Goal: Task Accomplishment & Management: Manage account settings

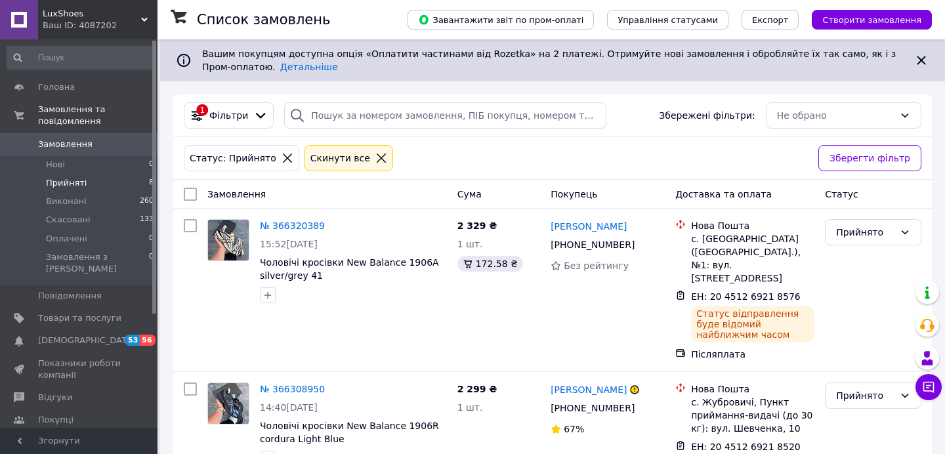
click at [71, 180] on span "Прийняті" at bounding box center [66, 183] width 41 height 12
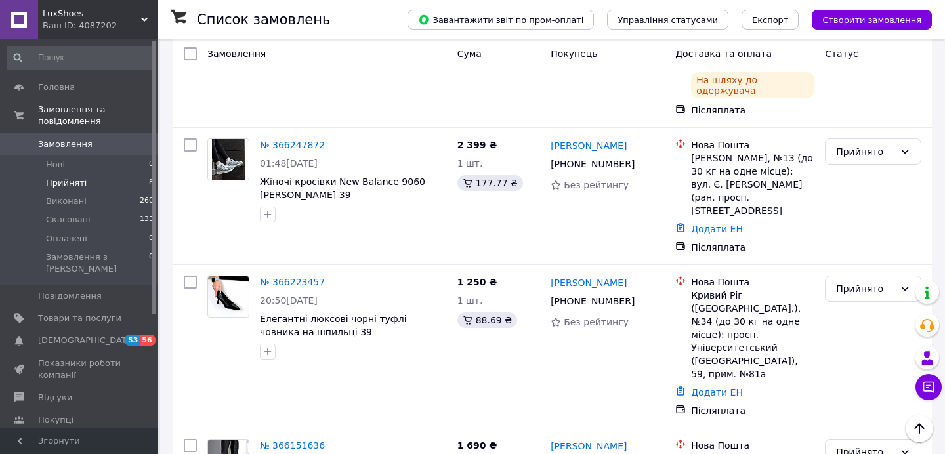
scroll to position [672, 0]
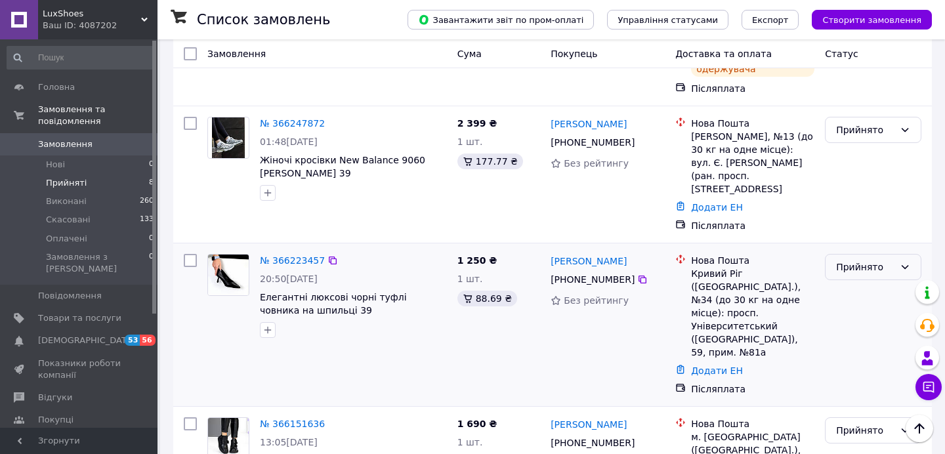
click at [896, 254] on div "Прийнято" at bounding box center [873, 267] width 96 height 26
click at [852, 243] on li "Скасовано" at bounding box center [873, 243] width 95 height 24
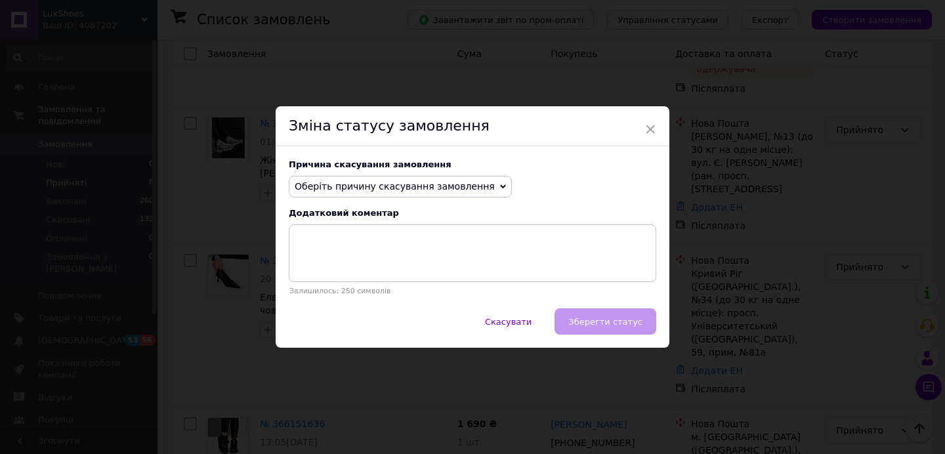
click at [431, 186] on span "Оберіть причину скасування замовлення" at bounding box center [395, 186] width 200 height 11
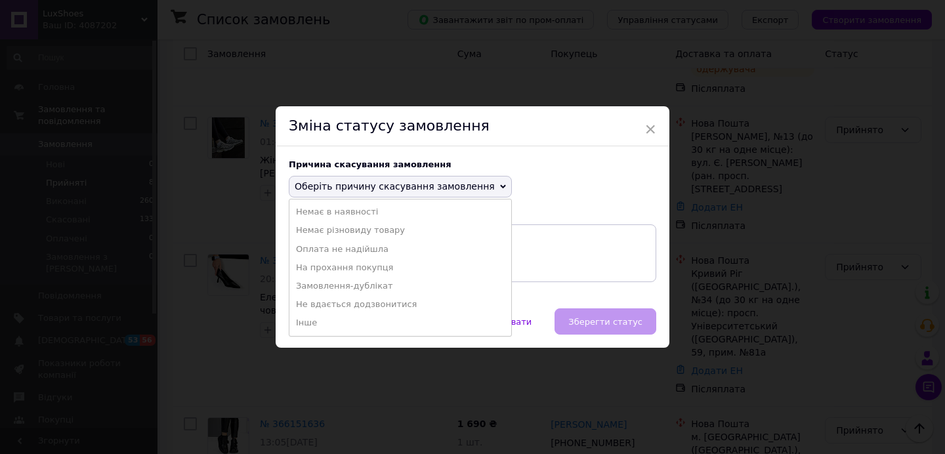
click at [314, 321] on li "Інше" at bounding box center [400, 323] width 222 height 18
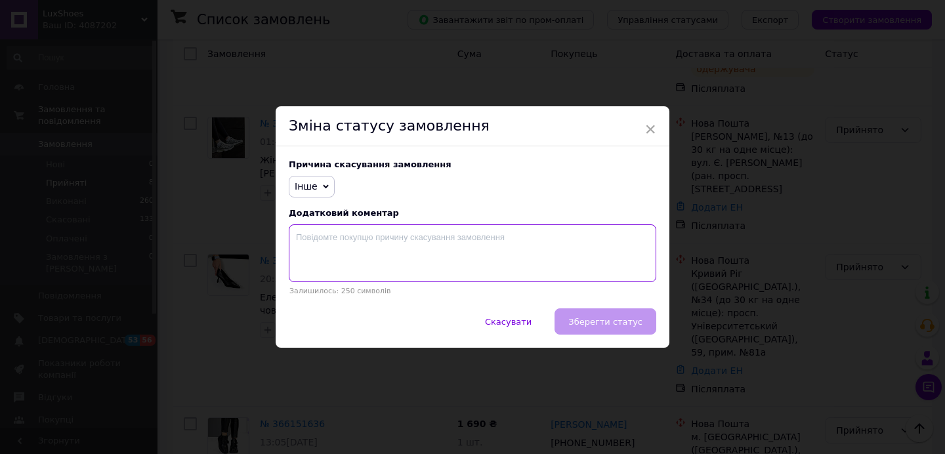
click at [364, 242] on textarea at bounding box center [473, 253] width 368 height 58
type textarea "к"
type textarea "покупець не відповів на повідомлення"
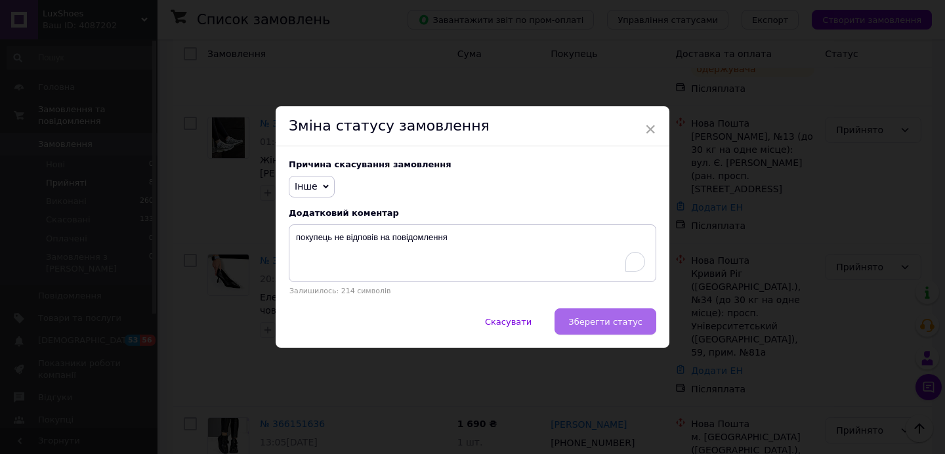
click at [577, 317] on span "Зберегти статус" at bounding box center [605, 322] width 74 height 10
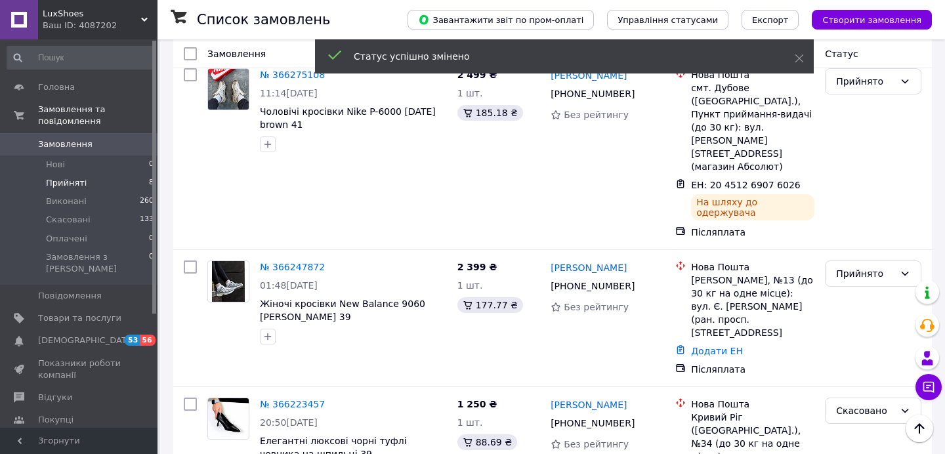
scroll to position [526, 0]
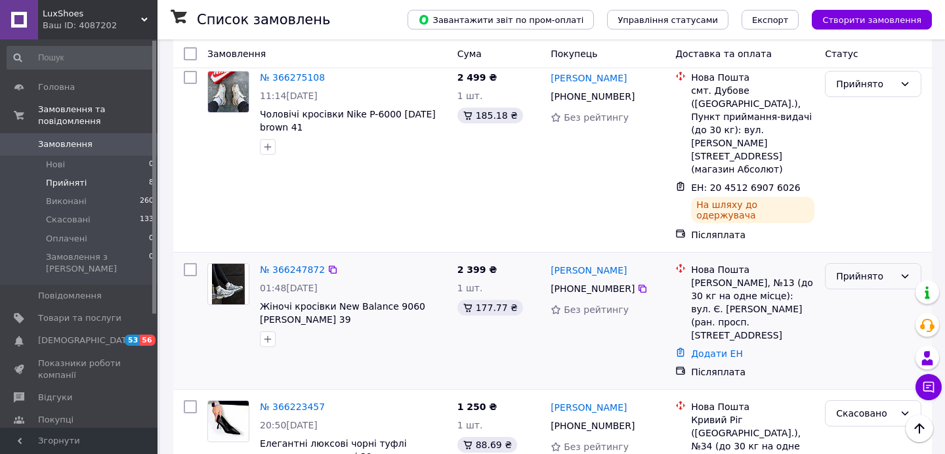
click at [872, 263] on div "Прийнято" at bounding box center [873, 276] width 96 height 26
click at [843, 270] on li "Скасовано" at bounding box center [873, 265] width 95 height 24
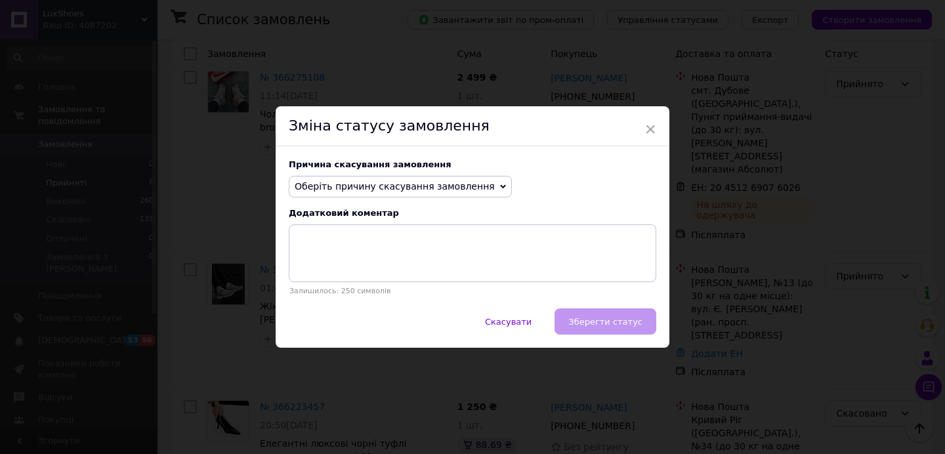
click at [464, 193] on span "Оберіть причину скасування замовлення" at bounding box center [400, 187] width 223 height 22
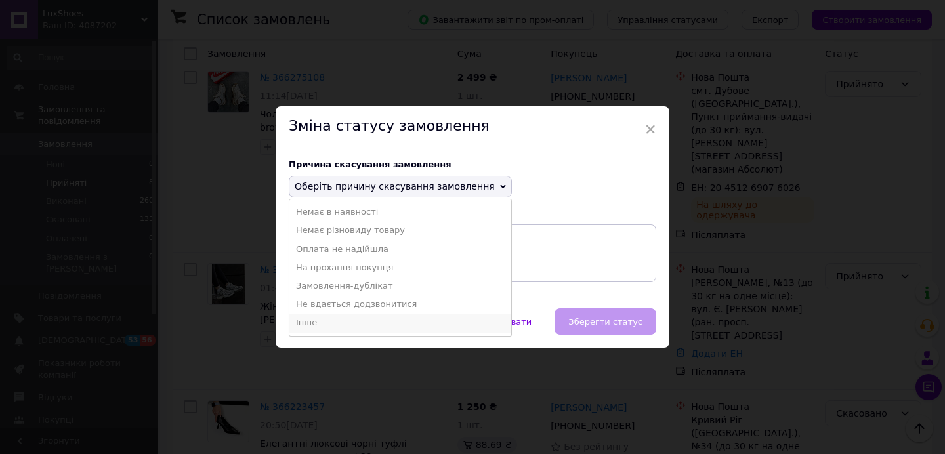
click at [318, 323] on li "Інше" at bounding box center [400, 323] width 222 height 18
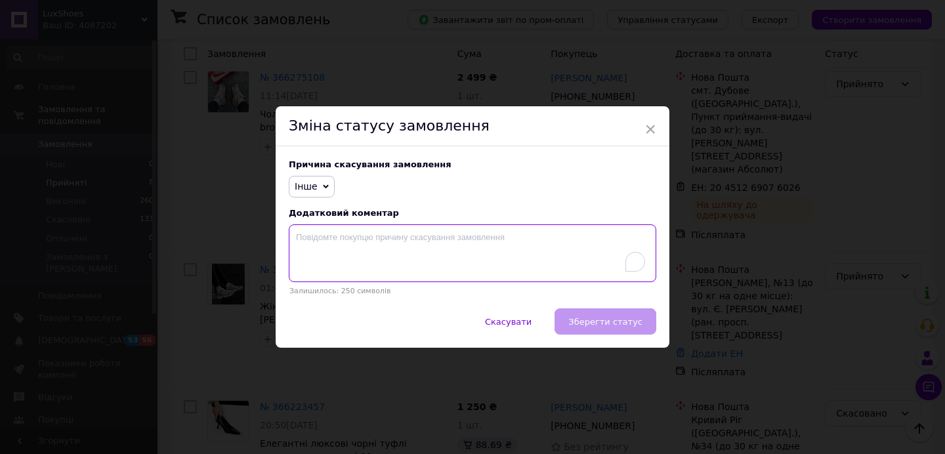
click at [362, 251] on textarea "To enrich screen reader interactions, please activate Accessibility in Grammarl…" at bounding box center [473, 253] width 368 height 58
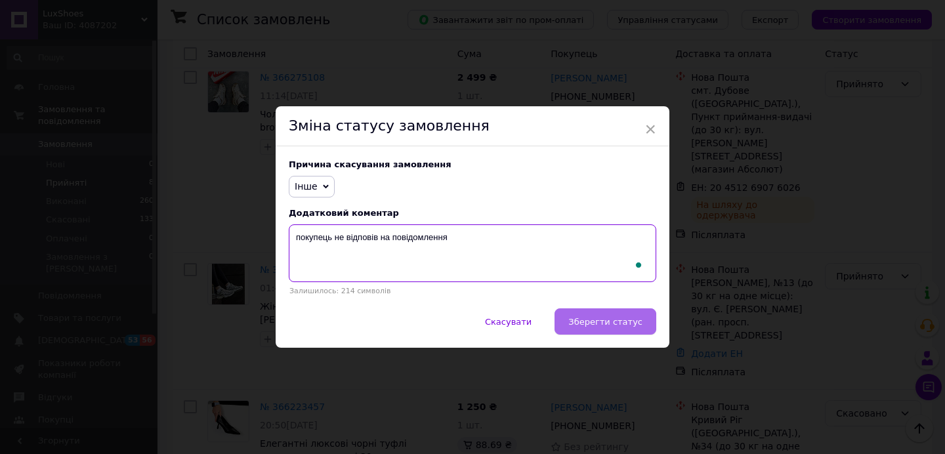
type textarea "покупець не відповів на повідомлення"
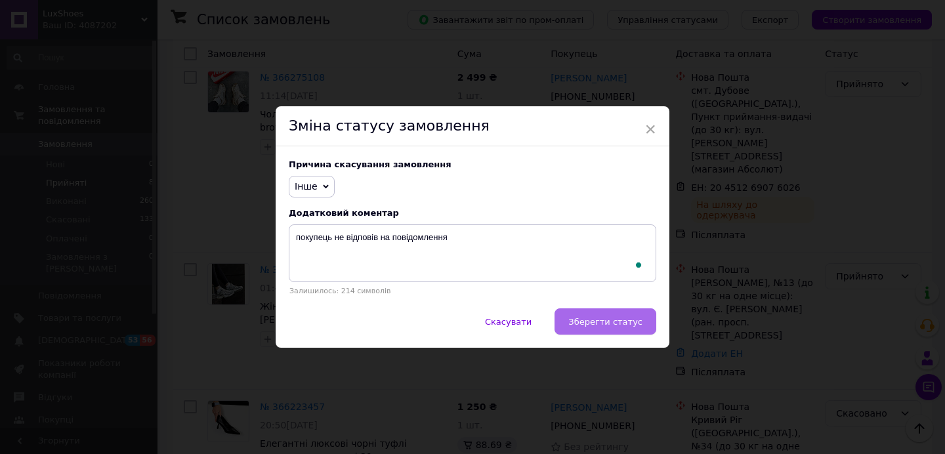
click at [580, 317] on span "Зберегти статус" at bounding box center [605, 322] width 74 height 10
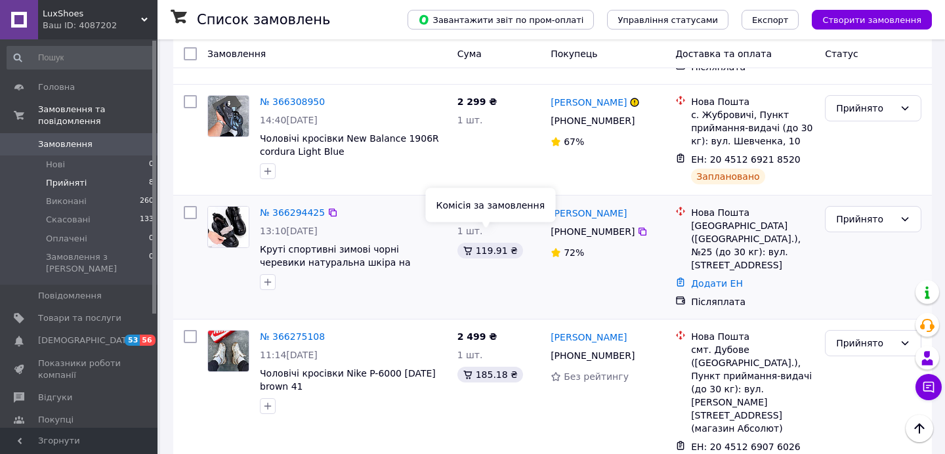
scroll to position [284, 0]
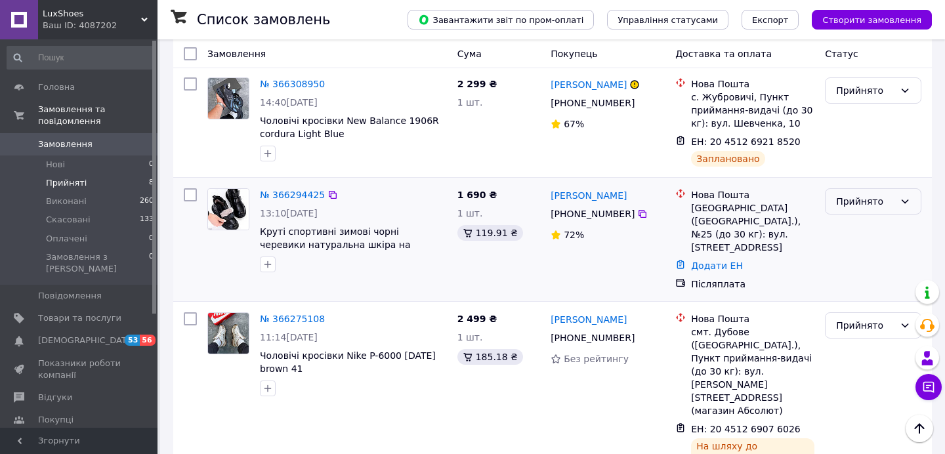
click at [881, 194] on div "Прийнято" at bounding box center [865, 201] width 58 height 14
click at [859, 234] on li "Скасовано" at bounding box center [873, 240] width 95 height 24
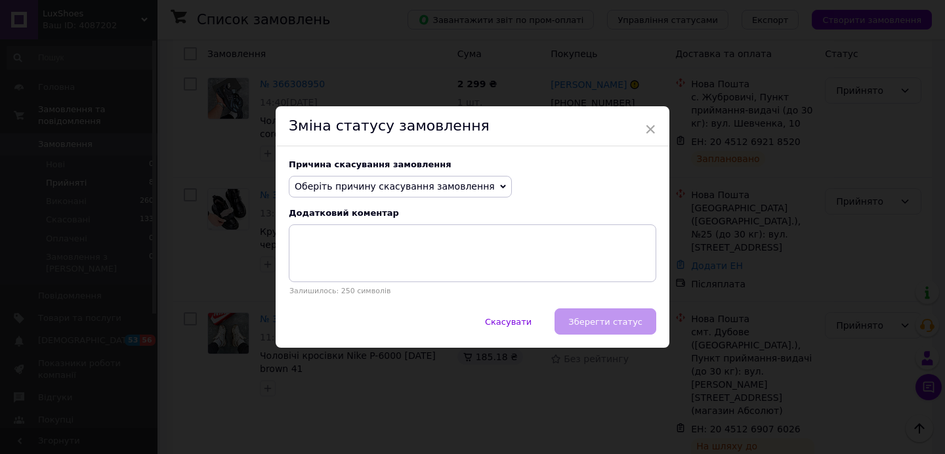
click at [462, 176] on span "Оберіть причину скасування замовлення" at bounding box center [400, 187] width 223 height 22
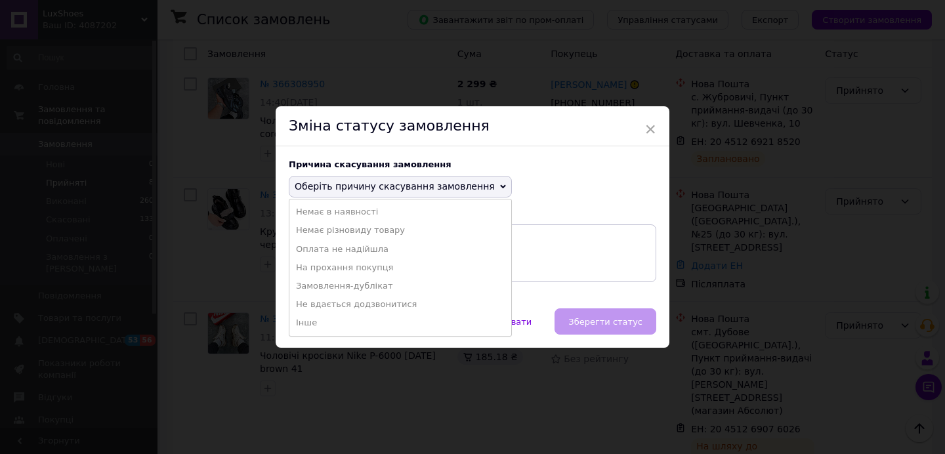
click at [322, 316] on li "Інше" at bounding box center [400, 323] width 222 height 18
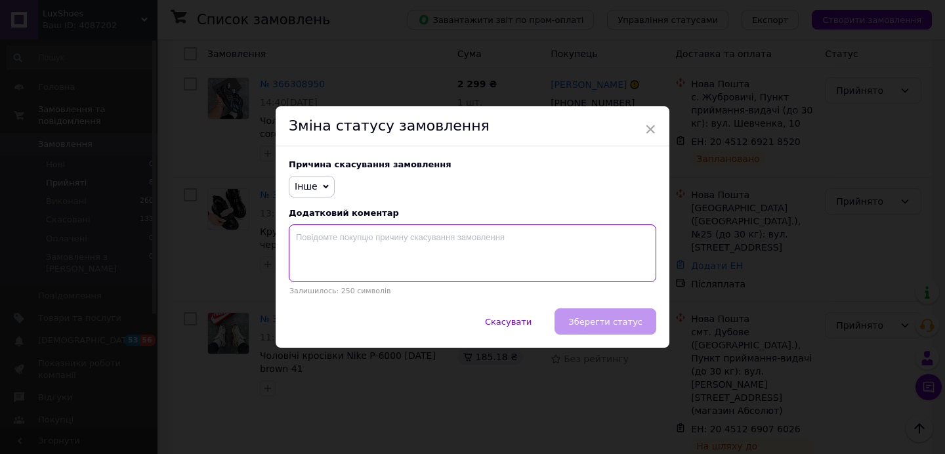
click at [352, 245] on textarea at bounding box center [473, 253] width 368 height 58
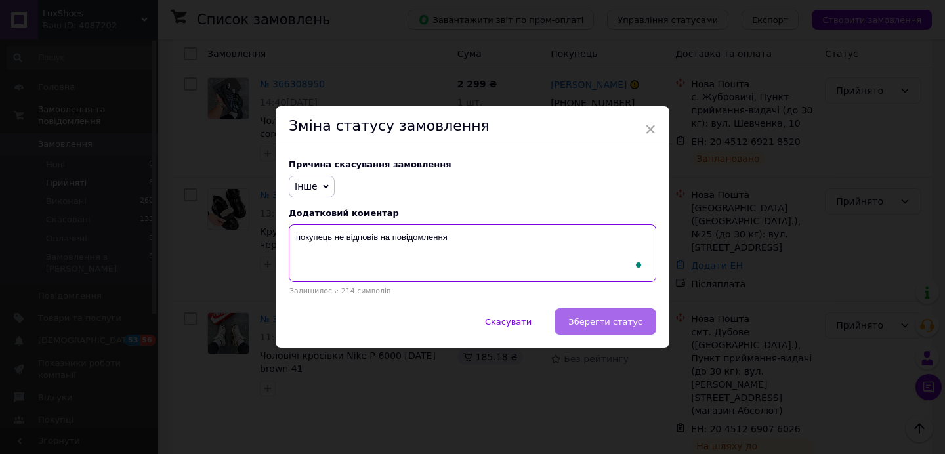
type textarea "покупець не відповів на повідомлення"
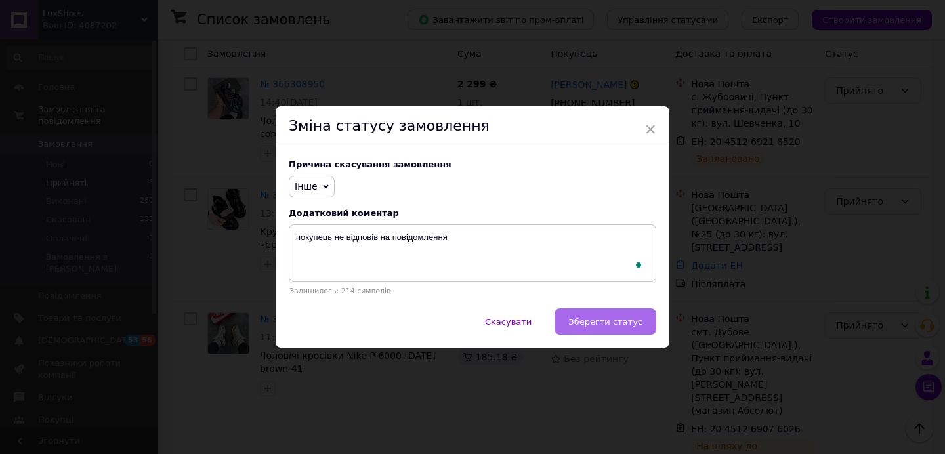
click at [613, 324] on span "Зберегти статус" at bounding box center [605, 322] width 74 height 10
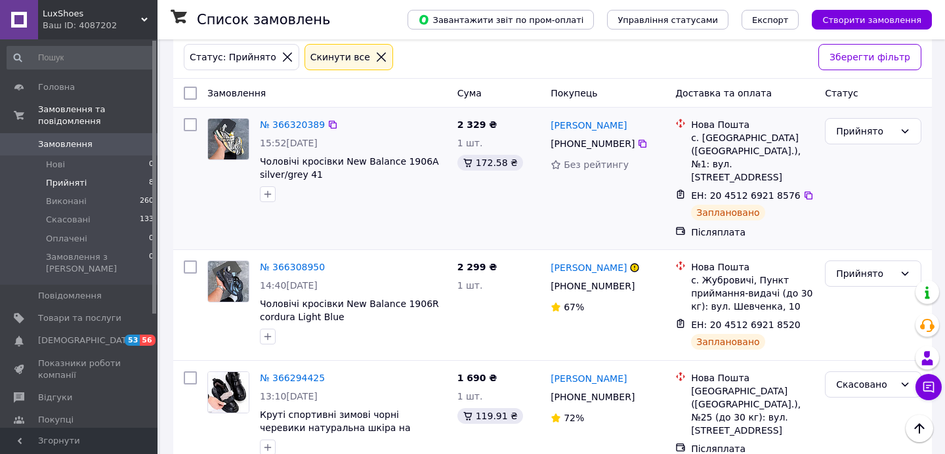
scroll to position [57, 0]
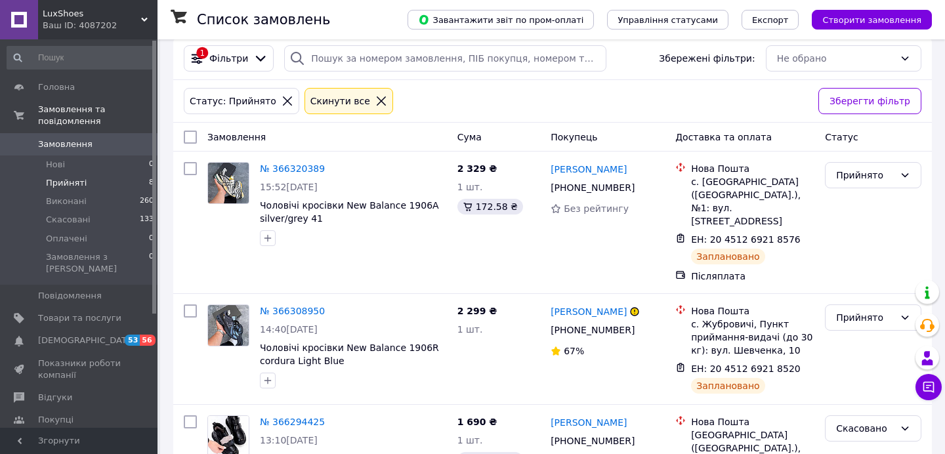
click at [85, 185] on li "Прийняті 8" at bounding box center [80, 183] width 161 height 18
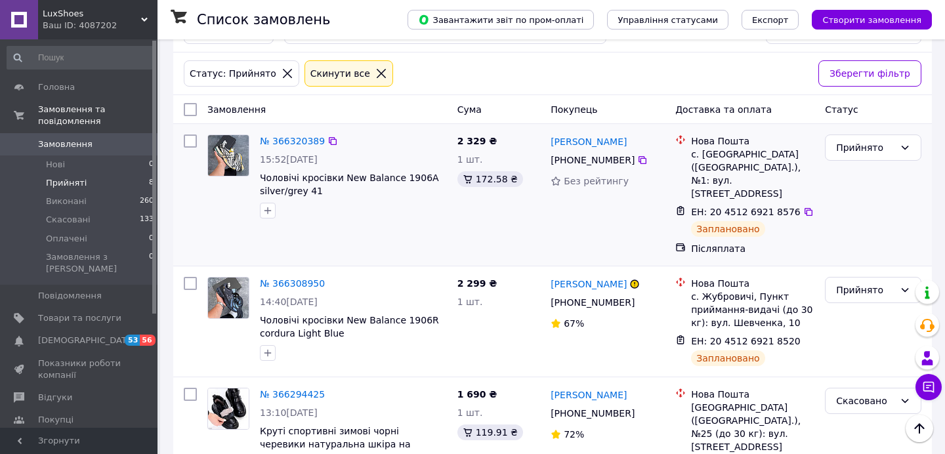
scroll to position [0, 0]
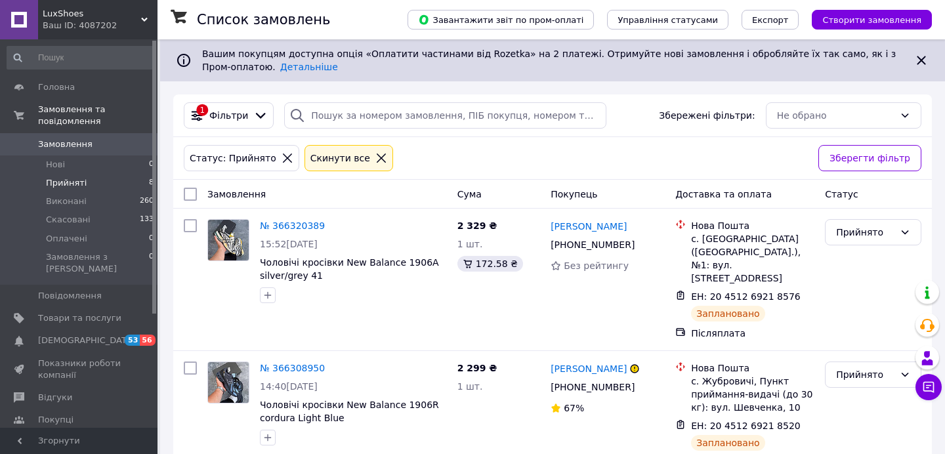
click at [102, 24] on div "Ваш ID: 4087202" at bounding box center [100, 26] width 115 height 12
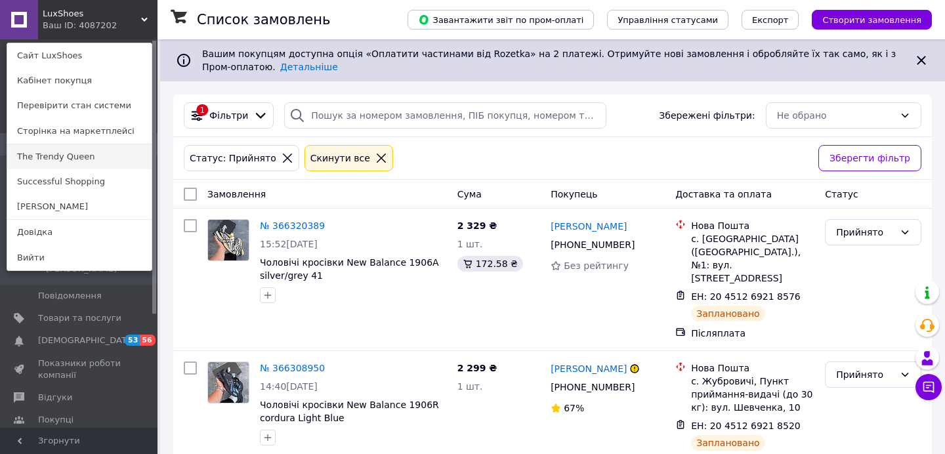
click at [49, 159] on link "The Trendy Queen" at bounding box center [79, 156] width 144 height 25
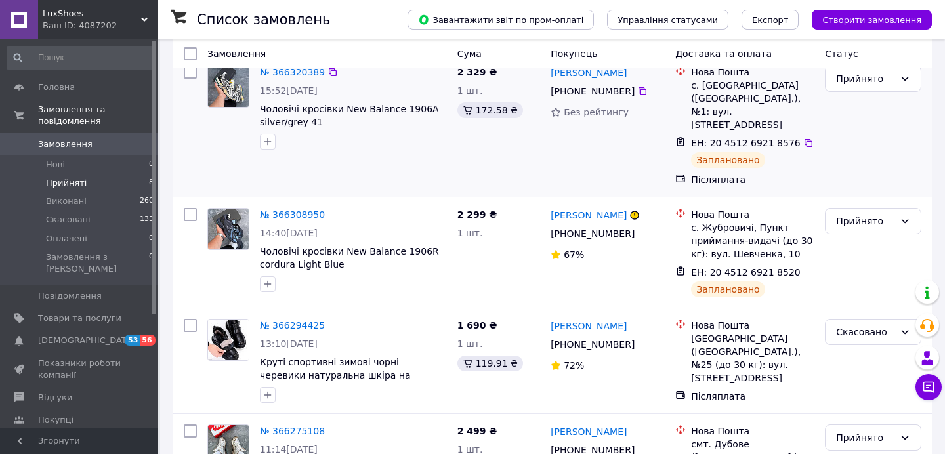
scroll to position [191, 0]
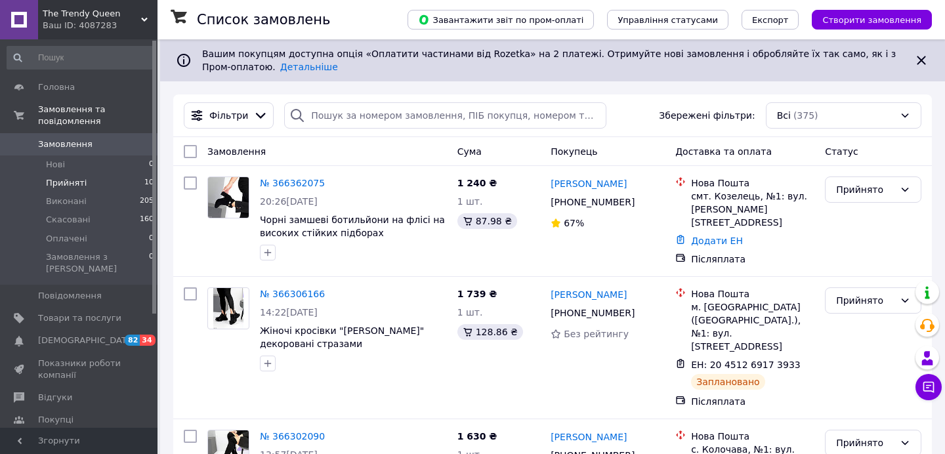
click at [49, 181] on span "Прийняті" at bounding box center [66, 183] width 41 height 12
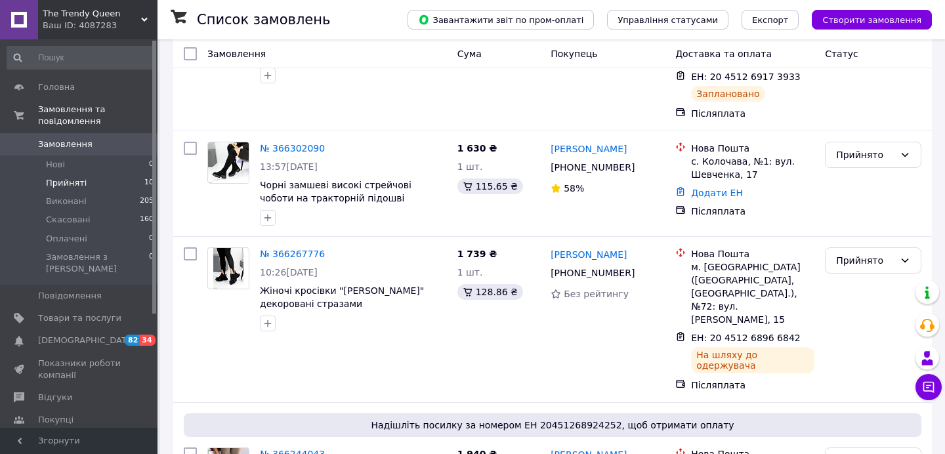
scroll to position [331, 0]
click at [868, 147] on div "Прийнято" at bounding box center [865, 154] width 58 height 14
click at [852, 187] on li "Скасовано" at bounding box center [873, 188] width 95 height 24
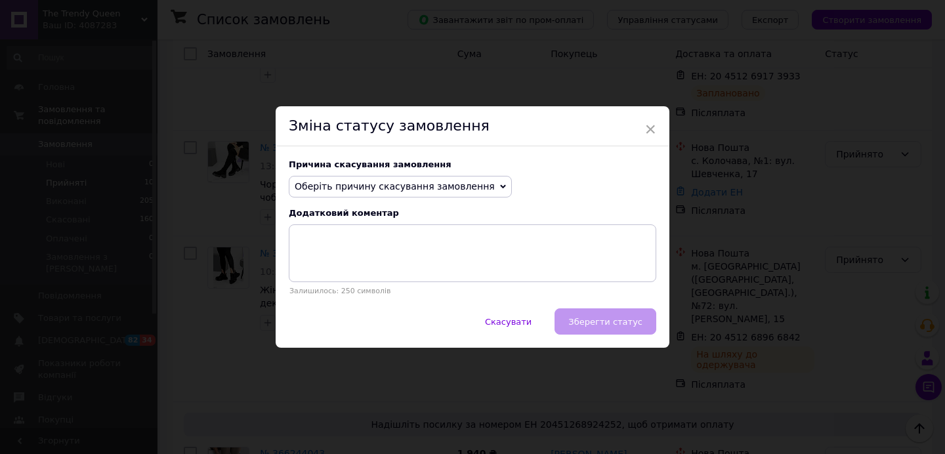
click at [435, 184] on span "Оберіть причину скасування замовлення" at bounding box center [395, 186] width 200 height 11
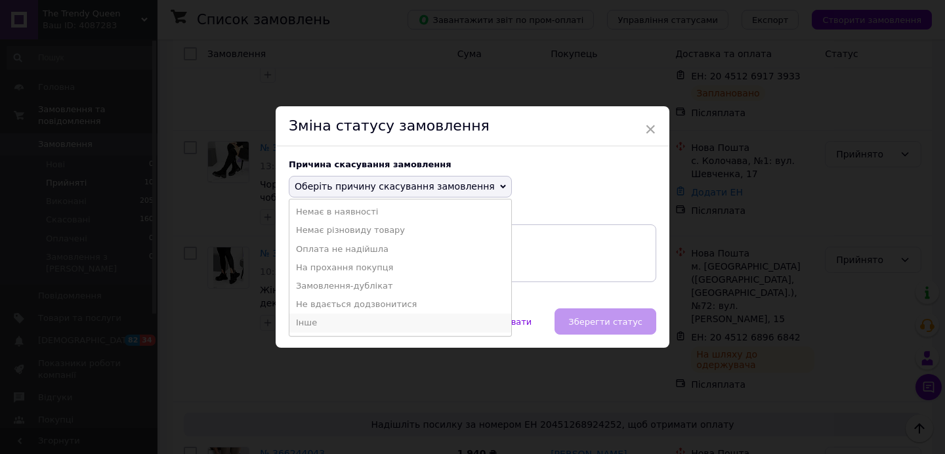
click at [312, 320] on li "Інше" at bounding box center [400, 323] width 222 height 18
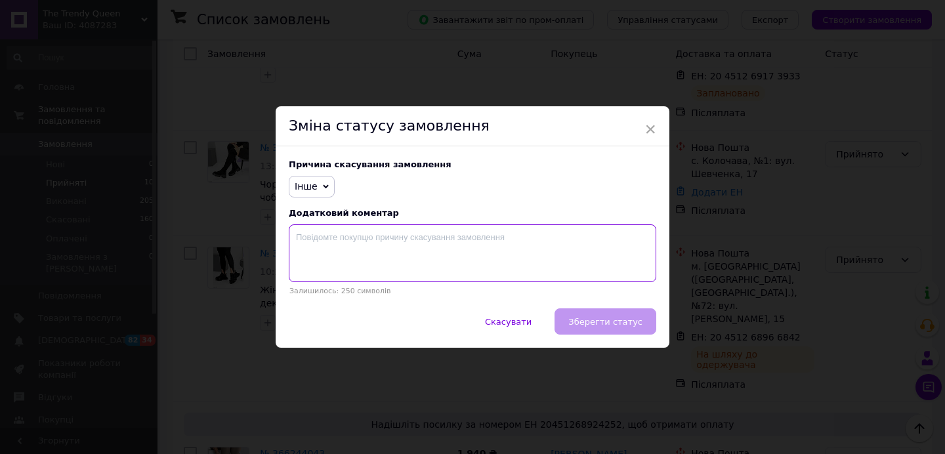
click at [360, 229] on textarea at bounding box center [473, 253] width 368 height 58
type textarea "покупець не відповів на повідомлення"
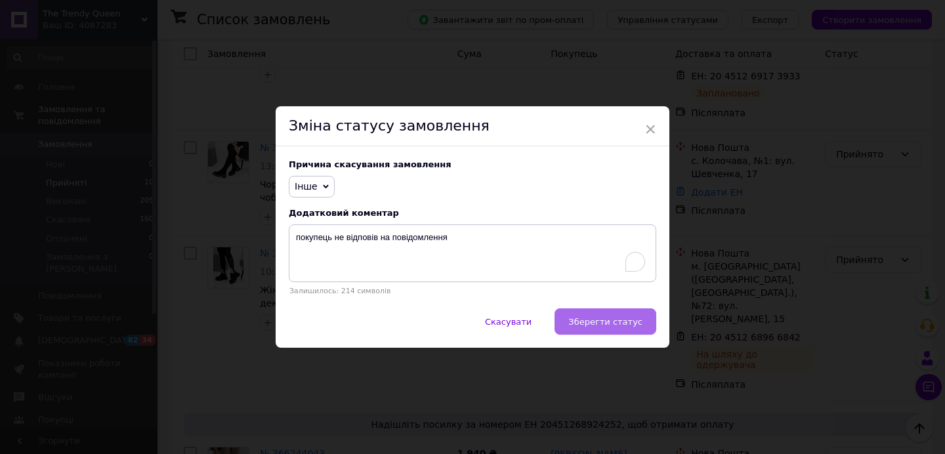
click at [586, 320] on span "Зберегти статус" at bounding box center [605, 322] width 74 height 10
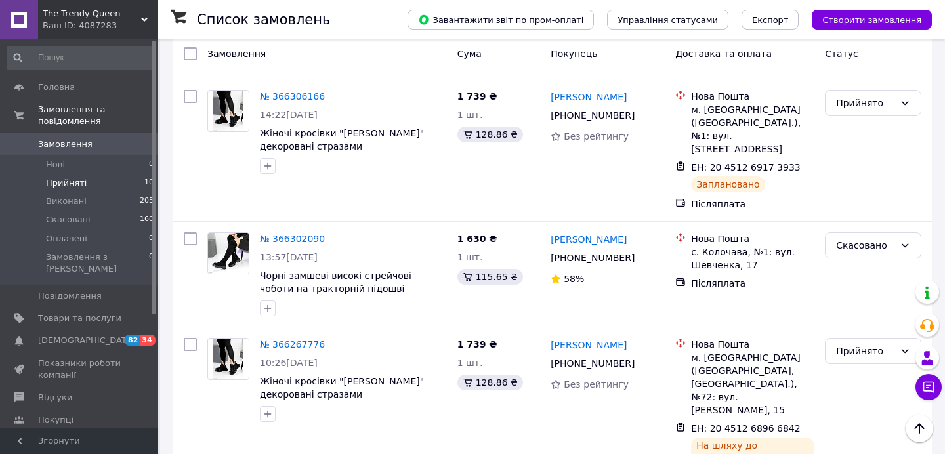
scroll to position [234, 0]
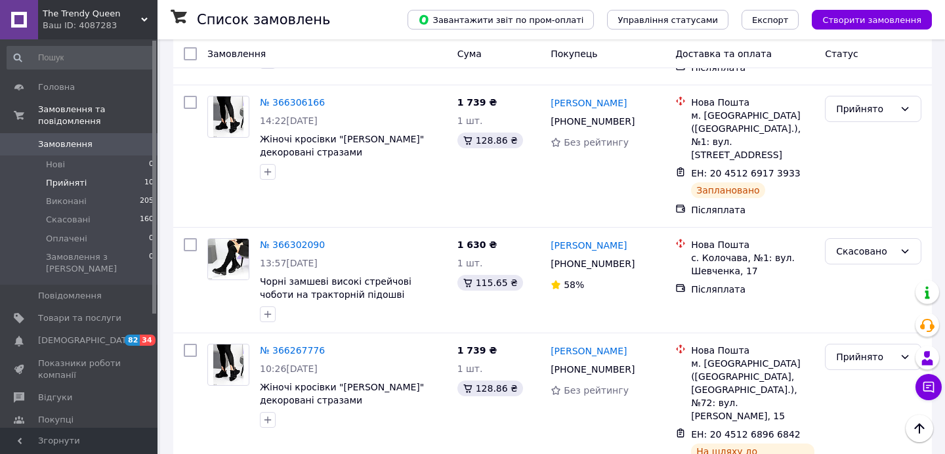
click at [86, 18] on span "The Trendy Queen" at bounding box center [92, 14] width 98 height 12
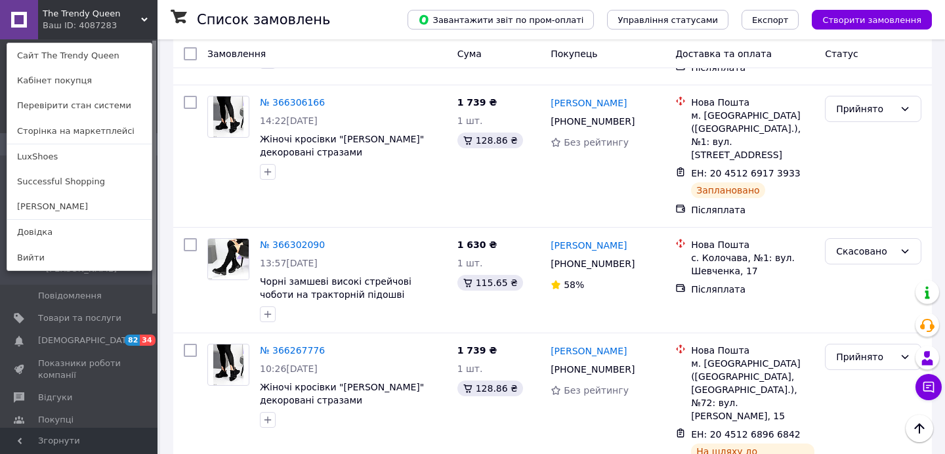
click at [28, 178] on link "Successful Shopping" at bounding box center [79, 181] width 144 height 25
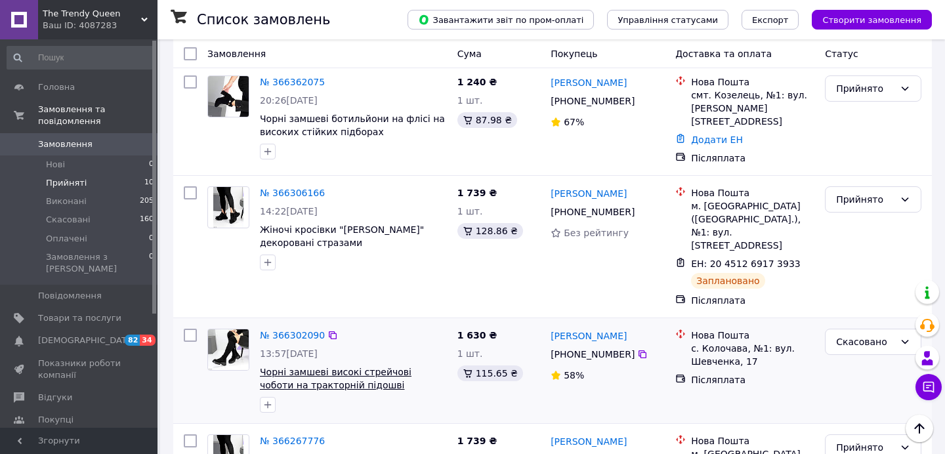
scroll to position [123, 0]
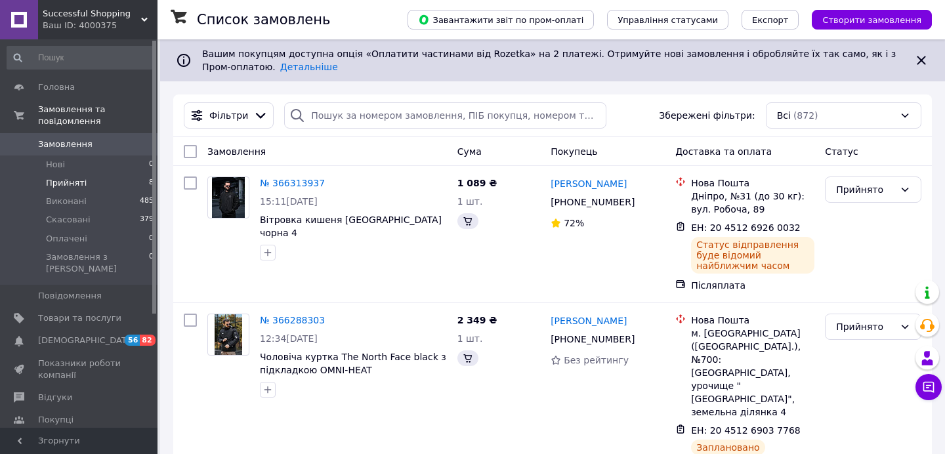
click at [70, 182] on span "Прийняті" at bounding box center [66, 183] width 41 height 12
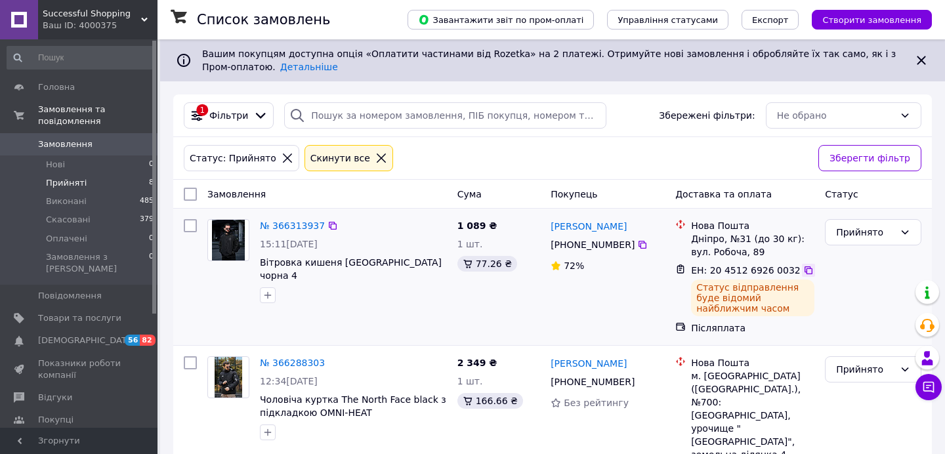
click at [803, 270] on icon at bounding box center [808, 270] width 11 height 11
click at [78, 20] on div "Ваш ID: 4000375" at bounding box center [100, 26] width 115 height 12
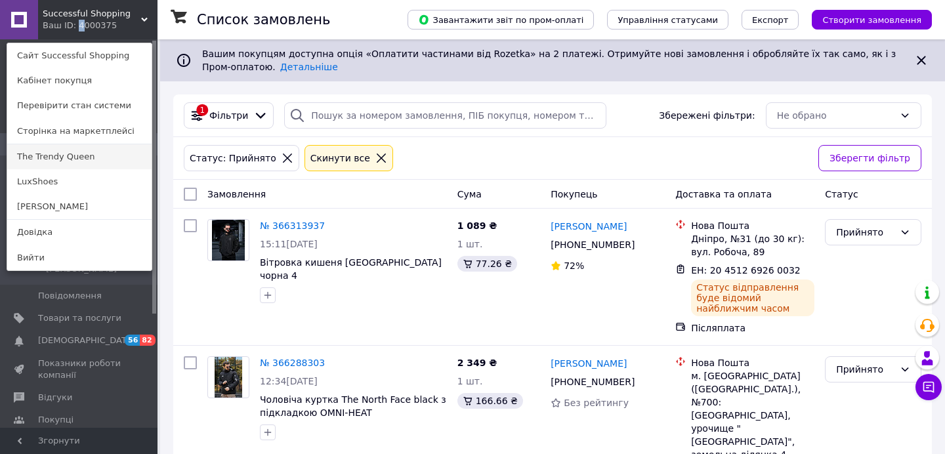
click at [33, 158] on link "The Trendy Queen" at bounding box center [79, 156] width 144 height 25
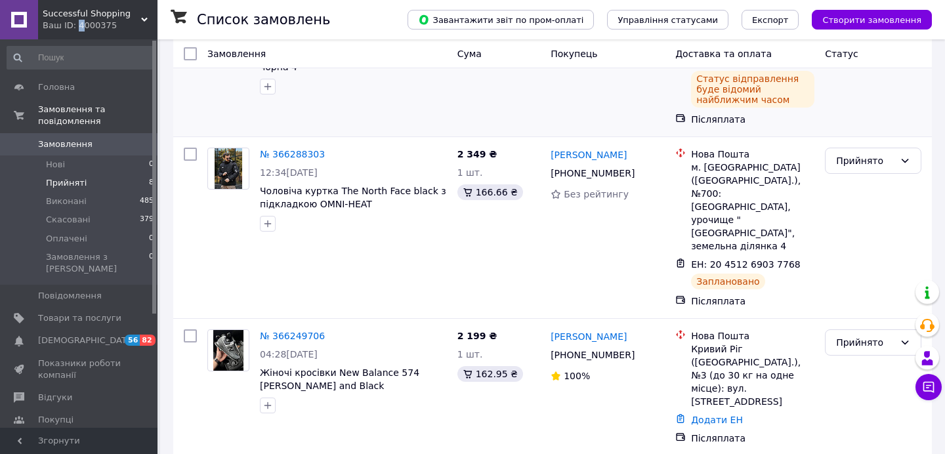
scroll to position [227, 0]
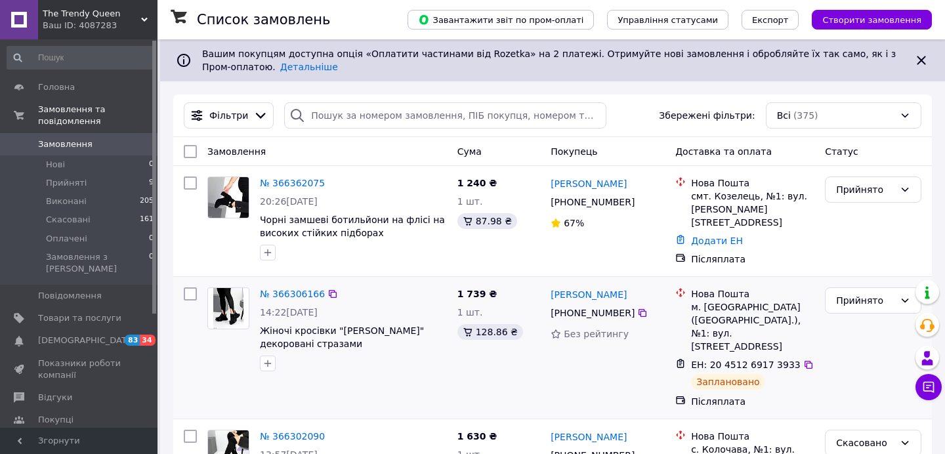
scroll to position [26, 0]
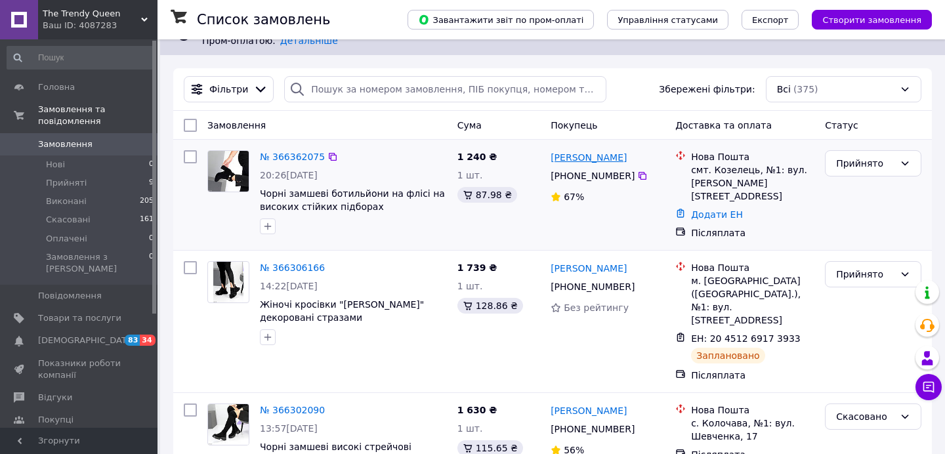
click at [556, 158] on link "Ольга Запорожець" at bounding box center [589, 157] width 76 height 13
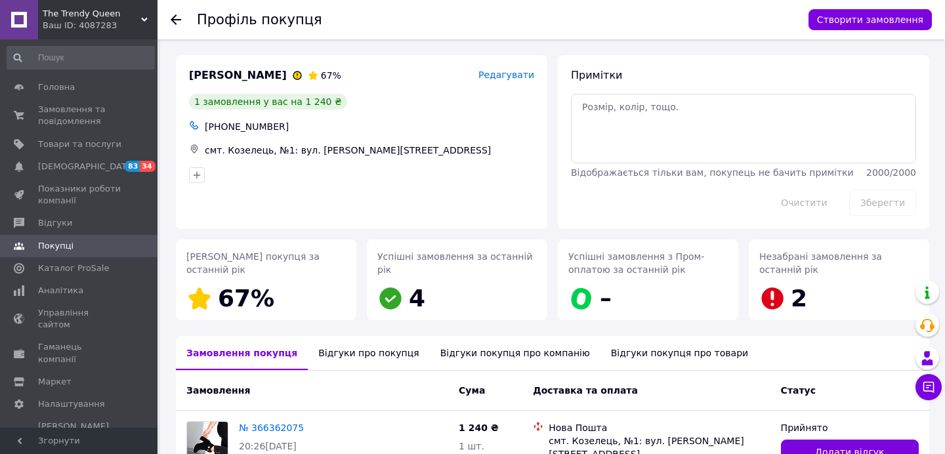
click at [337, 356] on div "Відгуки про покупця" at bounding box center [368, 353] width 121 height 34
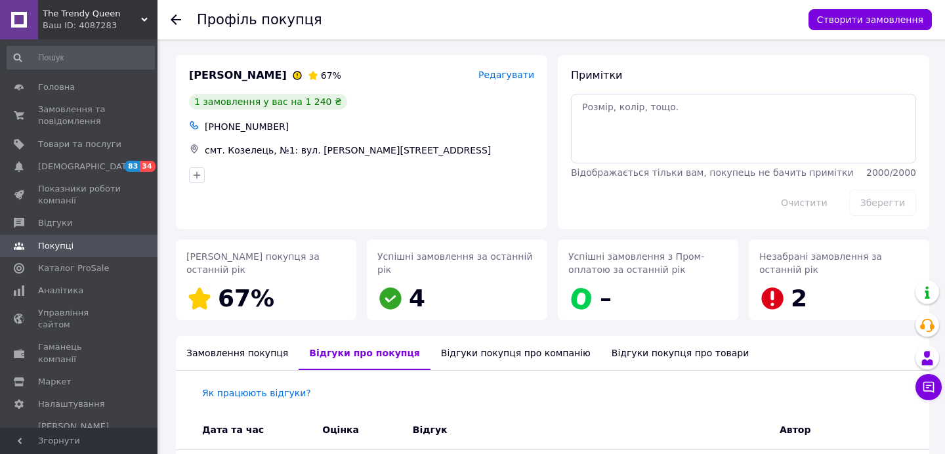
click at [179, 21] on icon at bounding box center [176, 19] width 11 height 11
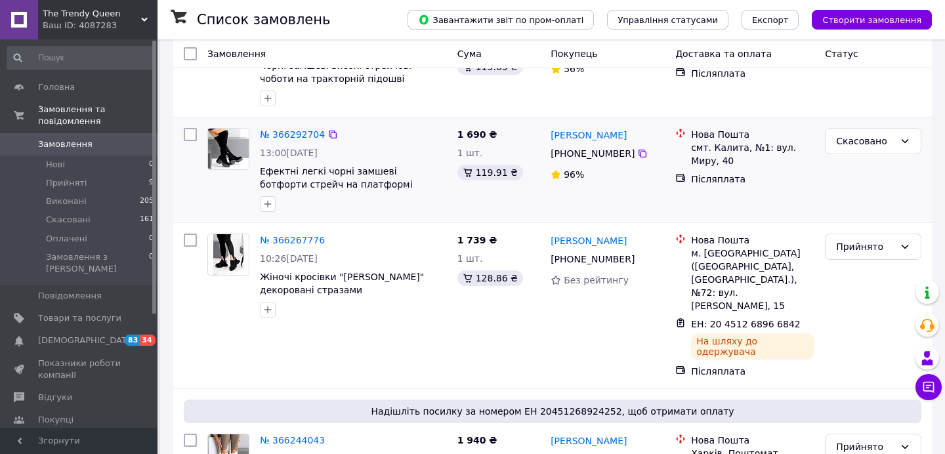
scroll to position [424, 0]
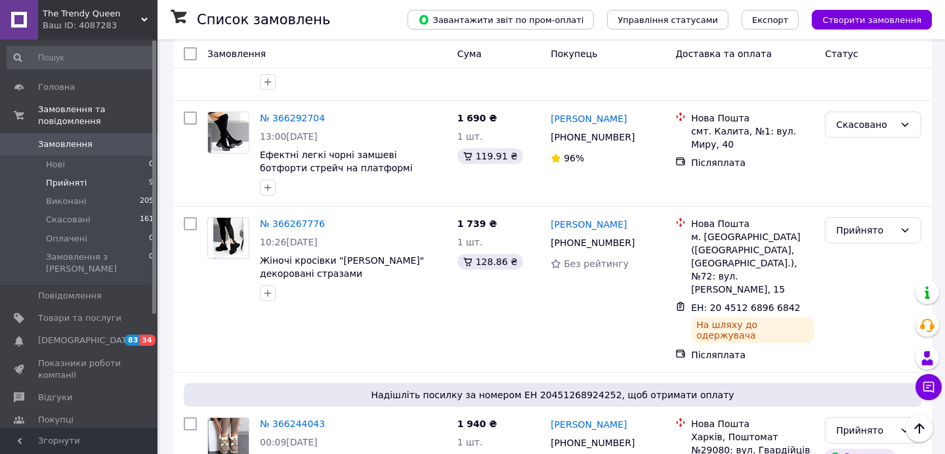
click at [62, 186] on span "Прийняті" at bounding box center [66, 183] width 41 height 12
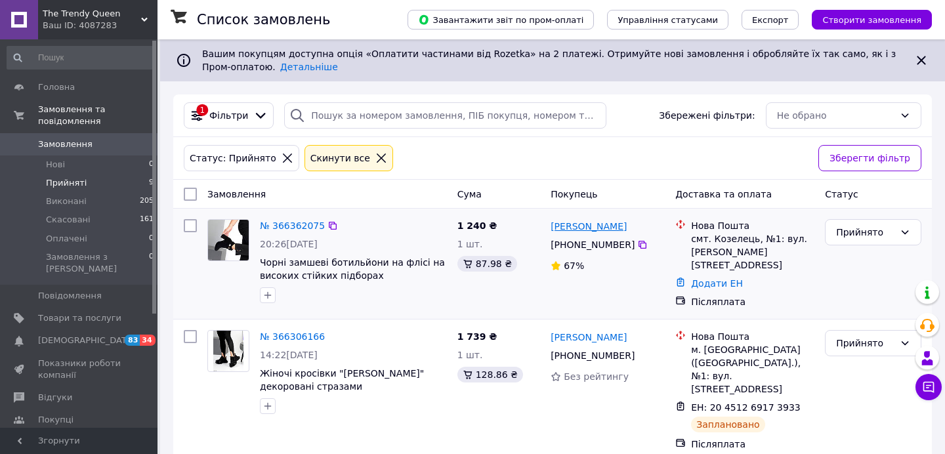
click at [570, 225] on link "Ольга Запорожець" at bounding box center [589, 226] width 76 height 13
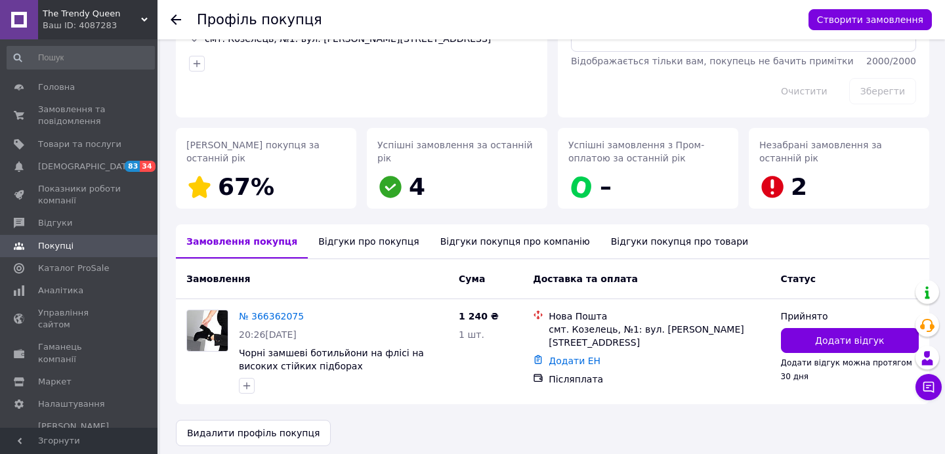
scroll to position [119, 0]
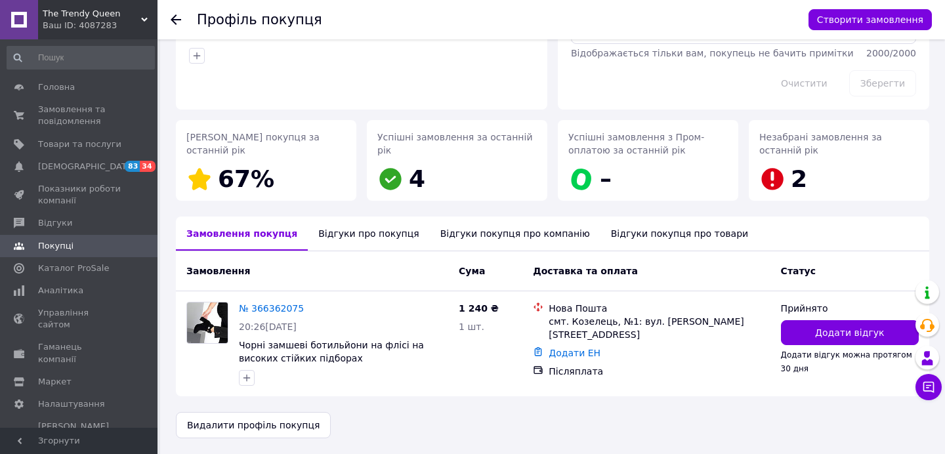
click at [342, 233] on div "Відгуки про покупця" at bounding box center [368, 234] width 121 height 34
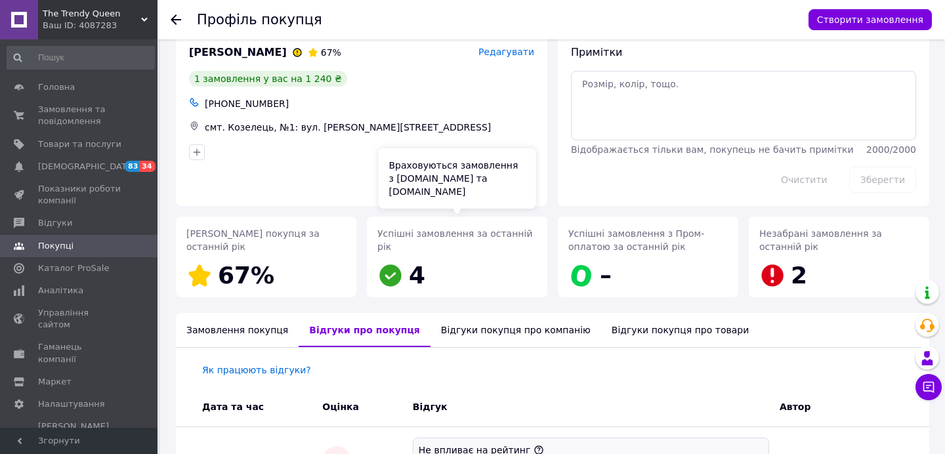
scroll to position [14, 0]
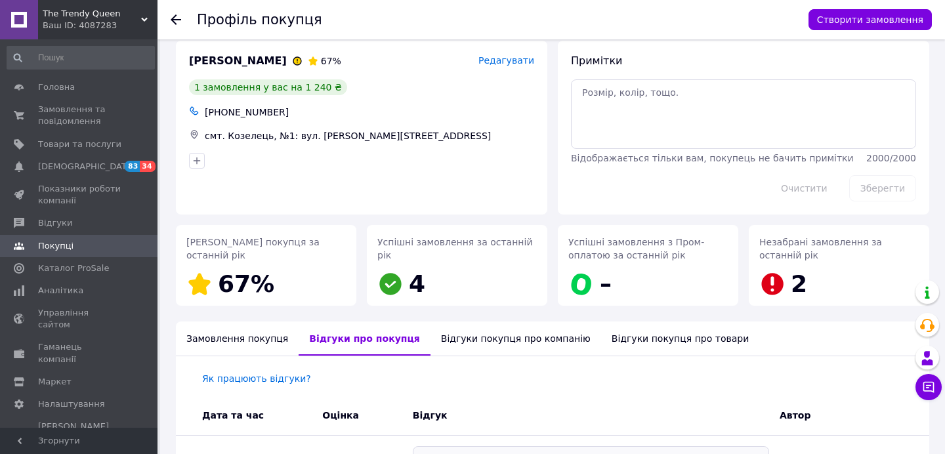
click at [173, 18] on use at bounding box center [176, 19] width 11 height 11
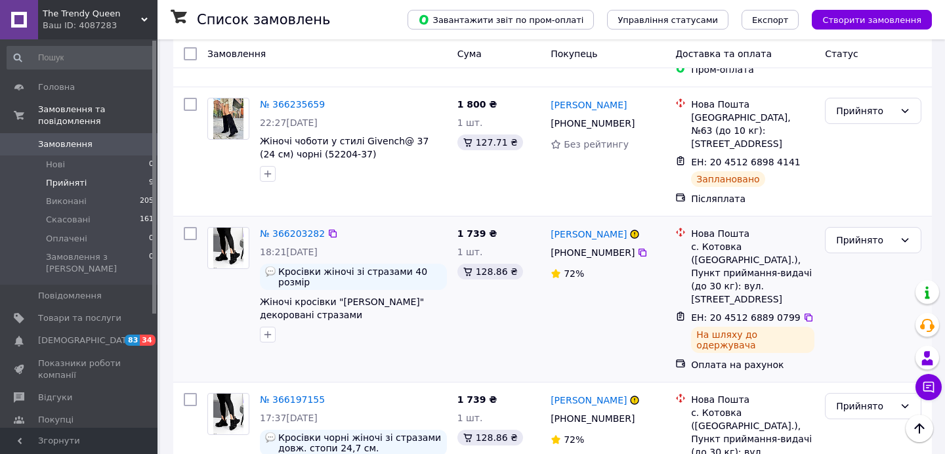
scroll to position [753, 0]
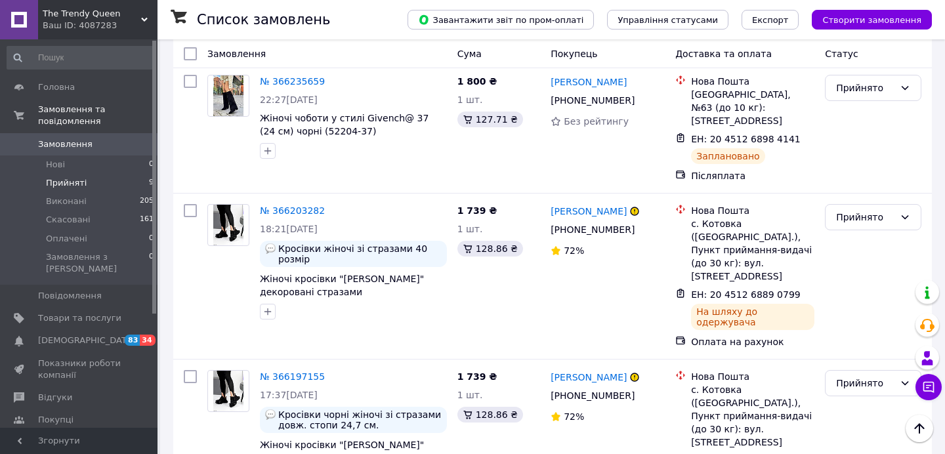
click at [67, 183] on span "Прийняті" at bounding box center [66, 183] width 41 height 12
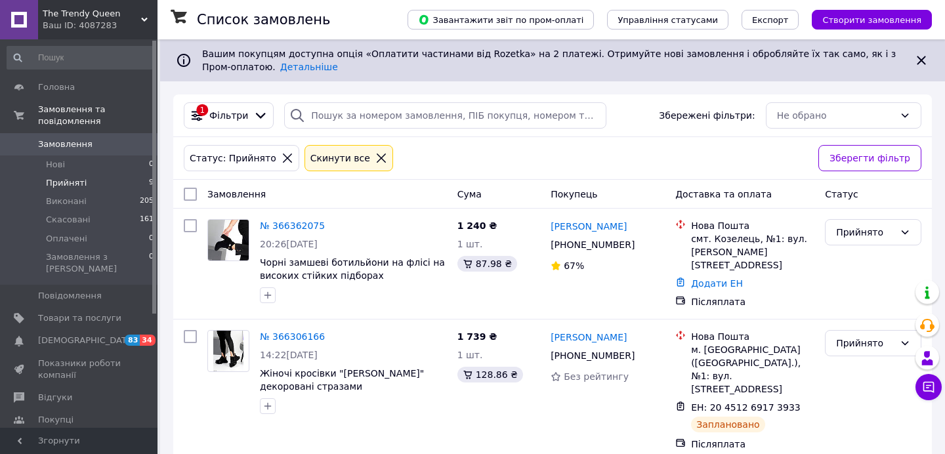
click at [98, 21] on div "Ваш ID: 4087283" at bounding box center [100, 26] width 115 height 12
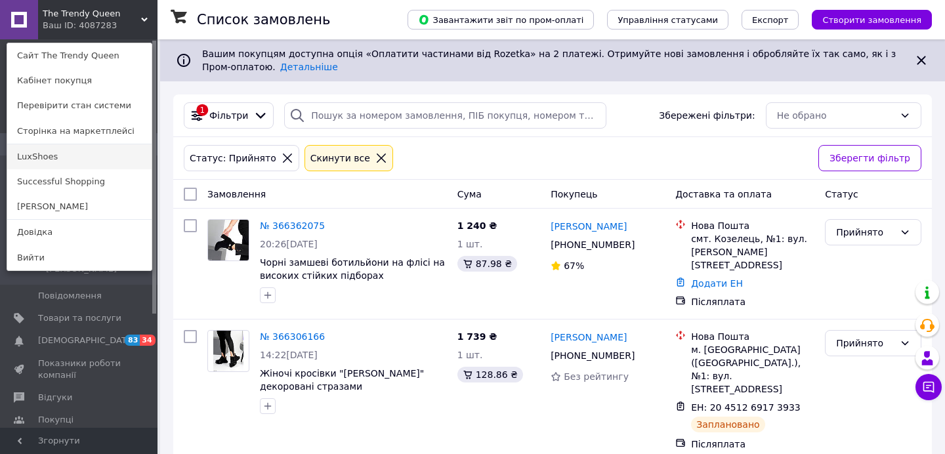
click at [34, 156] on link "LuxShoes" at bounding box center [79, 156] width 144 height 25
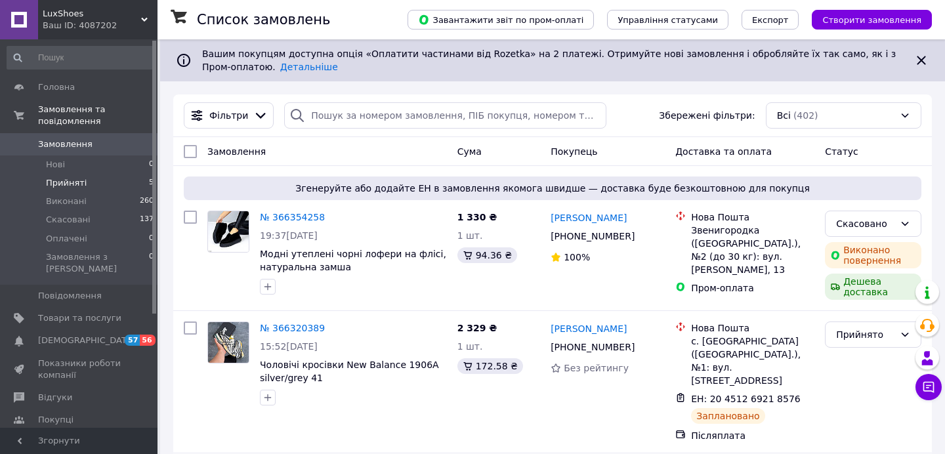
click at [76, 184] on span "Прийняті" at bounding box center [66, 183] width 41 height 12
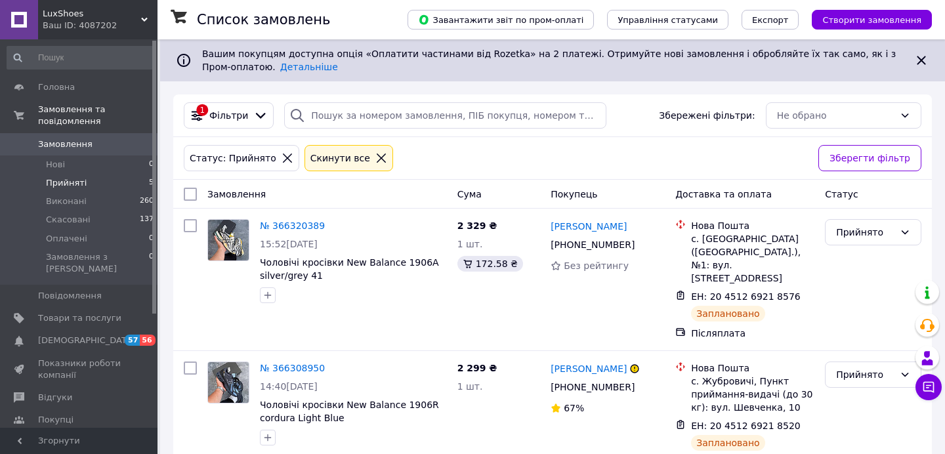
click at [70, 22] on div "Ваш ID: 4087202" at bounding box center [100, 26] width 115 height 12
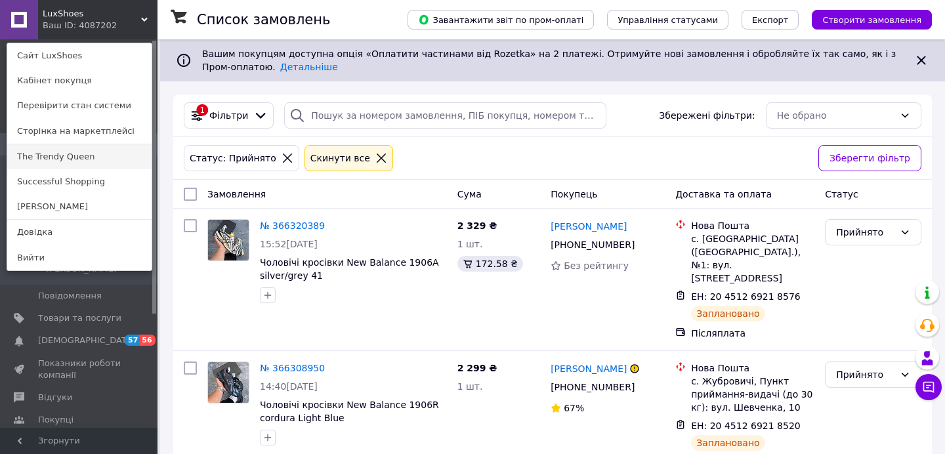
click at [35, 158] on link "The Trendy Queen" at bounding box center [79, 156] width 144 height 25
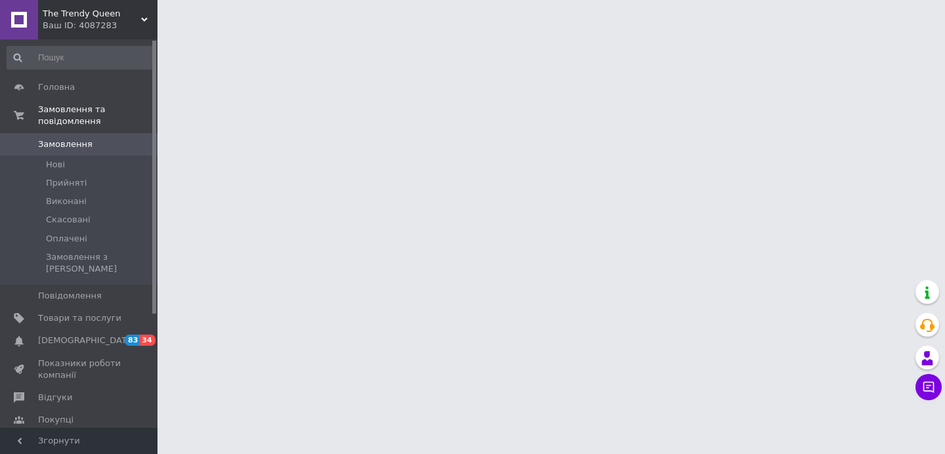
click at [77, 25] on div "Ваш ID: 4087283" at bounding box center [100, 26] width 115 height 12
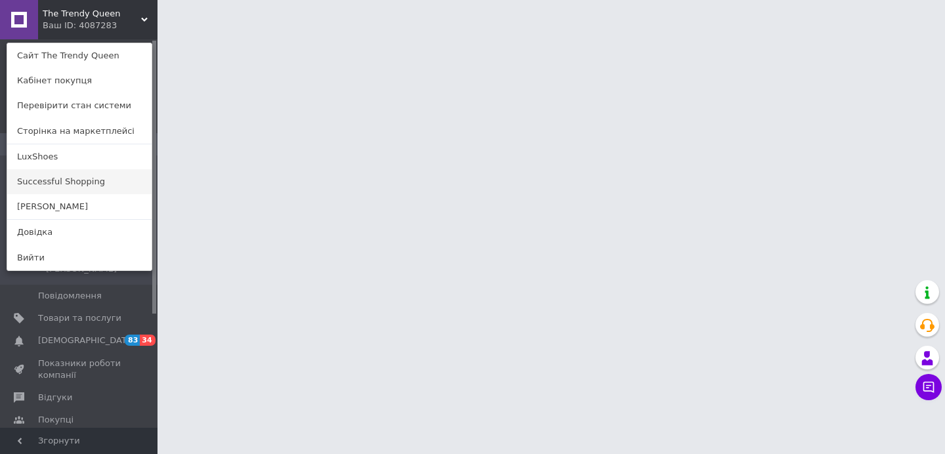
click at [28, 180] on link "Successful Shopping" at bounding box center [79, 181] width 144 height 25
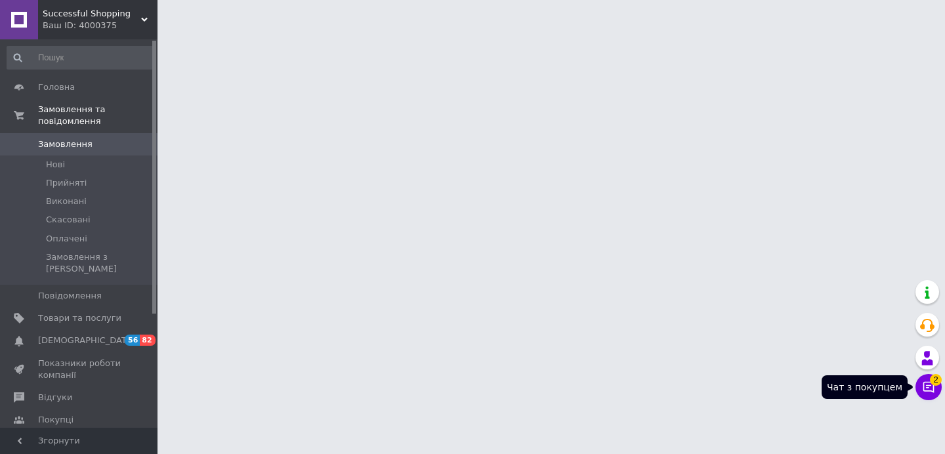
click at [926, 396] on button "Чат з покупцем 2" at bounding box center [928, 387] width 26 height 26
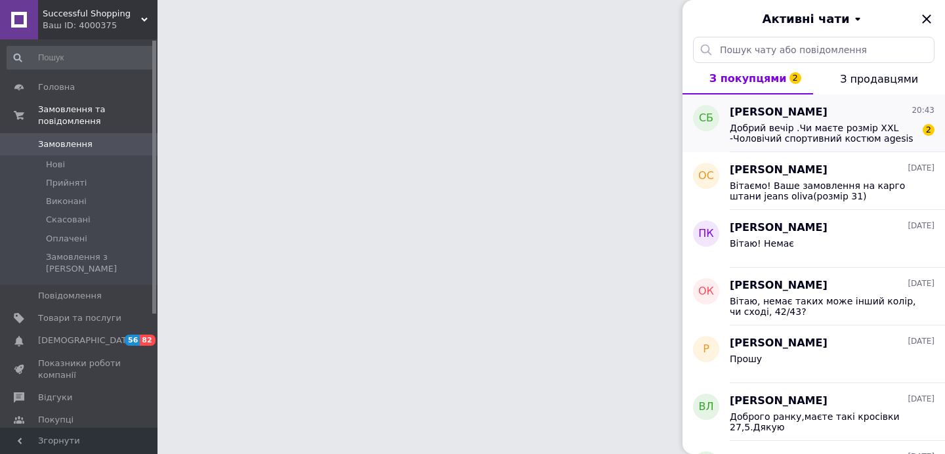
click at [849, 138] on span "Добрий вечір .Чи маєте розмір XXL -Чоловічий спортивний костюм agesis beg ?" at bounding box center [823, 133] width 186 height 21
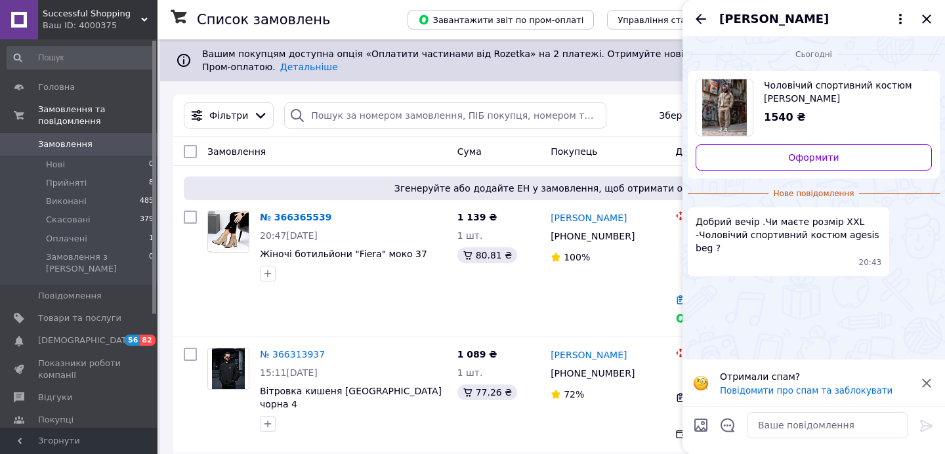
click at [787, 95] on span "Чоловічий спортивний костюм agesis beg" at bounding box center [843, 92] width 158 height 26
click at [763, 427] on textarea at bounding box center [827, 425] width 161 height 26
type textarea "Т"
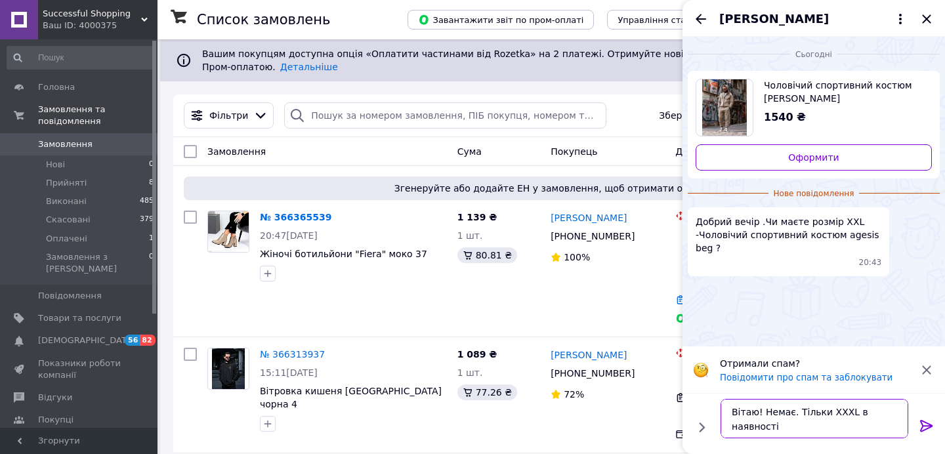
type textarea "Вітаю! Немає. Тільки XXXL в наявності"
click at [925, 424] on icon at bounding box center [927, 426] width 16 height 16
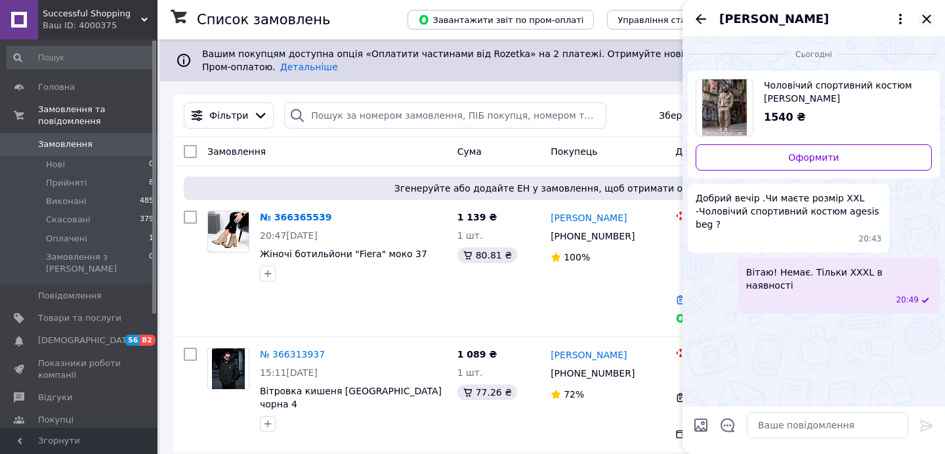
click at [925, 24] on icon "Закрити" at bounding box center [927, 19] width 16 height 16
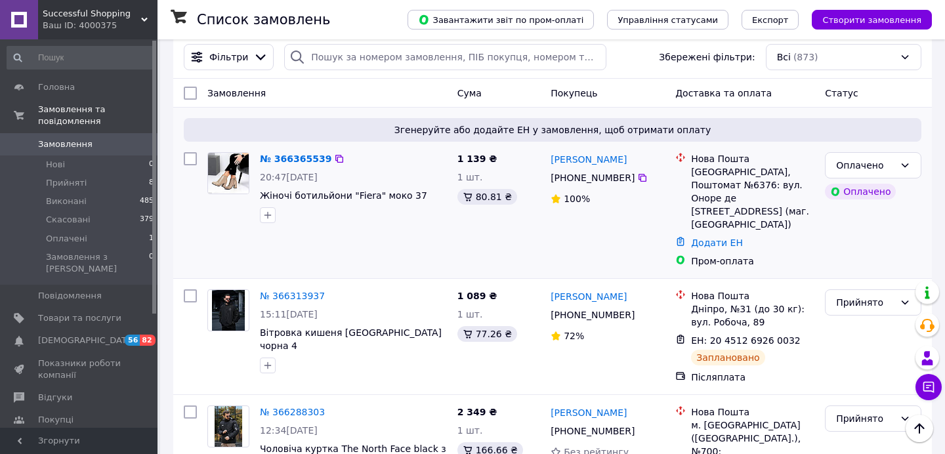
scroll to position [57, 0]
click at [319, 163] on link "№ 366365539" at bounding box center [296, 160] width 72 height 11
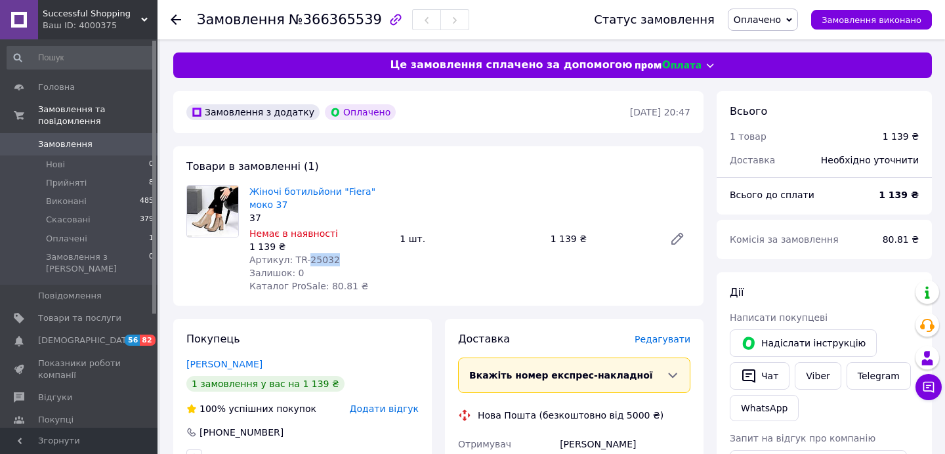
drag, startPoint x: 307, startPoint y: 262, endPoint x: 339, endPoint y: 261, distance: 32.2
click at [339, 261] on div "Артикул: TR-25032" at bounding box center [319, 259] width 140 height 13
copy span "25032"
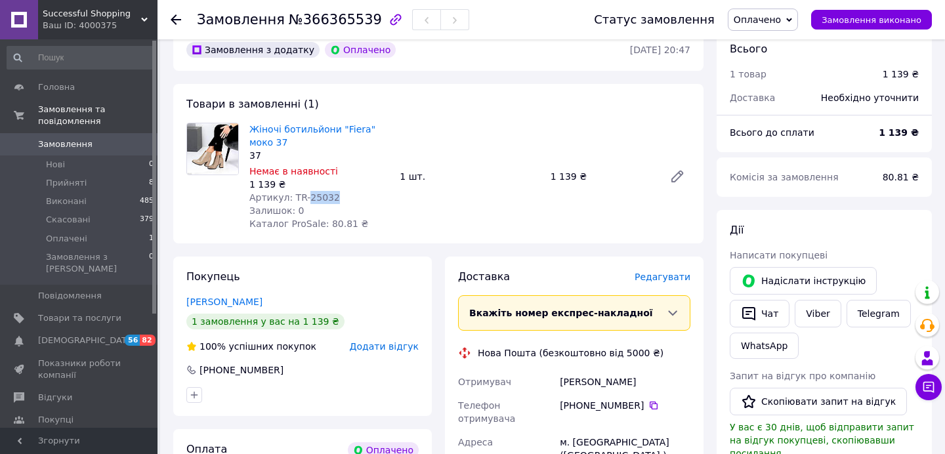
scroll to position [20, 0]
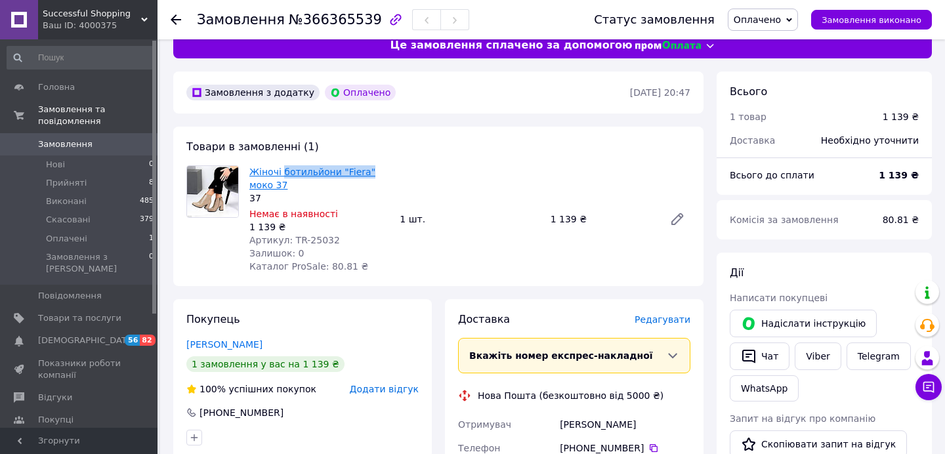
drag, startPoint x: 369, startPoint y: 174, endPoint x: 283, endPoint y: 168, distance: 86.2
click at [283, 168] on span "Жіночі ботильйони "Fiera" моко 37" at bounding box center [319, 178] width 140 height 26
copy link "ботильйони "Fiera""
click at [824, 351] on link "Viber" at bounding box center [818, 357] width 46 height 28
click at [787, 31] on div "Статус замовлення Оплачено Прийнято Виконано Скасовано Замовлення виконано" at bounding box center [750, 19] width 364 height 39
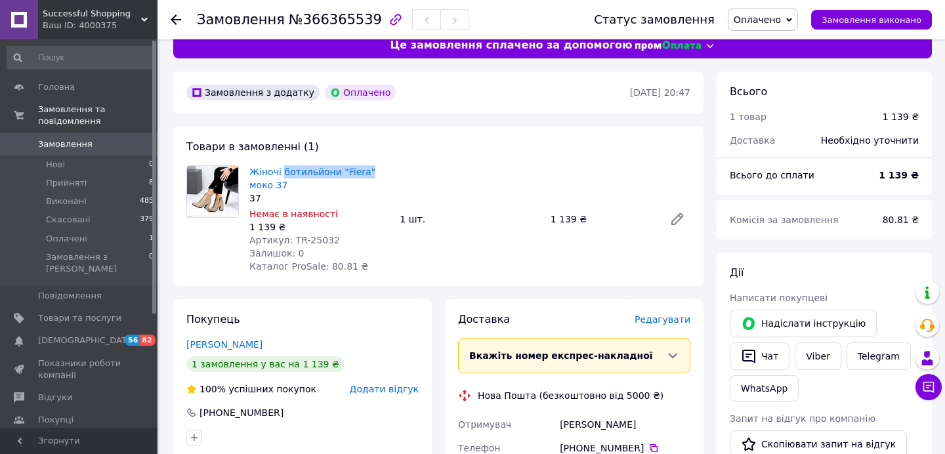
click at [781, 23] on span "Оплачено" at bounding box center [757, 19] width 47 height 11
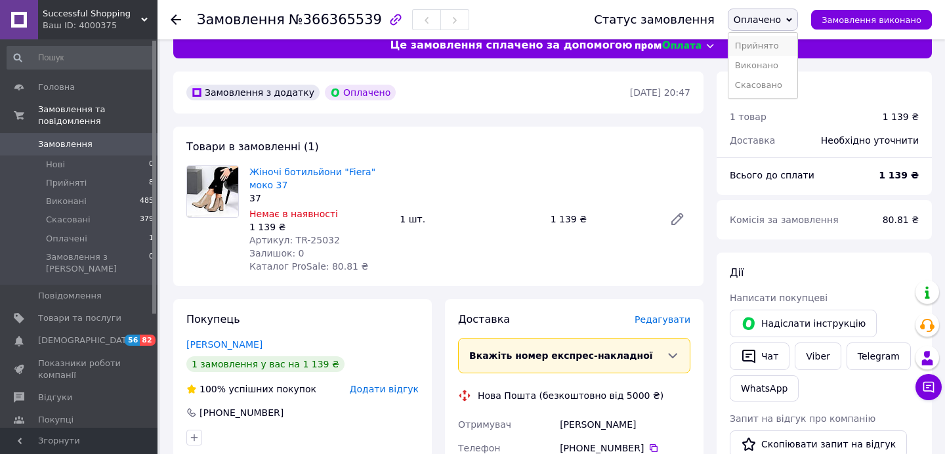
click at [768, 41] on li "Прийнято" at bounding box center [762, 46] width 69 height 20
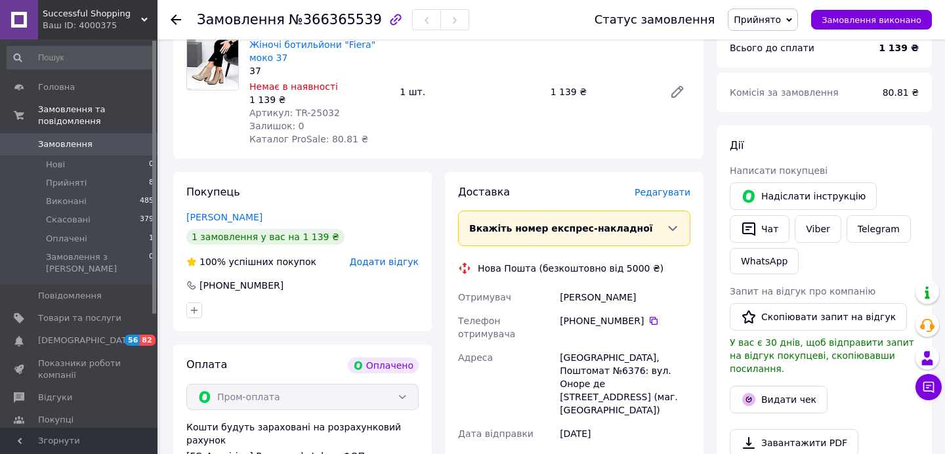
scroll to position [156, 0]
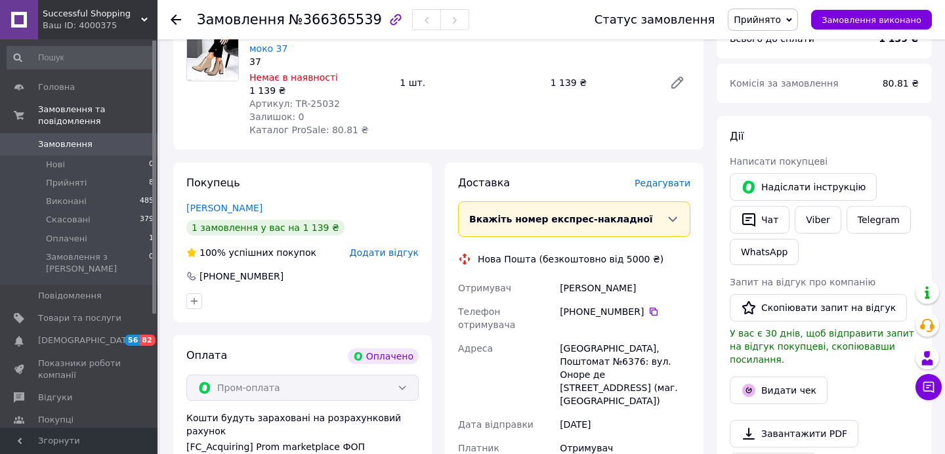
click at [667, 186] on span "Редагувати" at bounding box center [663, 183] width 56 height 11
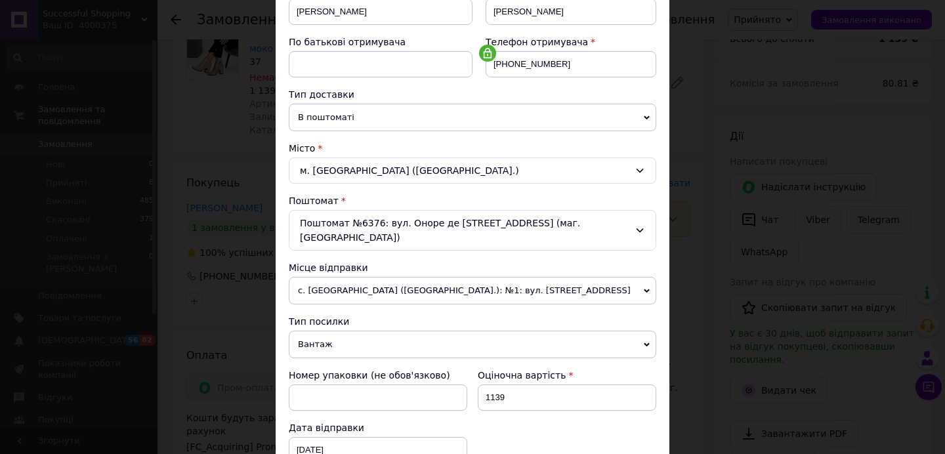
scroll to position [365, 0]
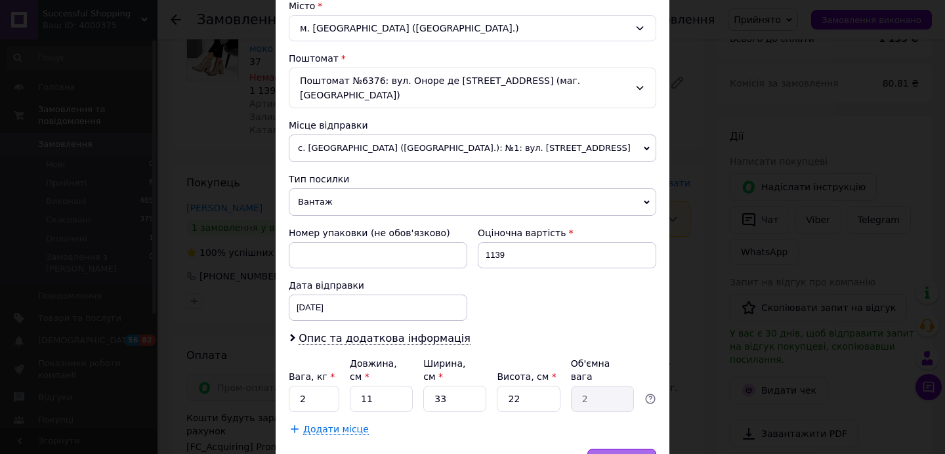
click at [600, 449] on div "Зберегти" at bounding box center [621, 462] width 69 height 26
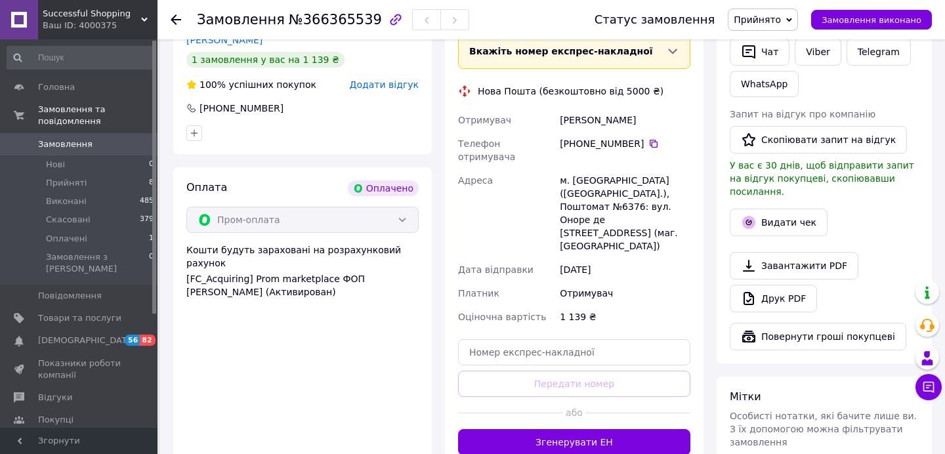
scroll to position [499, 0]
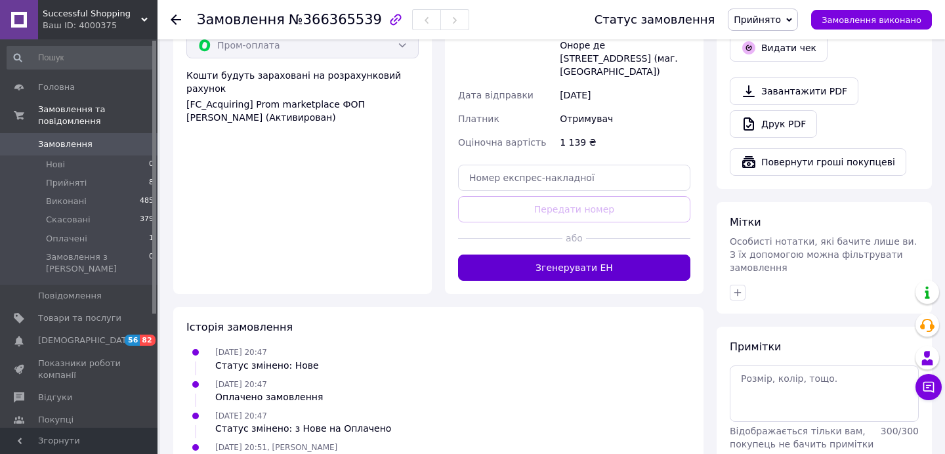
click at [576, 255] on button "Згенерувати ЕН" at bounding box center [574, 268] width 232 height 26
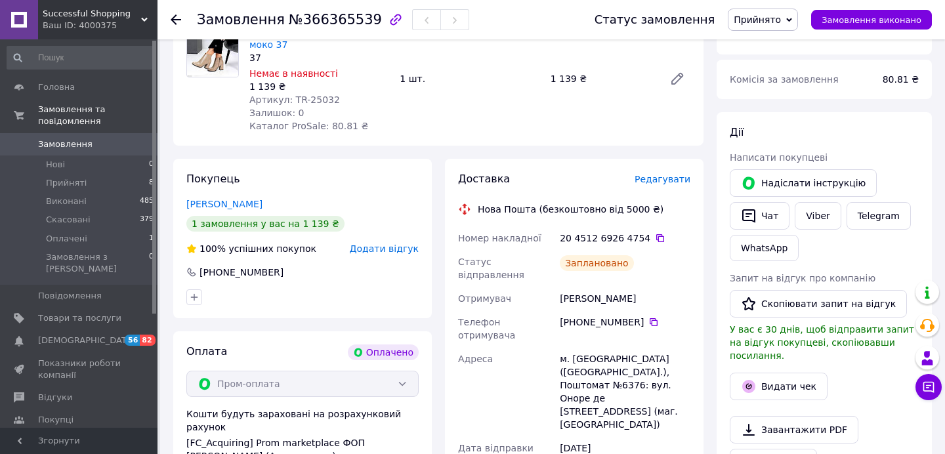
scroll to position [223, 0]
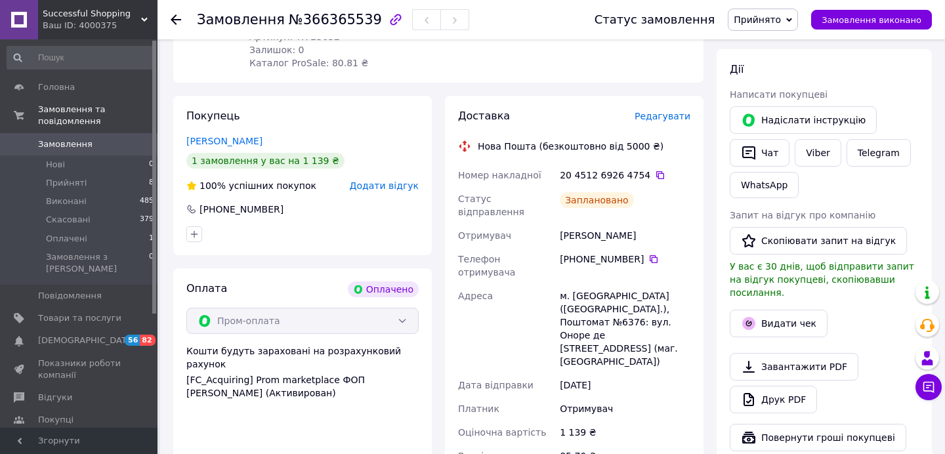
drag, startPoint x: 560, startPoint y: 221, endPoint x: 640, endPoint y: 222, distance: 79.4
click at [640, 224] on div "Бобруйко Марина" at bounding box center [625, 236] width 136 height 24
copy div "Бобруйко Марина"
drag, startPoint x: 586, startPoint y: 246, endPoint x: 639, endPoint y: 245, distance: 52.5
click at [639, 253] on div "[PHONE_NUMBER]" at bounding box center [625, 259] width 131 height 13
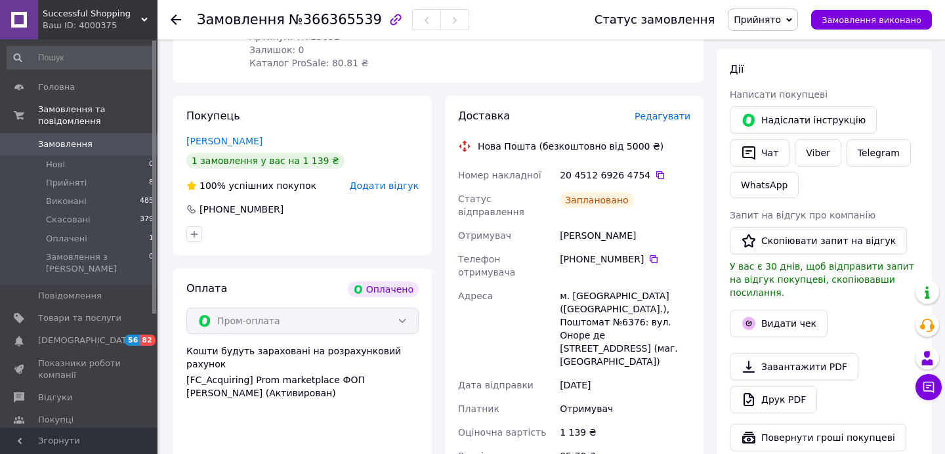
copy div "93 143 77 02"
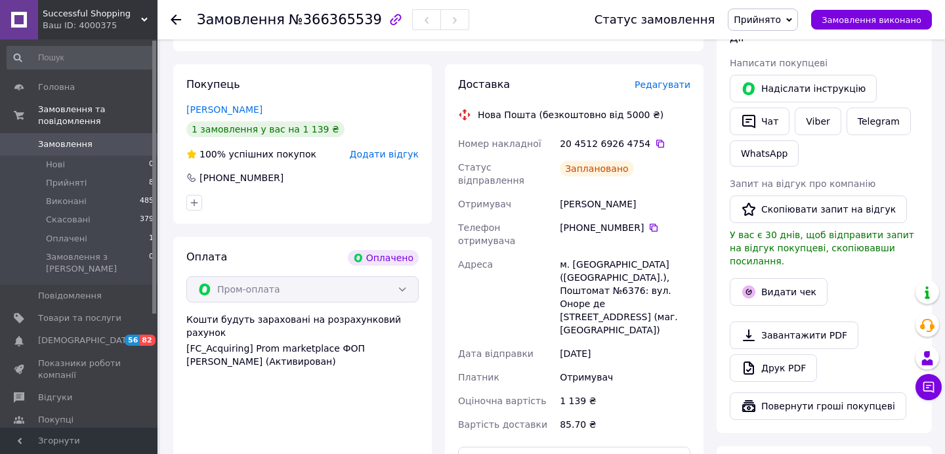
scroll to position [262, 0]
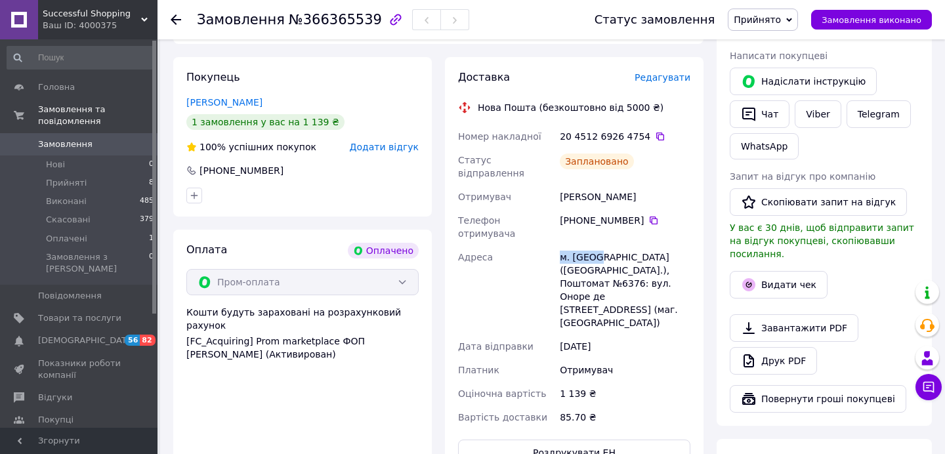
drag, startPoint x: 557, startPoint y: 236, endPoint x: 591, endPoint y: 236, distance: 34.1
click at [591, 245] on div "м. [GEOGRAPHIC_DATA] ([GEOGRAPHIC_DATA].), Поштомат №6376: вул. Оноре де [STREE…" at bounding box center [625, 289] width 136 height 89
copy div "м. Київ"
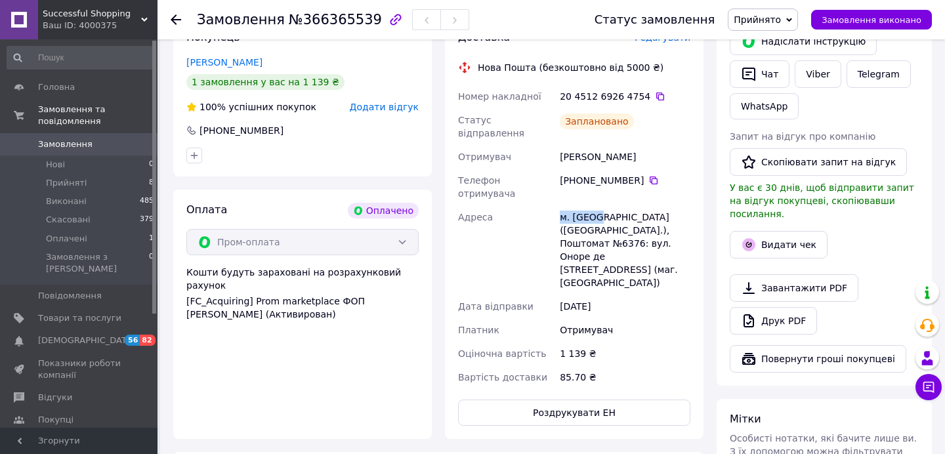
scroll to position [311, 0]
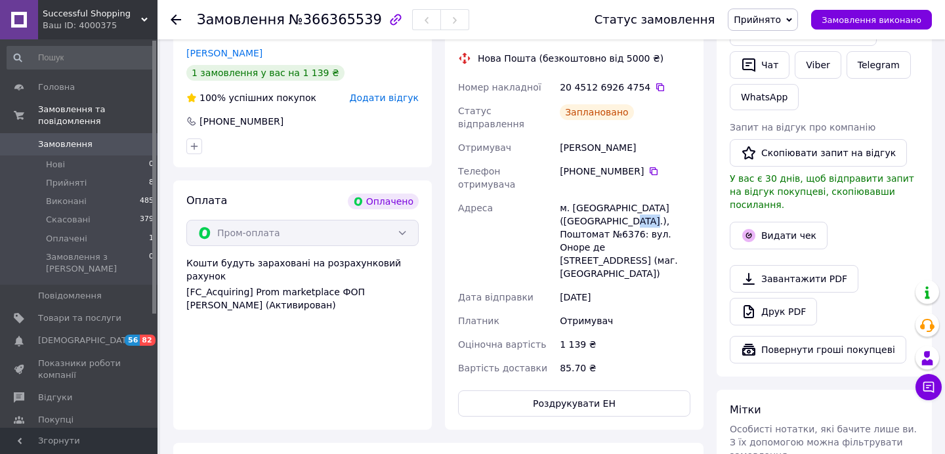
drag, startPoint x: 619, startPoint y: 196, endPoint x: 641, endPoint y: 193, distance: 22.5
click at [641, 196] on div "м. [GEOGRAPHIC_DATA] ([GEOGRAPHIC_DATA].), Поштомат №6376: вул. Оноре де [STREE…" at bounding box center [625, 240] width 136 height 89
copy div "6376"
click at [656, 87] on icon at bounding box center [660, 87] width 8 height 8
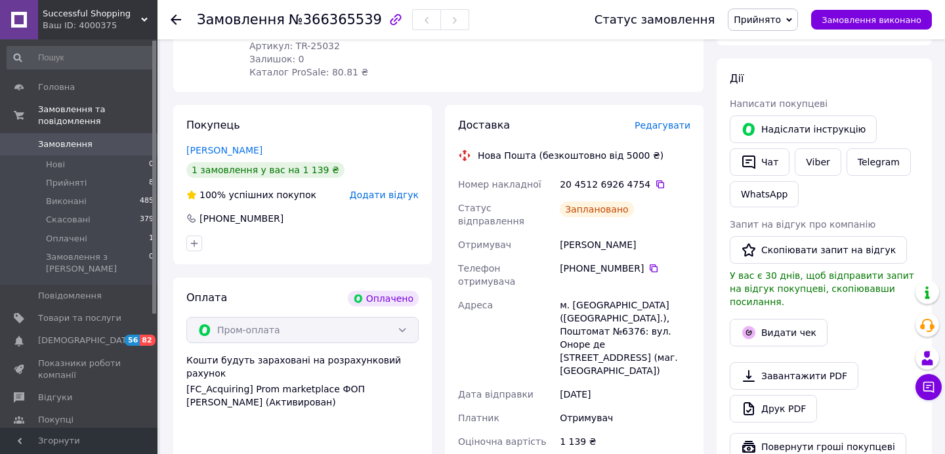
scroll to position [259, 0]
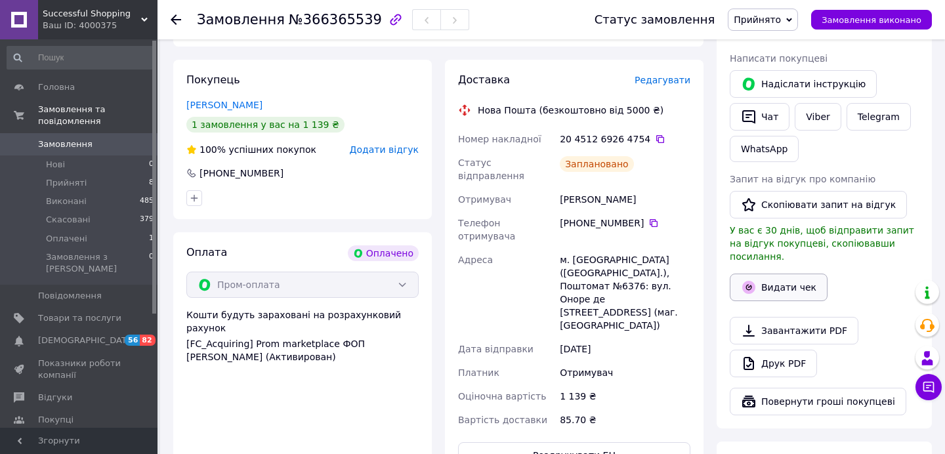
click at [793, 277] on button "Видати чек" at bounding box center [779, 288] width 98 height 28
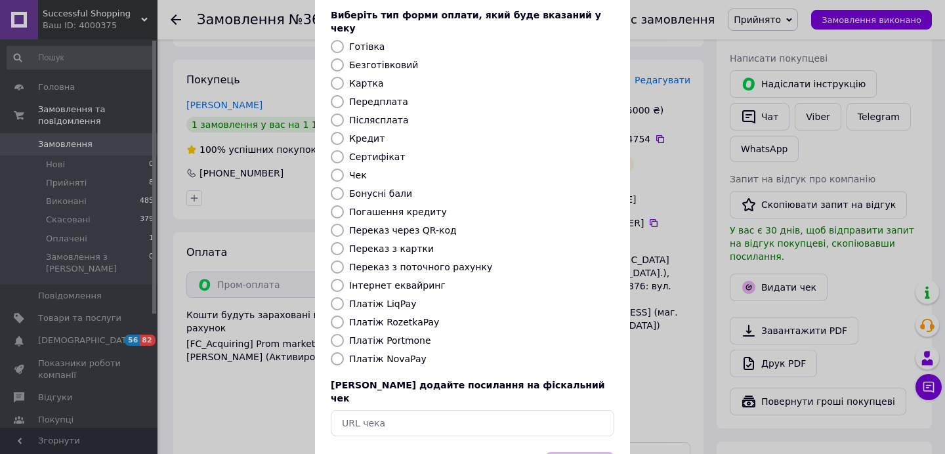
scroll to position [110, 0]
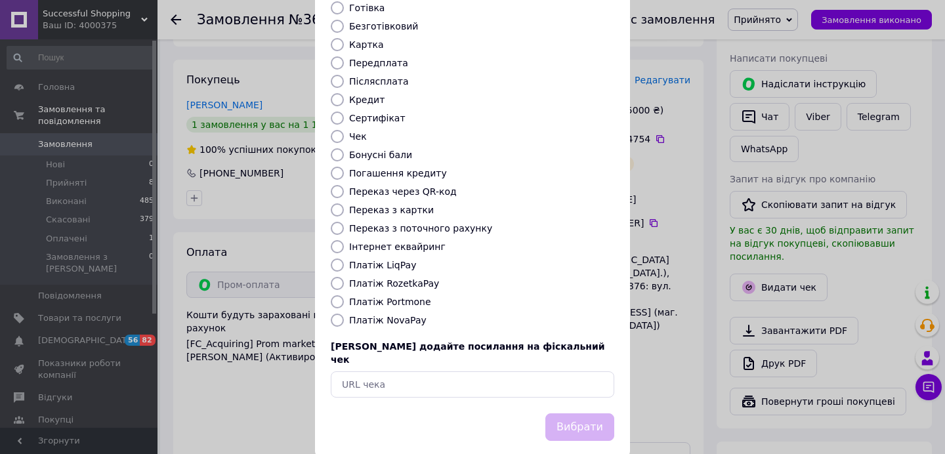
click at [333, 277] on input "Платіж RozetkaPay" at bounding box center [337, 283] width 13 height 13
radio input "true"
click at [574, 413] on button "Вибрати" at bounding box center [579, 427] width 69 height 28
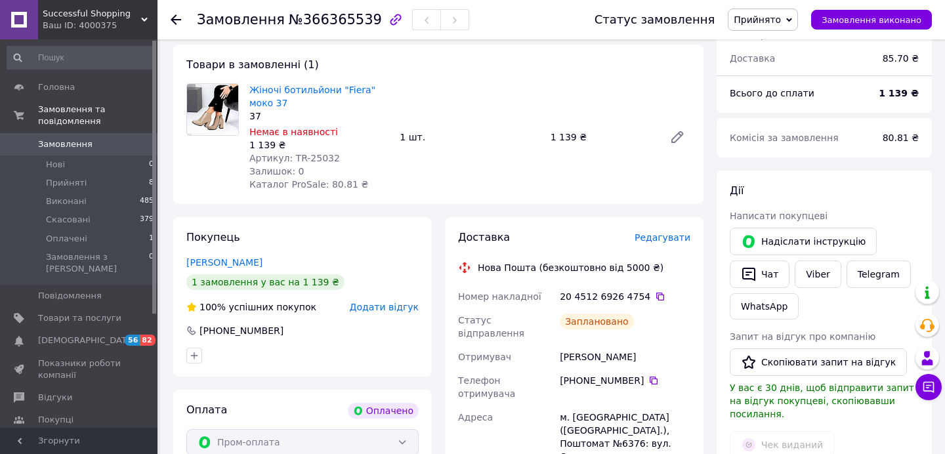
scroll to position [0, 0]
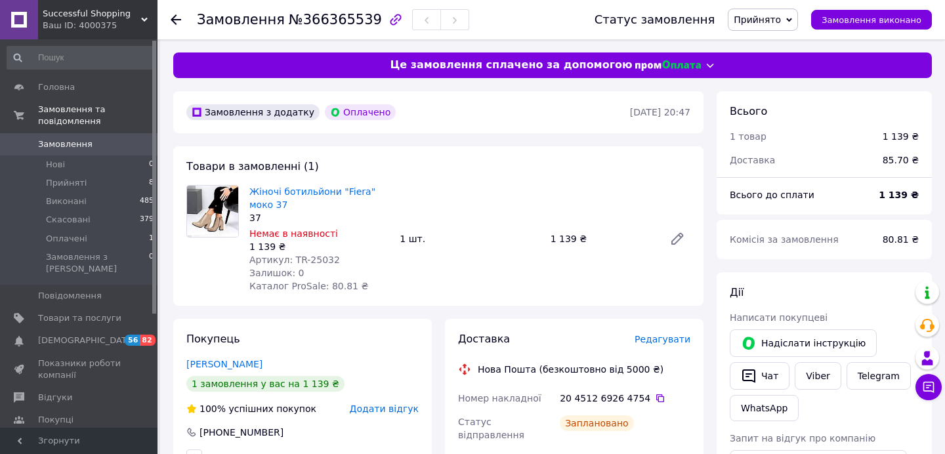
click at [176, 21] on icon at bounding box center [176, 19] width 11 height 11
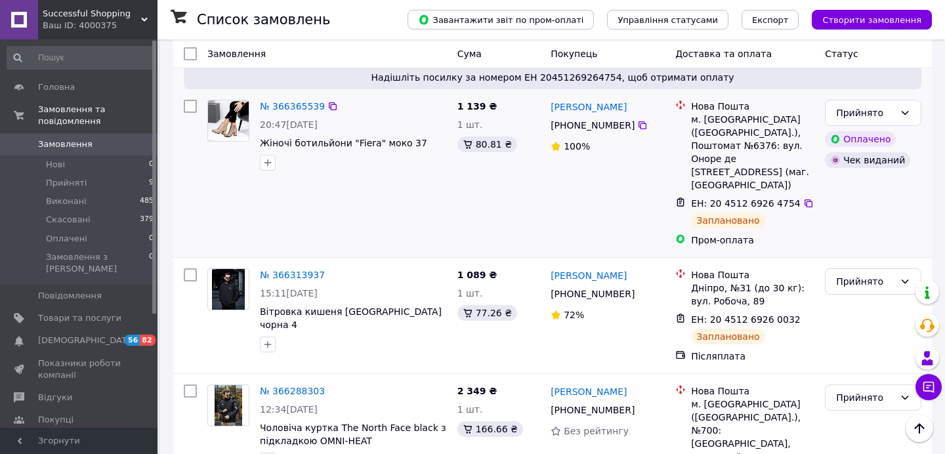
scroll to position [60, 0]
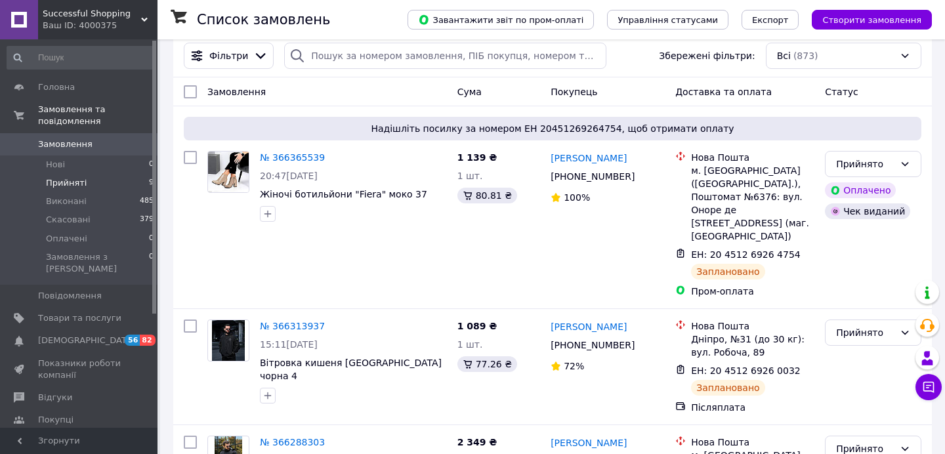
click at [74, 185] on span "Прийняті" at bounding box center [66, 183] width 41 height 12
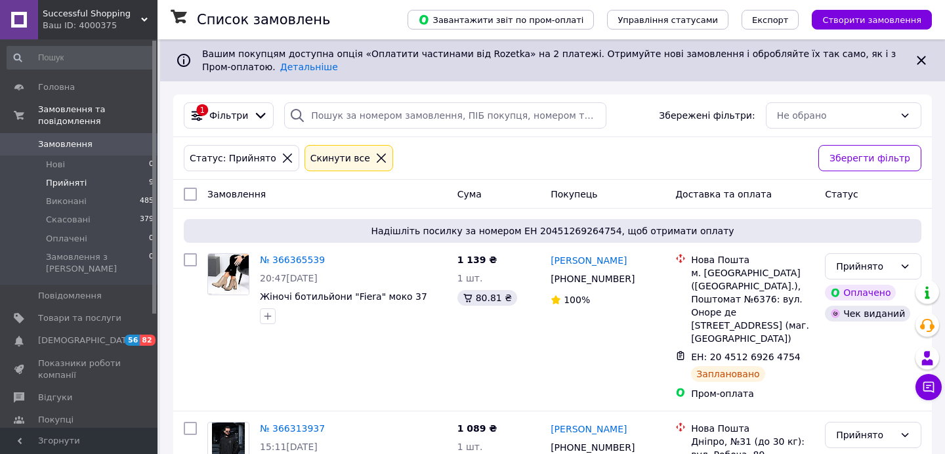
click at [125, 28] on div "Ваш ID: 4000375" at bounding box center [100, 26] width 115 height 12
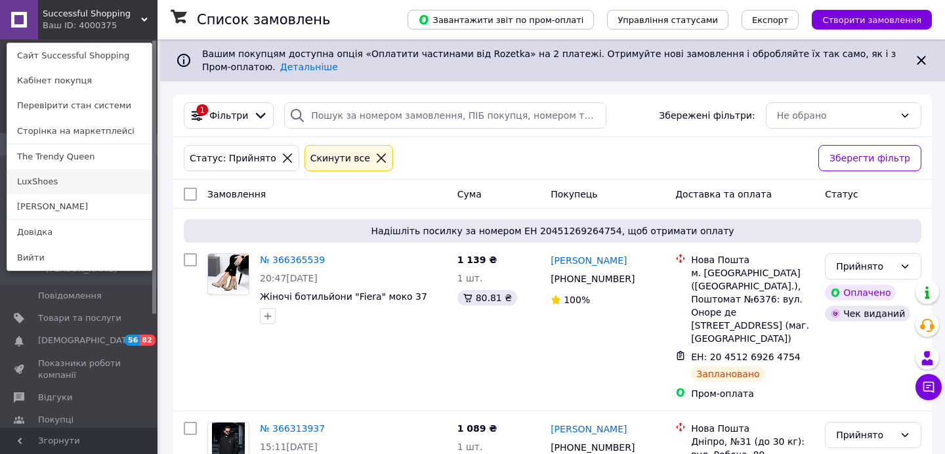
click at [34, 180] on link "LuxShoes" at bounding box center [79, 181] width 144 height 25
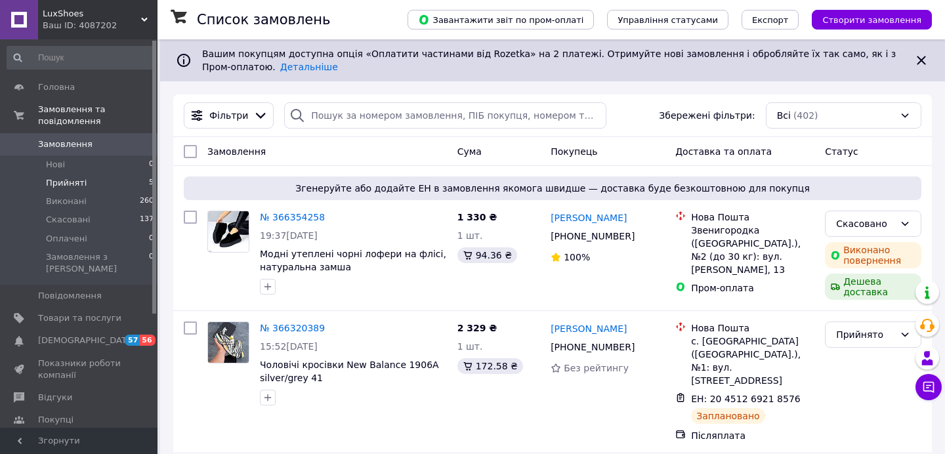
click at [75, 185] on span "Прийняті" at bounding box center [66, 183] width 41 height 12
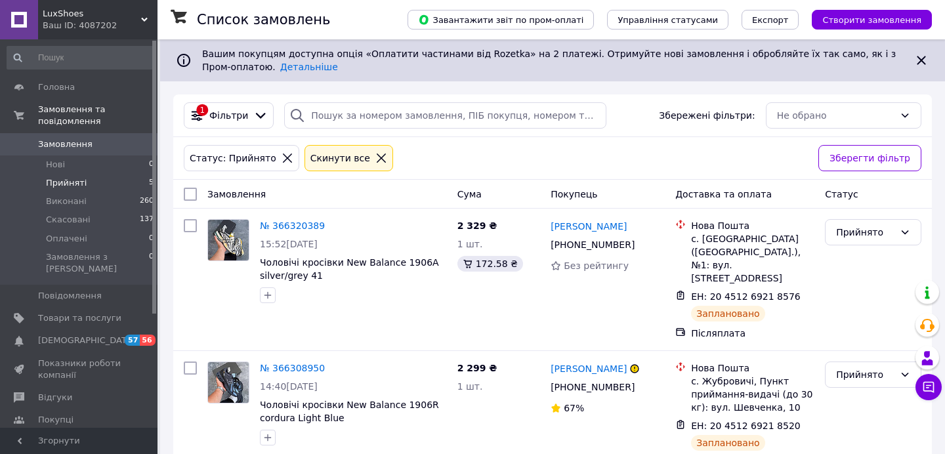
click at [111, 25] on div "Ваш ID: 4087202" at bounding box center [100, 26] width 115 height 12
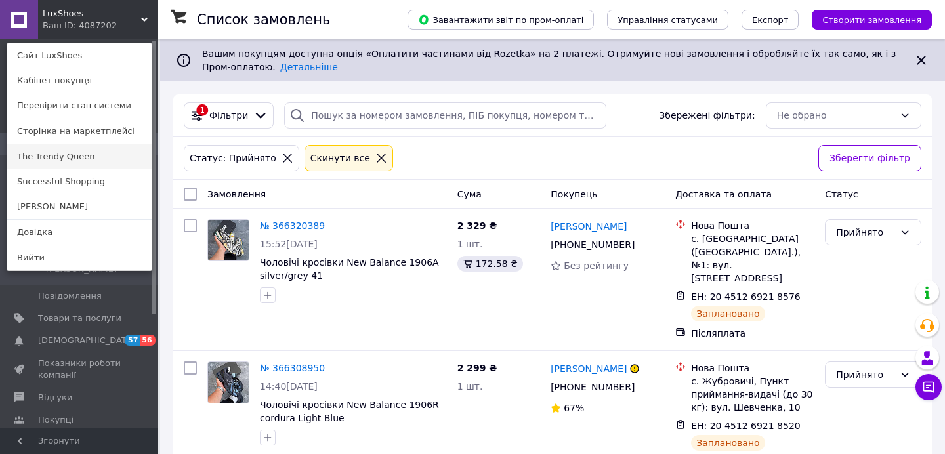
click at [47, 159] on link "The Trendy Queen" at bounding box center [79, 156] width 144 height 25
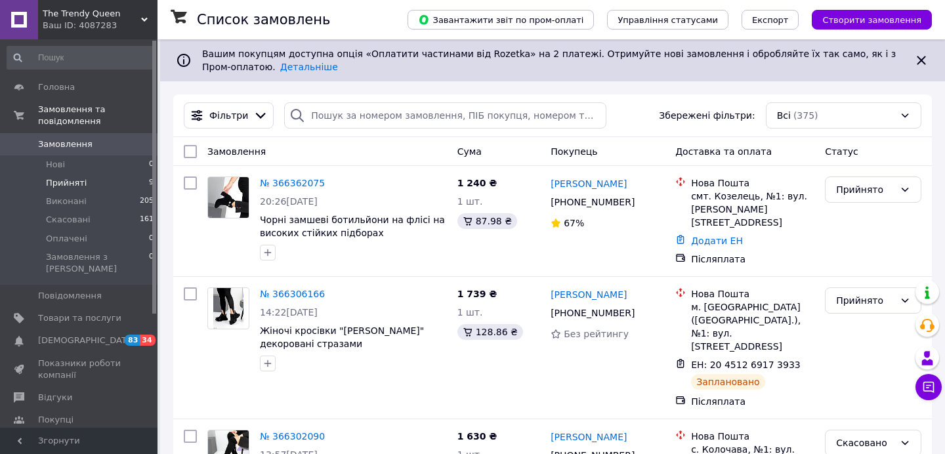
click at [64, 185] on span "Прийняті" at bounding box center [66, 183] width 41 height 12
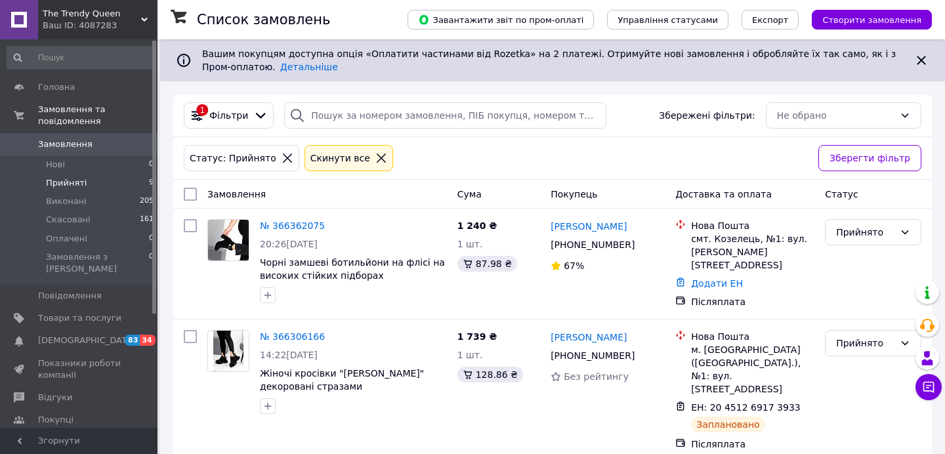
click at [90, 22] on div "Ваш ID: 4087283" at bounding box center [100, 26] width 115 height 12
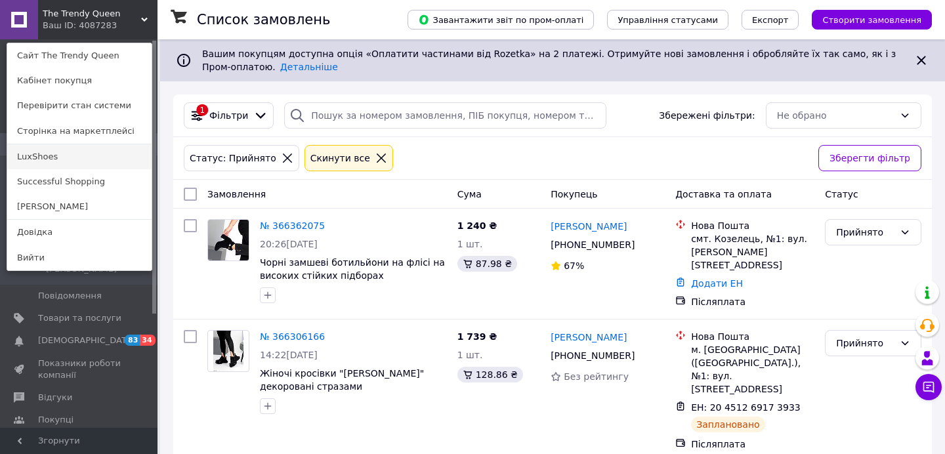
click at [41, 153] on link "LuxShoes" at bounding box center [79, 156] width 144 height 25
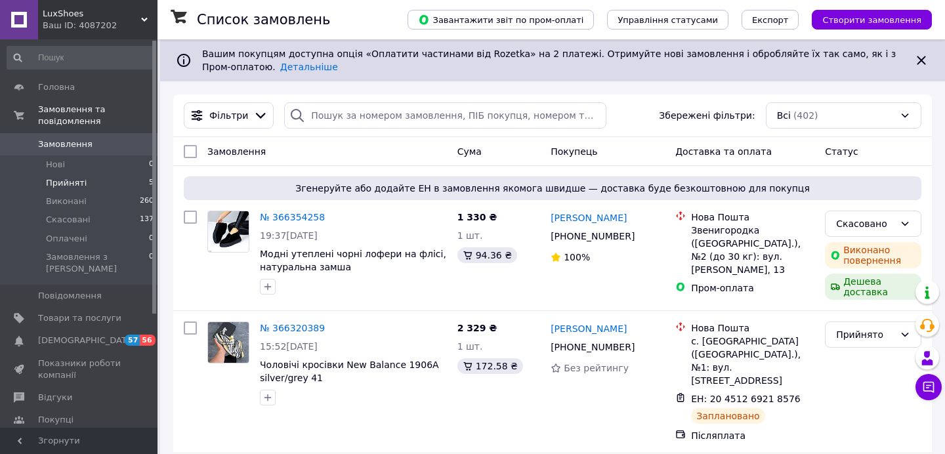
click at [69, 182] on span "Прийняті" at bounding box center [66, 183] width 41 height 12
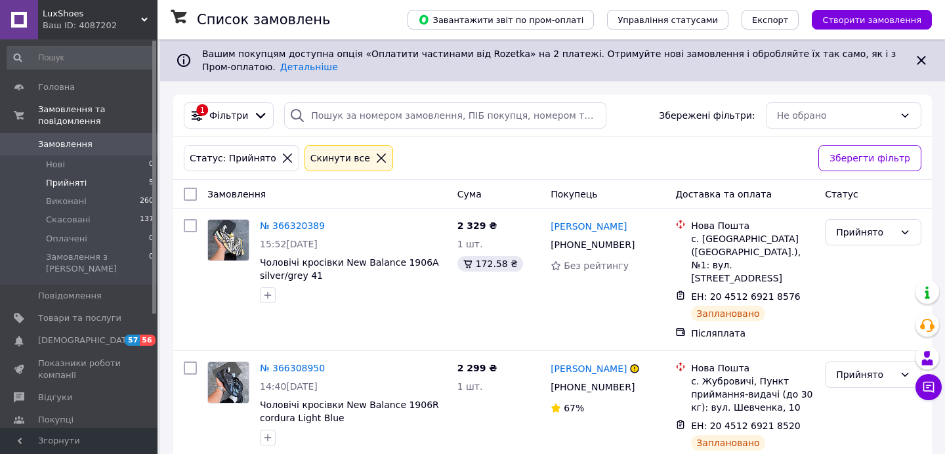
click at [87, 23] on div "Ваш ID: 4087202" at bounding box center [100, 26] width 115 height 12
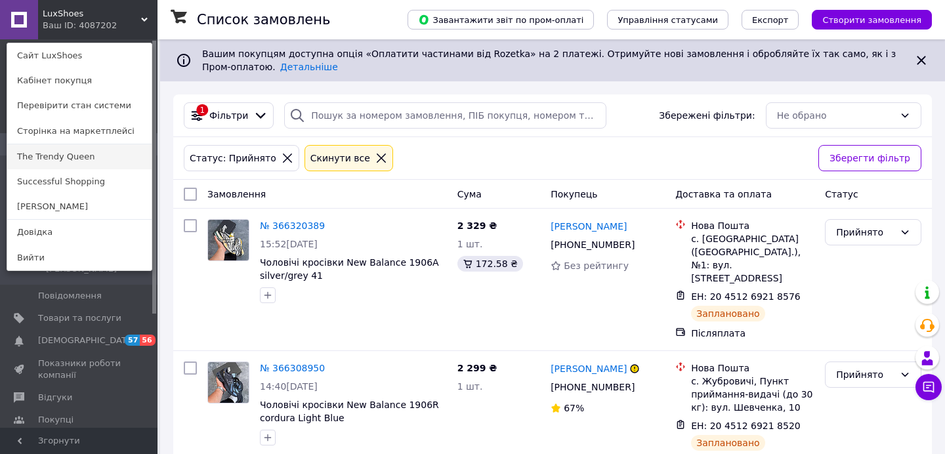
click at [54, 156] on link "The Trendy Queen" at bounding box center [79, 156] width 144 height 25
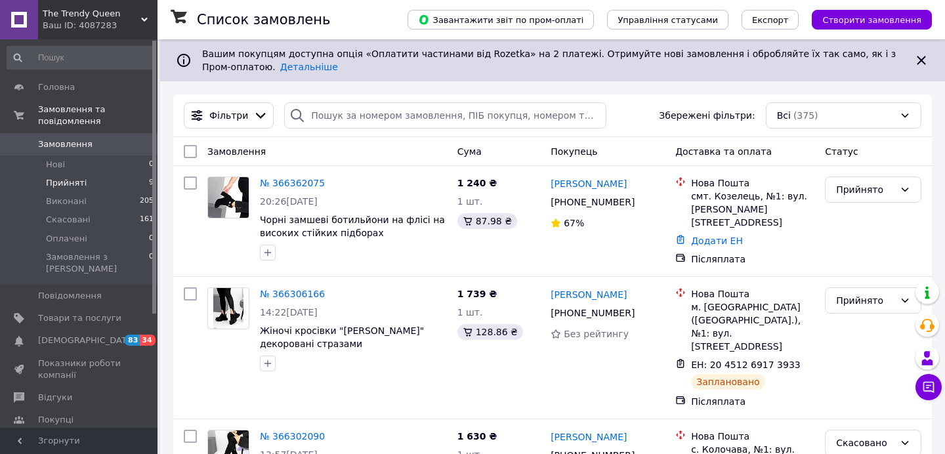
click at [61, 182] on span "Прийняті" at bounding box center [66, 183] width 41 height 12
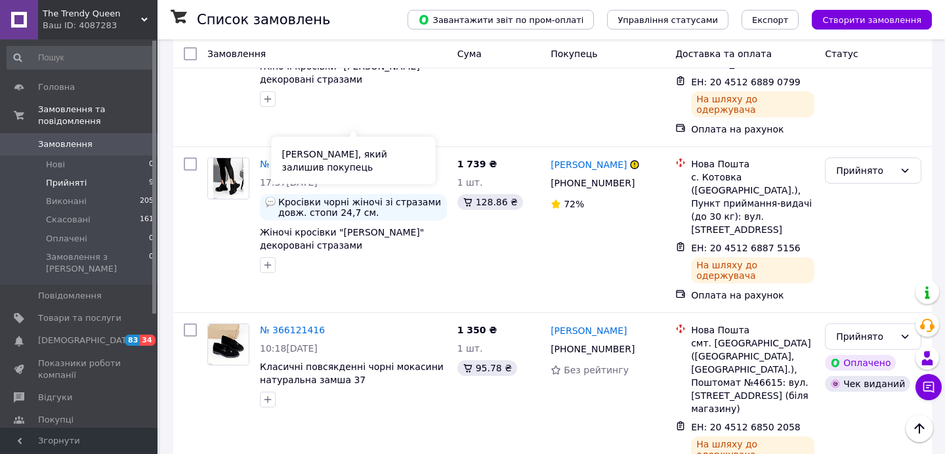
scroll to position [1020, 0]
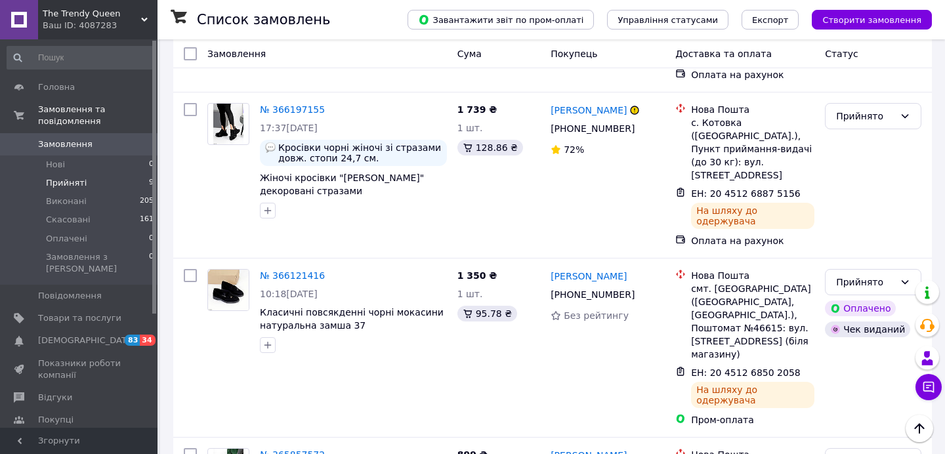
click at [121, 18] on span "The Trendy Queen" at bounding box center [92, 14] width 98 height 12
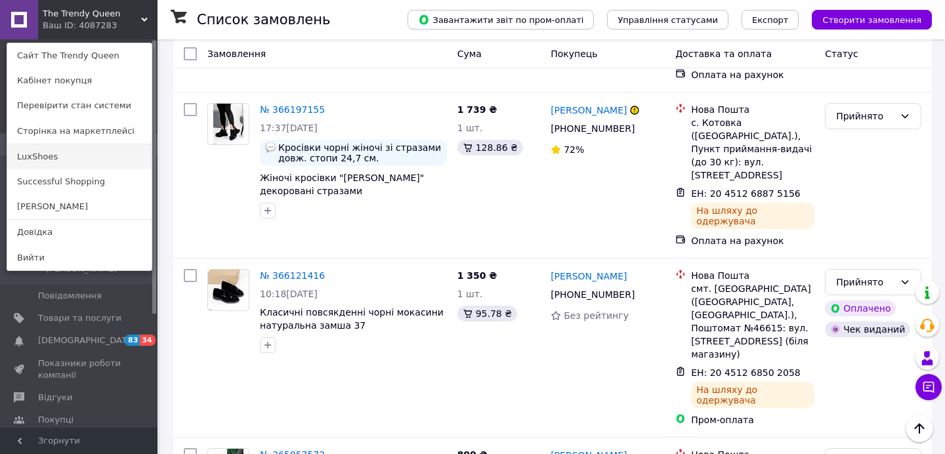
click at [55, 149] on link "LuxShoes" at bounding box center [79, 156] width 144 height 25
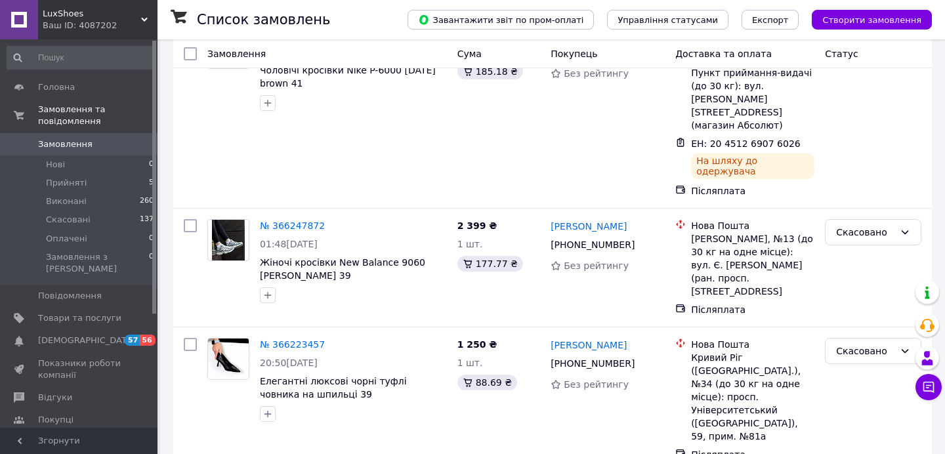
scroll to position [815, 0]
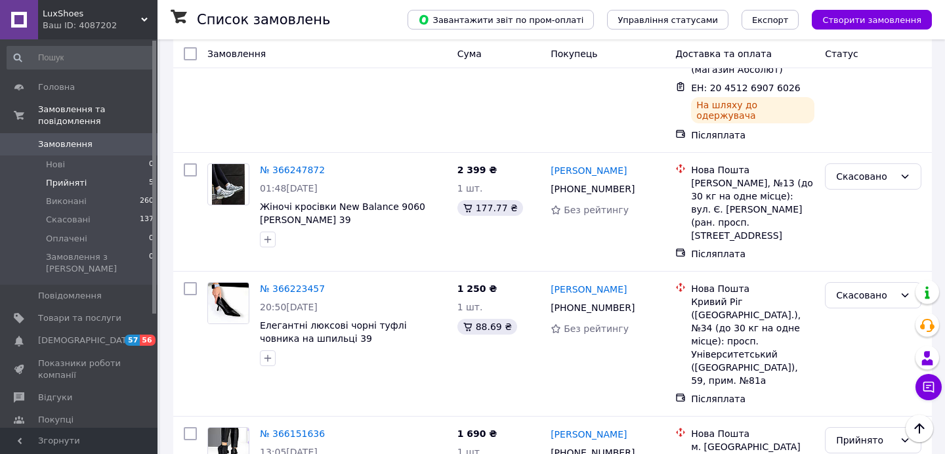
click at [69, 178] on span "Прийняті" at bounding box center [66, 183] width 41 height 12
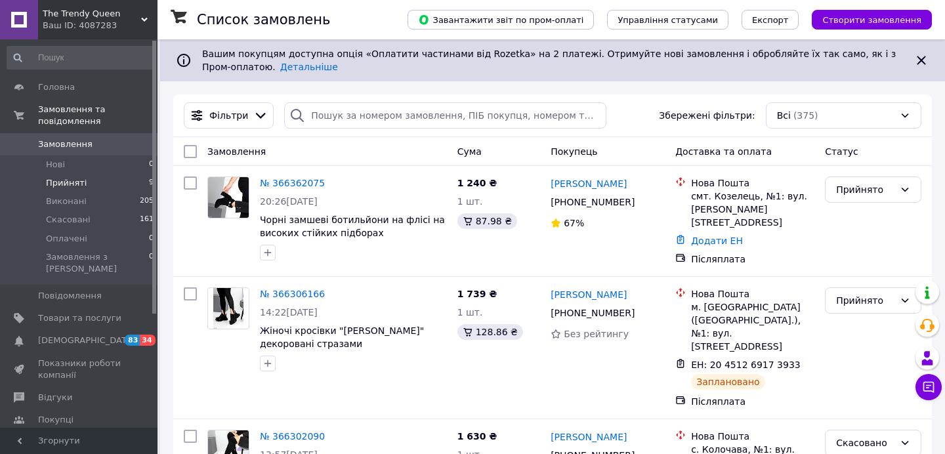
click at [79, 184] on span "Прийняті" at bounding box center [66, 183] width 41 height 12
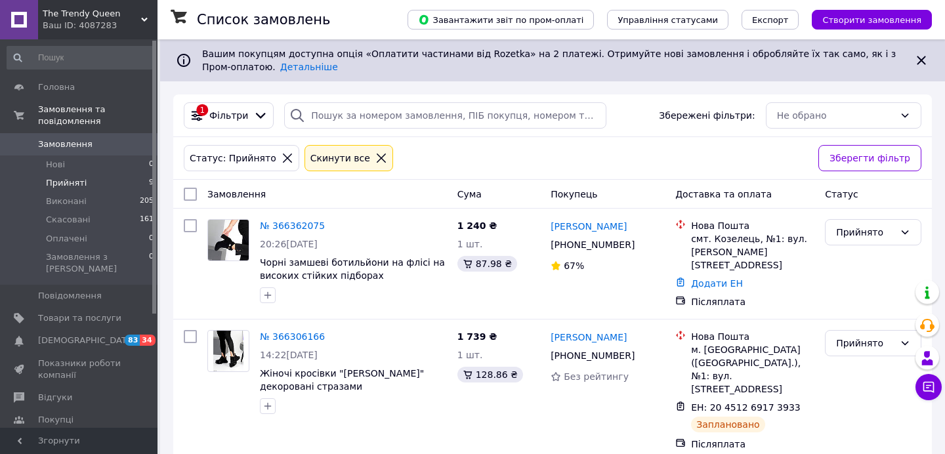
click at [142, 24] on div "Ваш ID: 4087283" at bounding box center [100, 26] width 115 height 12
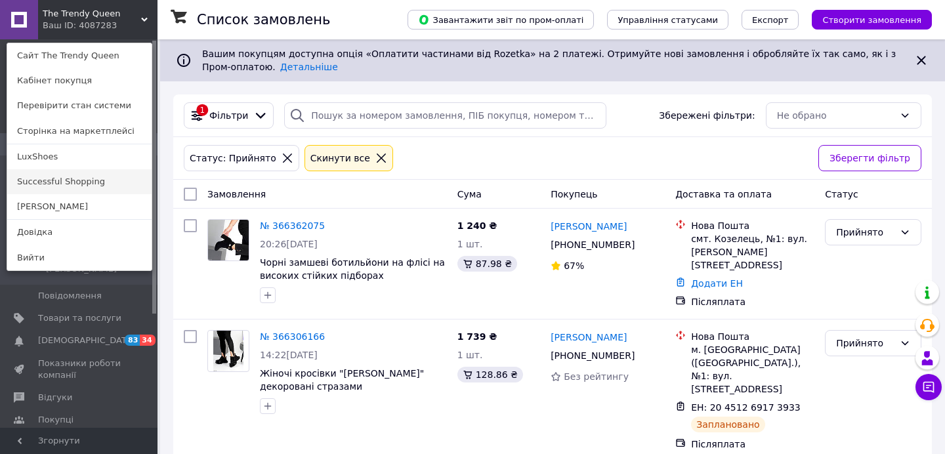
click at [74, 181] on link "Successful Shopping" at bounding box center [79, 181] width 144 height 25
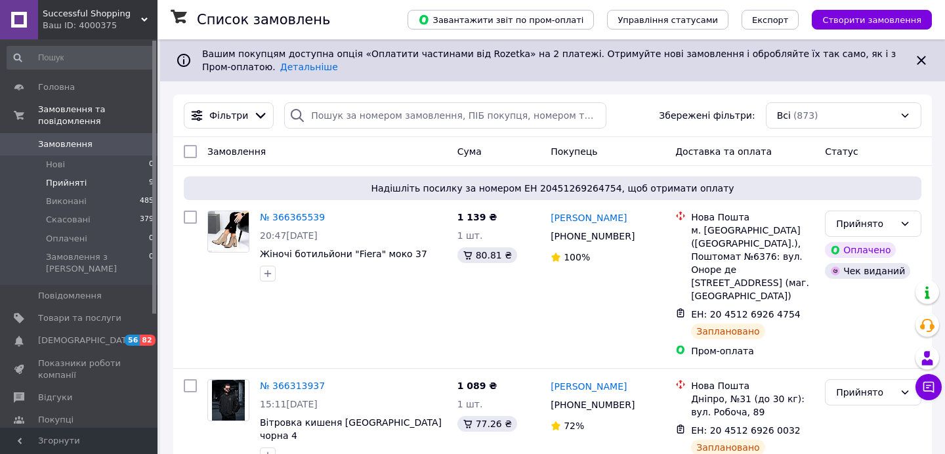
click at [62, 179] on span "Прийняті" at bounding box center [66, 183] width 41 height 12
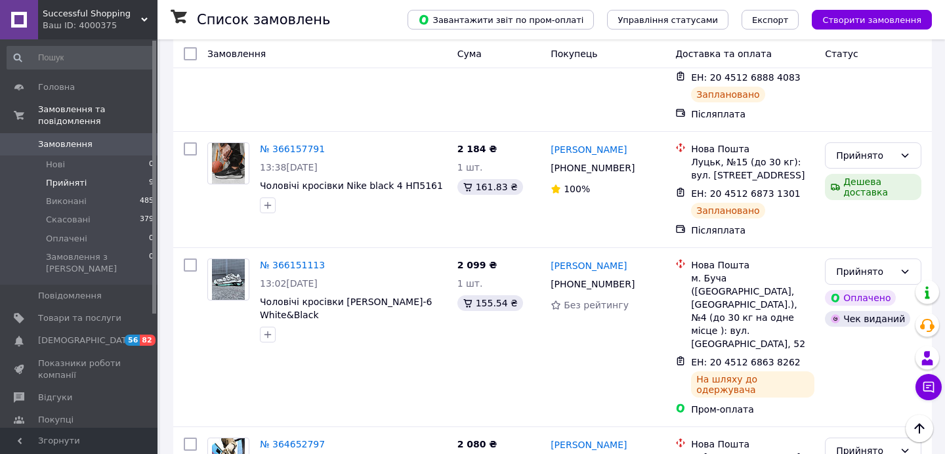
scroll to position [961, 0]
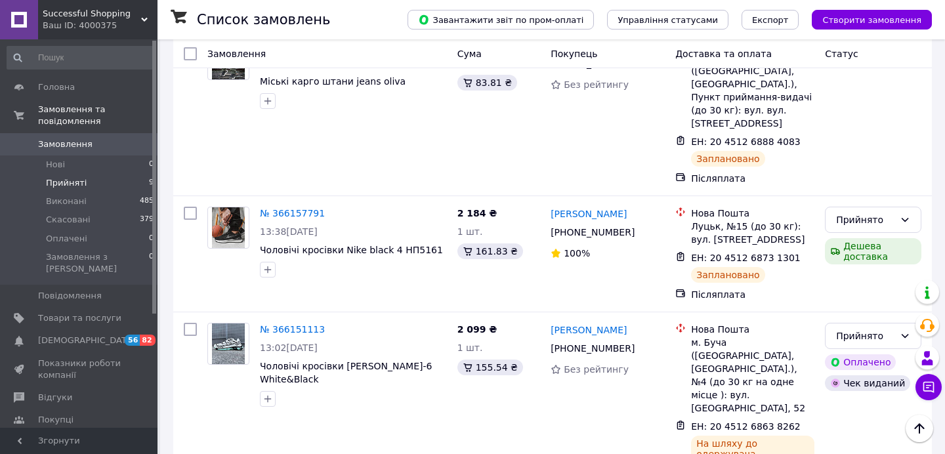
click at [114, 9] on span "Successful Shopping" at bounding box center [92, 14] width 98 height 12
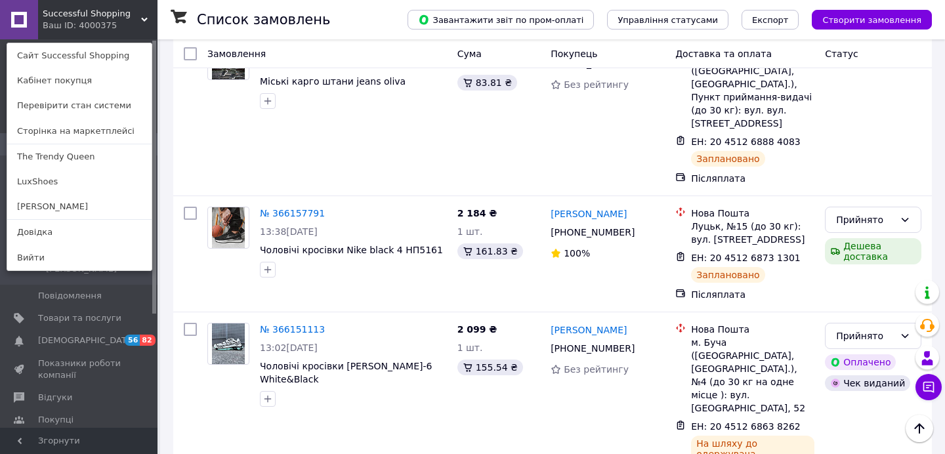
click at [66, 180] on link "LuxShoes" at bounding box center [79, 181] width 144 height 25
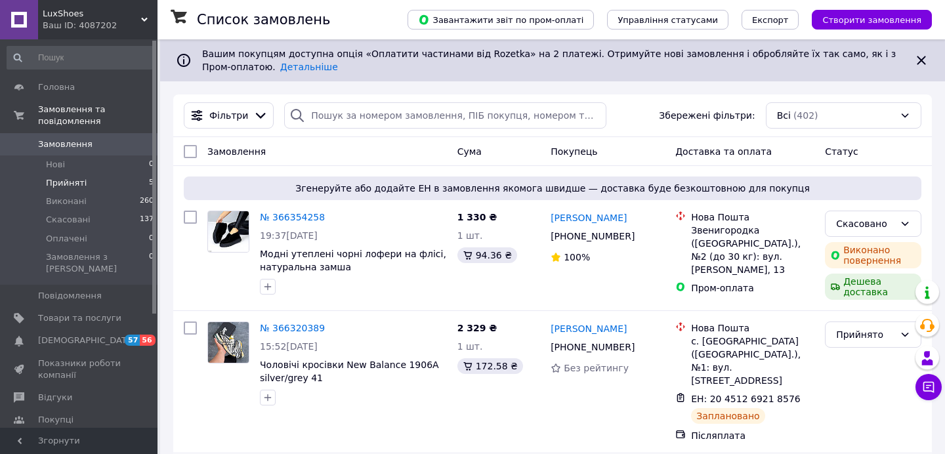
click at [78, 183] on span "Прийняті" at bounding box center [66, 183] width 41 height 12
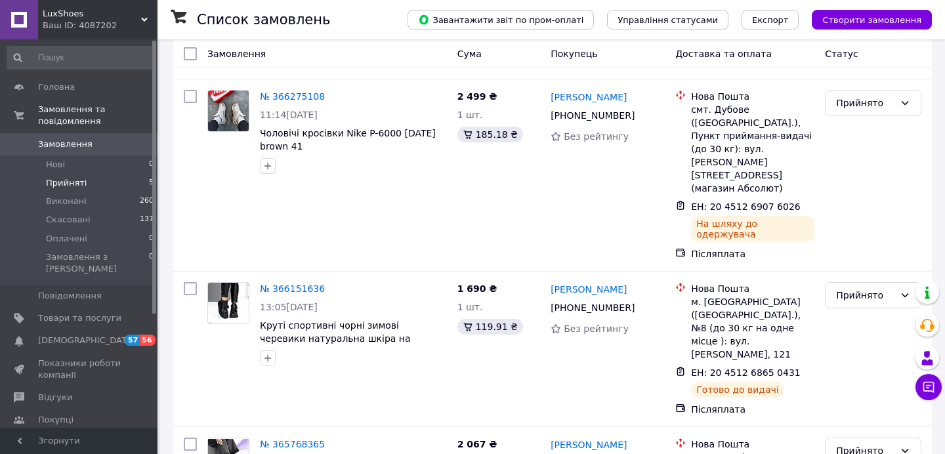
scroll to position [434, 0]
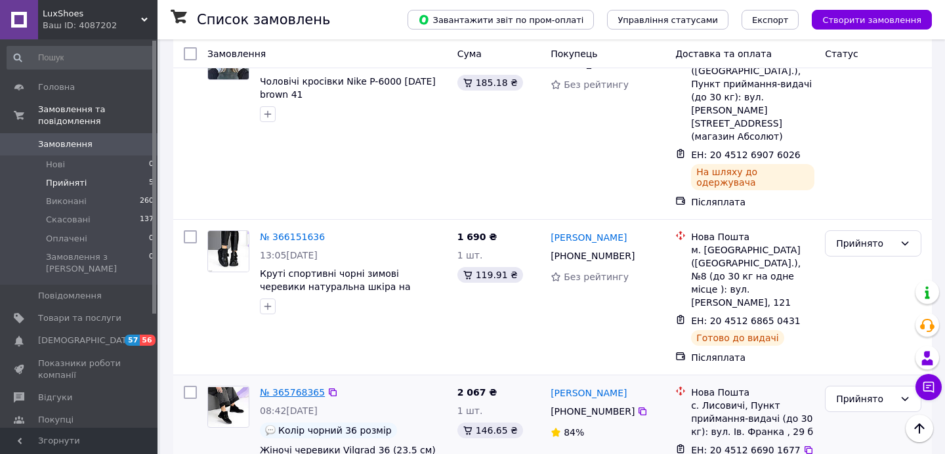
click at [311, 387] on link "№ 365768365" at bounding box center [292, 392] width 65 height 11
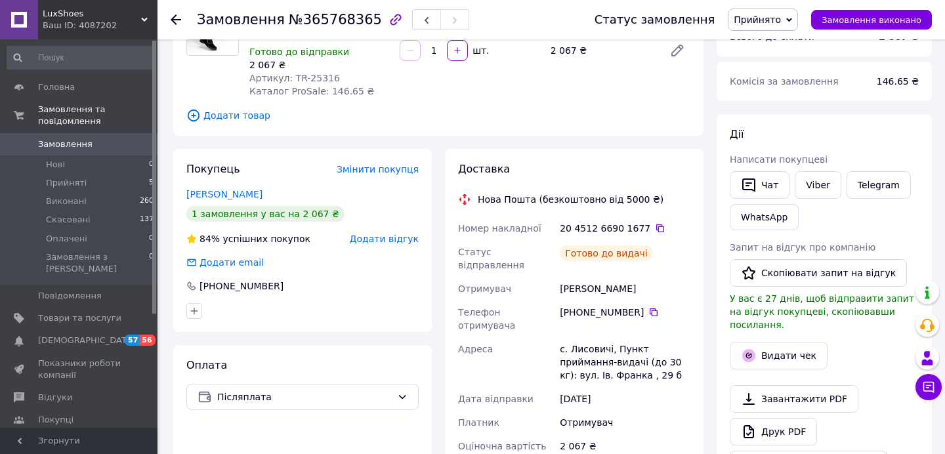
scroll to position [153, 0]
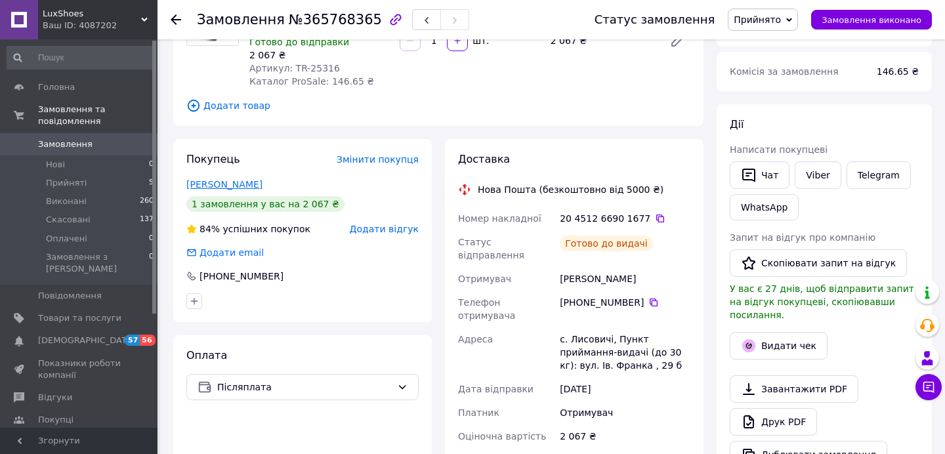
click at [217, 186] on link "[PERSON_NAME]" at bounding box center [224, 184] width 76 height 11
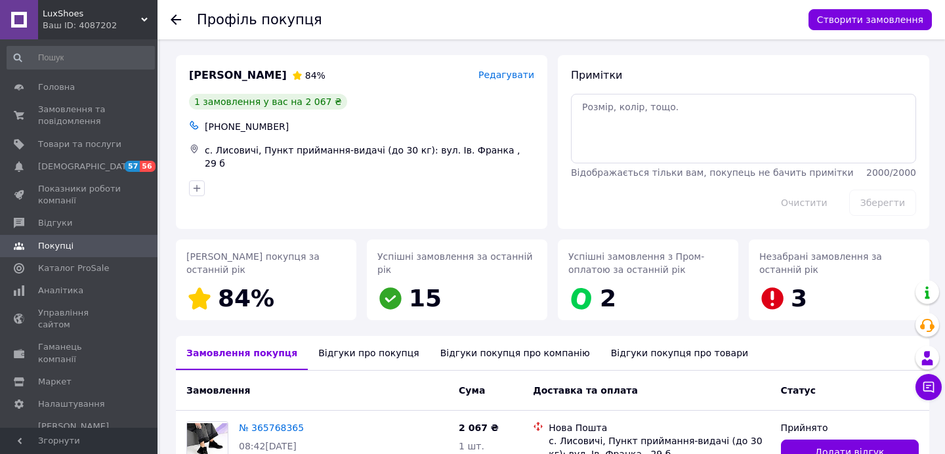
click at [175, 22] on use at bounding box center [176, 19] width 11 height 11
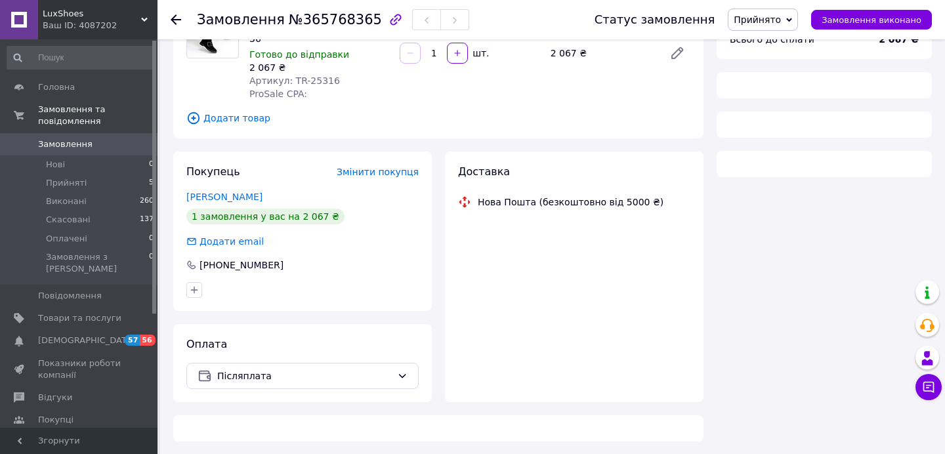
scroll to position [146, 0]
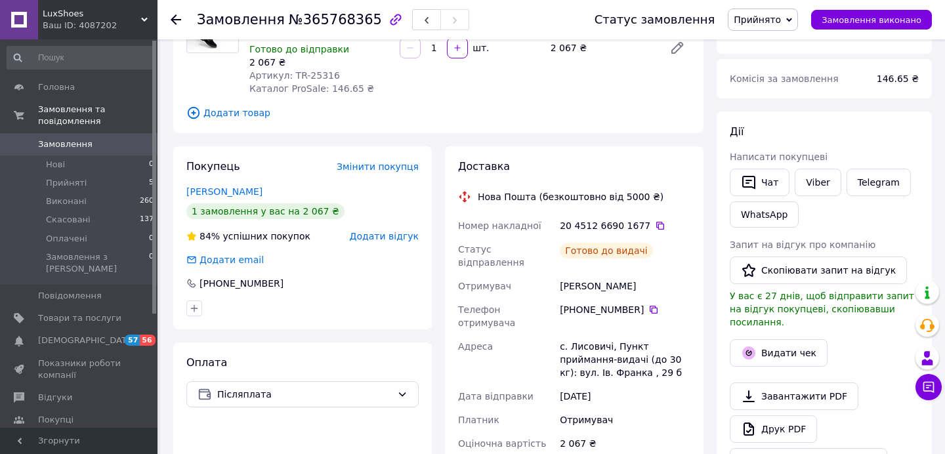
click at [173, 22] on use at bounding box center [176, 19] width 11 height 11
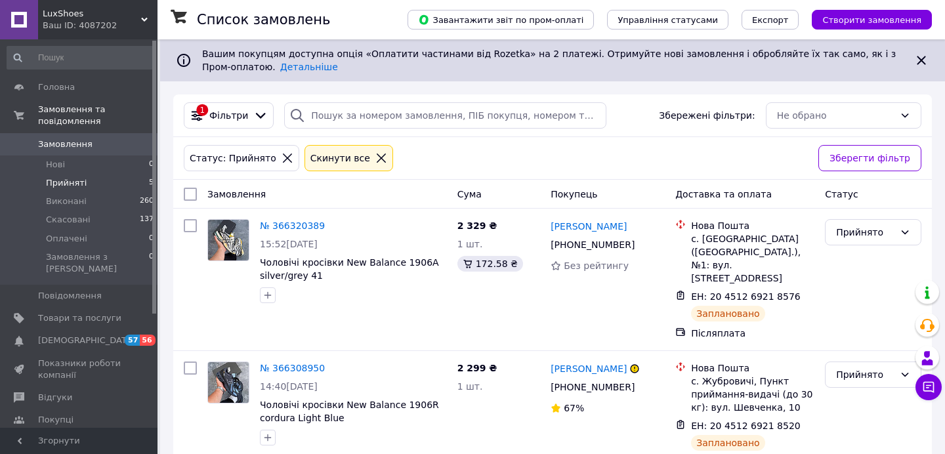
click at [79, 17] on span "LuxShoes" at bounding box center [92, 14] width 98 height 12
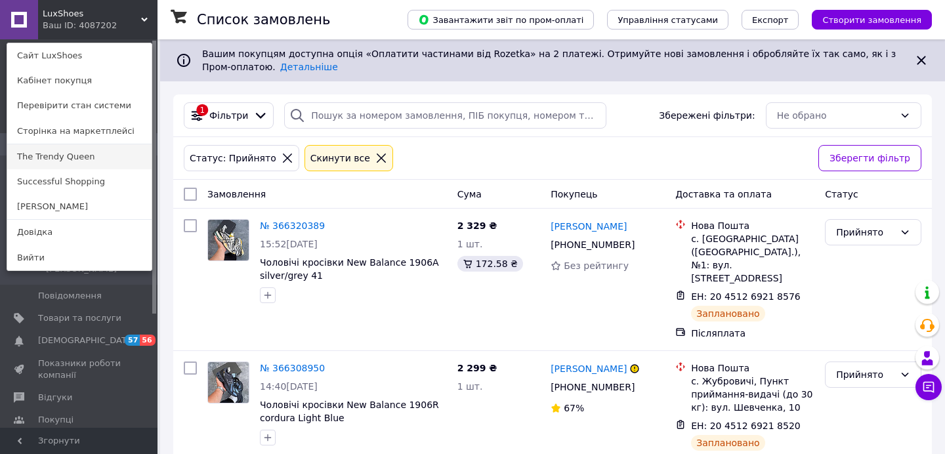
click at [38, 165] on link "The Trendy Queen" at bounding box center [79, 156] width 144 height 25
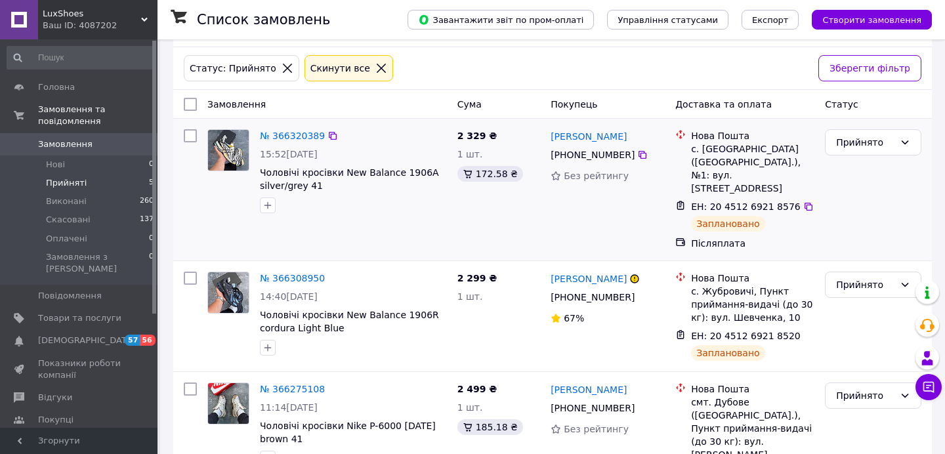
scroll to position [128, 0]
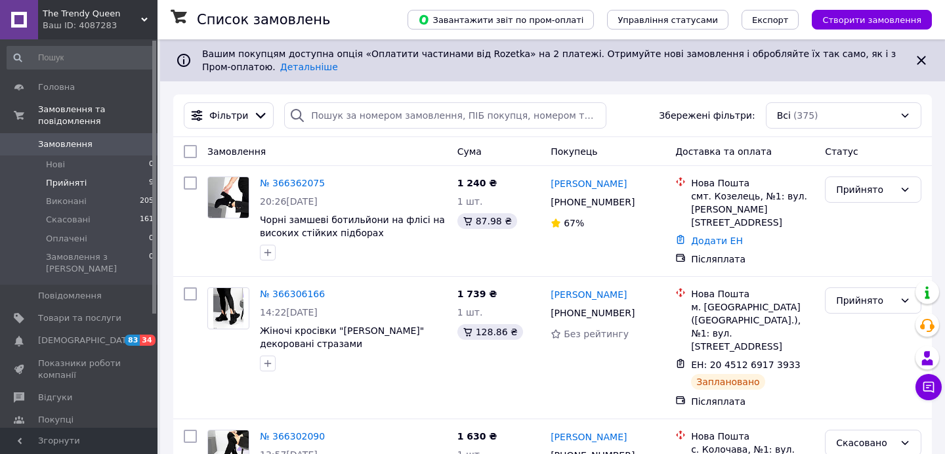
click at [70, 179] on span "Прийняті" at bounding box center [66, 183] width 41 height 12
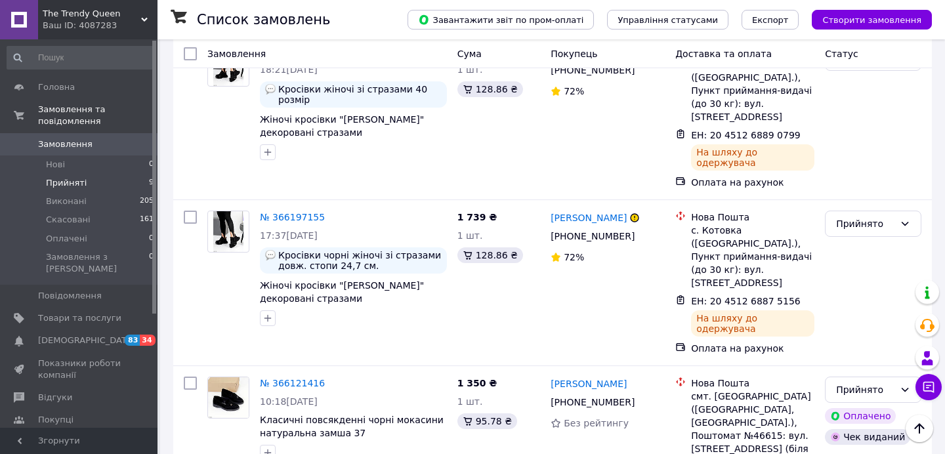
scroll to position [1020, 0]
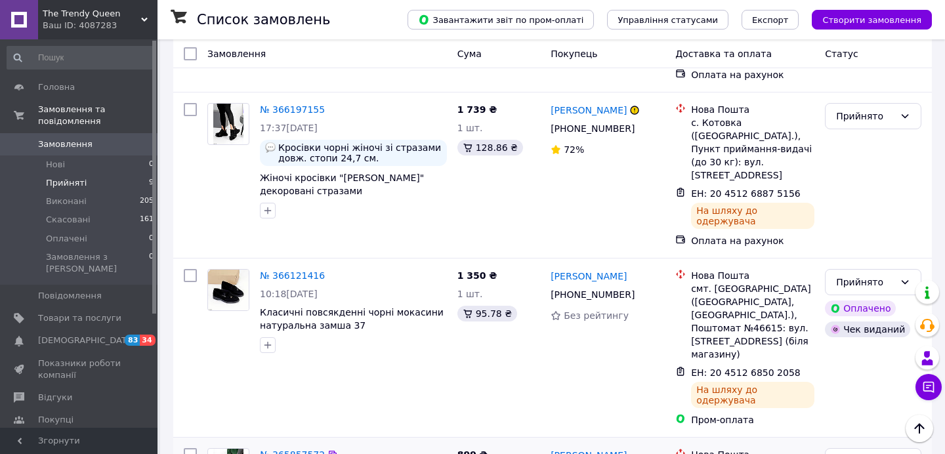
click at [309, 450] on link "№ 365857572" at bounding box center [292, 455] width 65 height 11
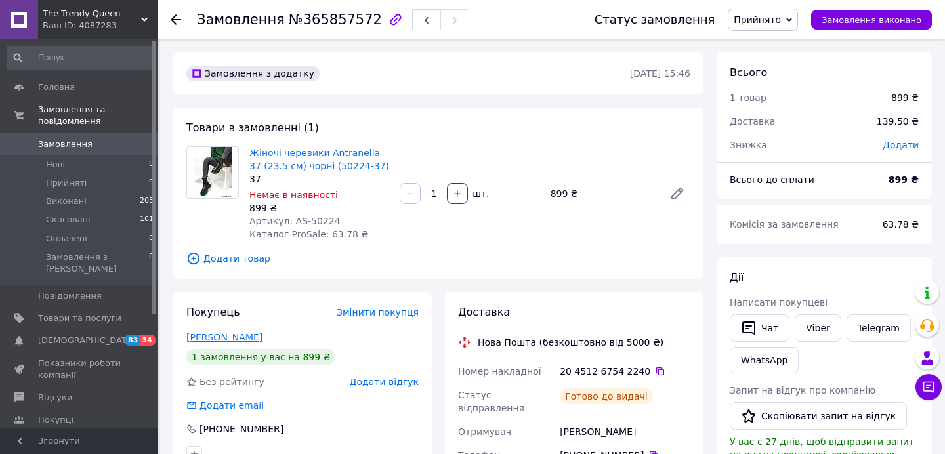
click at [234, 332] on link "[PERSON_NAME]" at bounding box center [224, 337] width 76 height 11
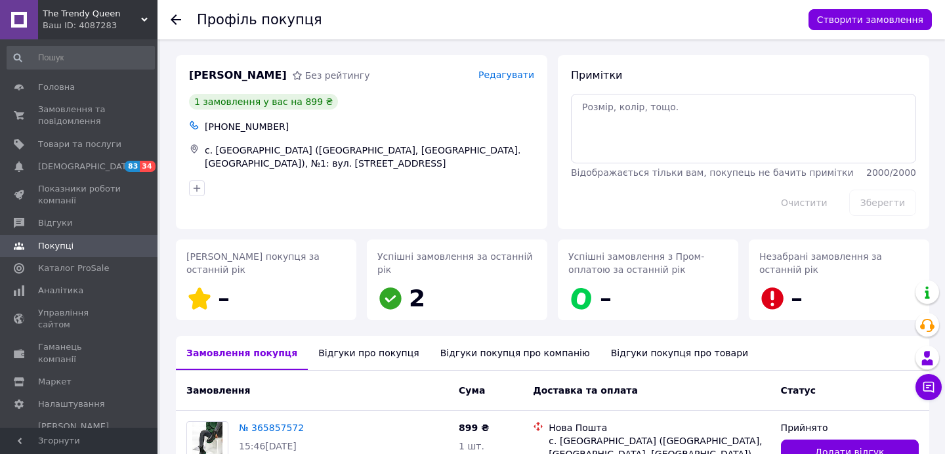
click at [171, 20] on icon at bounding box center [176, 19] width 11 height 11
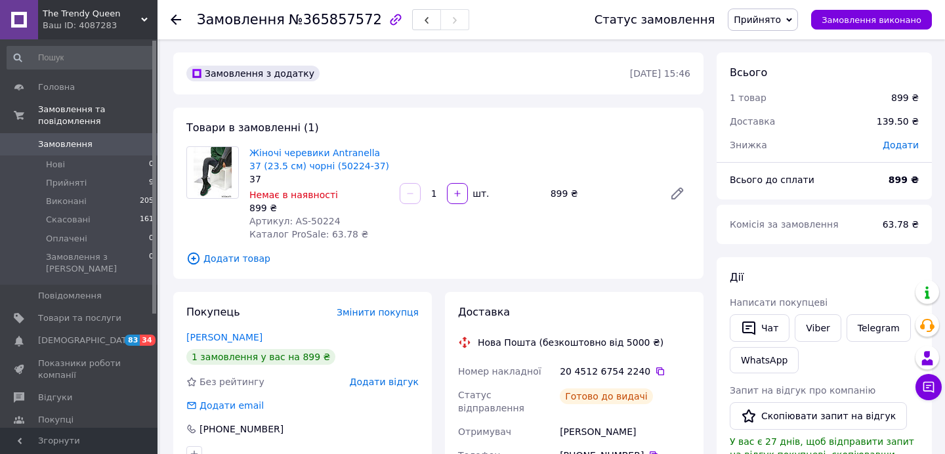
click at [177, 14] on div at bounding box center [176, 19] width 11 height 13
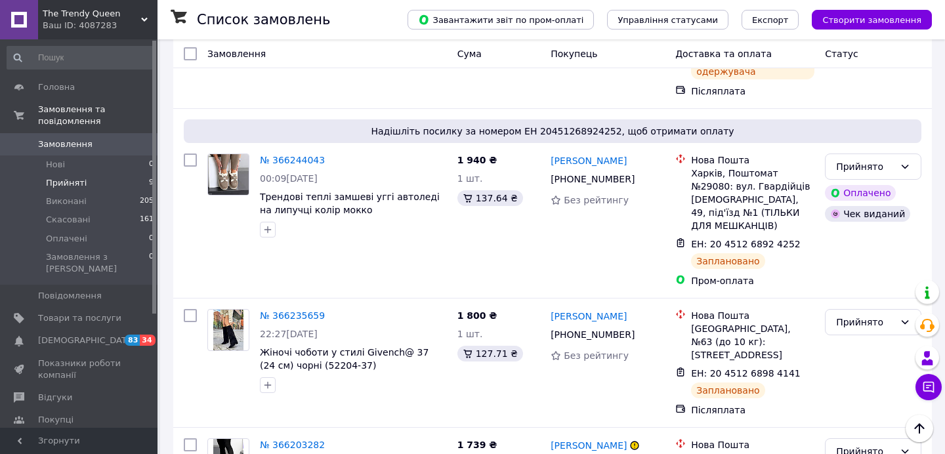
scroll to position [499, 0]
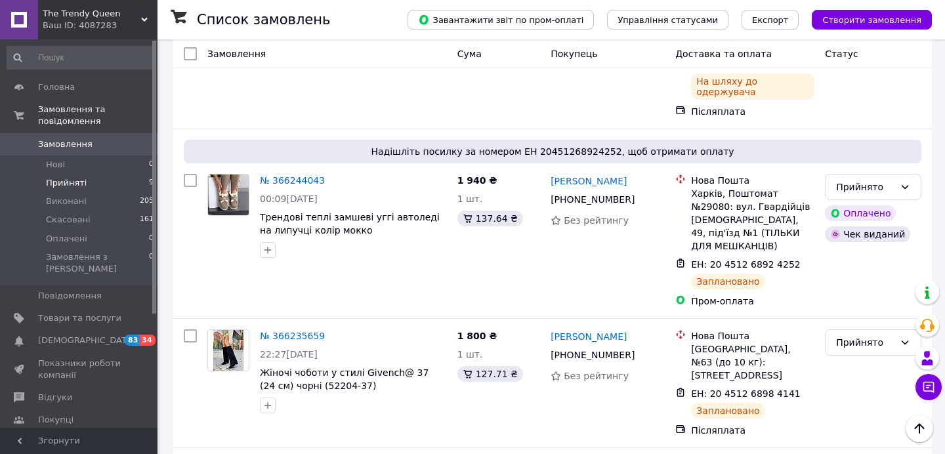
click at [103, 32] on div "The Trendy Queen Ваш ID: 4087283" at bounding box center [97, 19] width 119 height 39
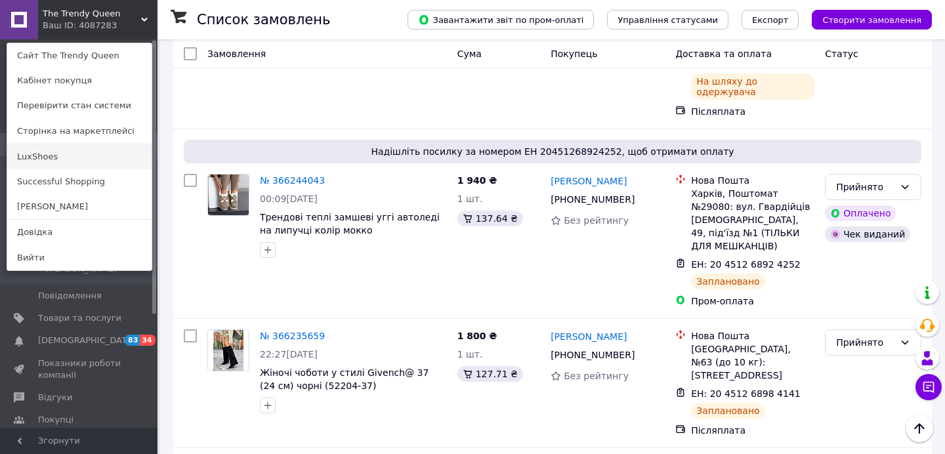
click at [58, 159] on link "LuxShoes" at bounding box center [79, 156] width 144 height 25
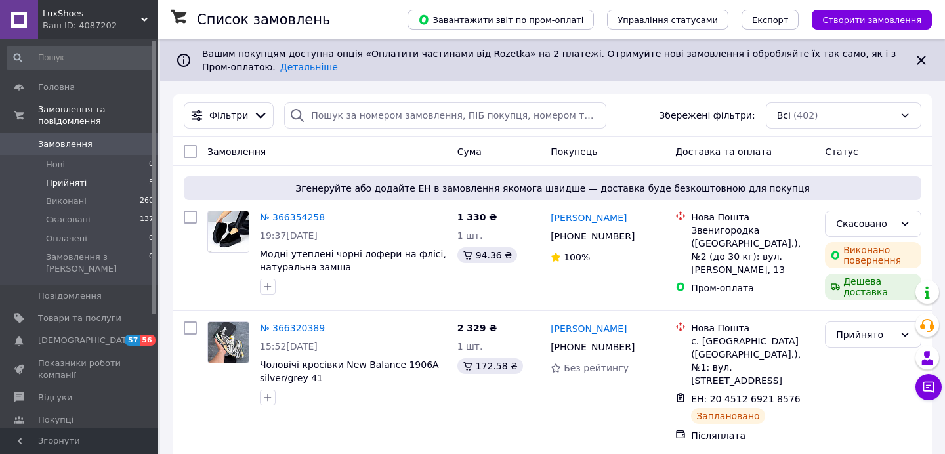
click at [72, 186] on span "Прийняті" at bounding box center [66, 183] width 41 height 12
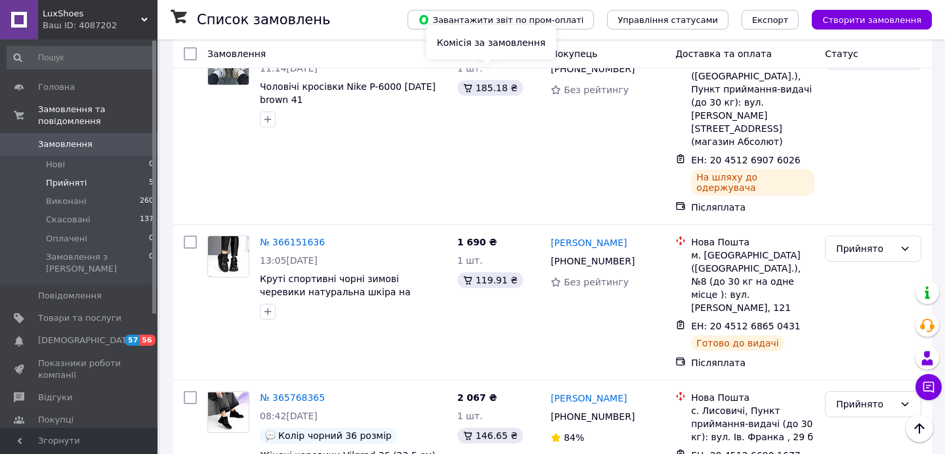
scroll to position [434, 0]
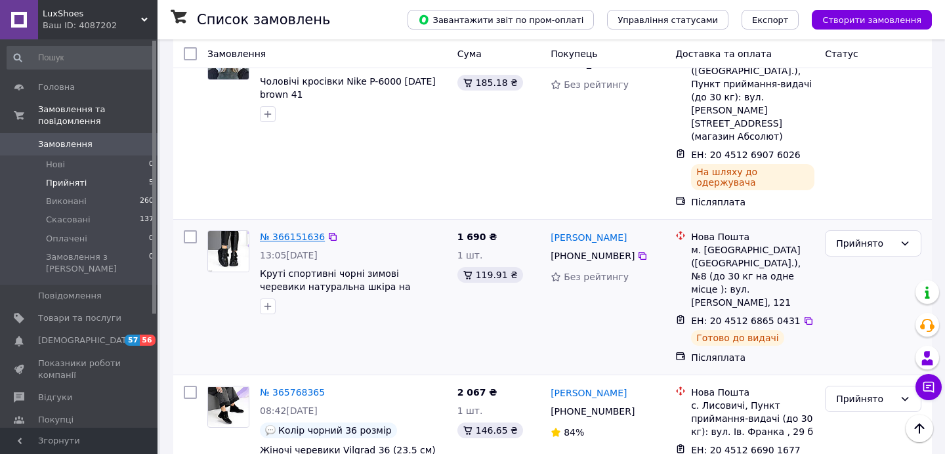
click at [300, 232] on link "№ 366151636" at bounding box center [292, 237] width 65 height 11
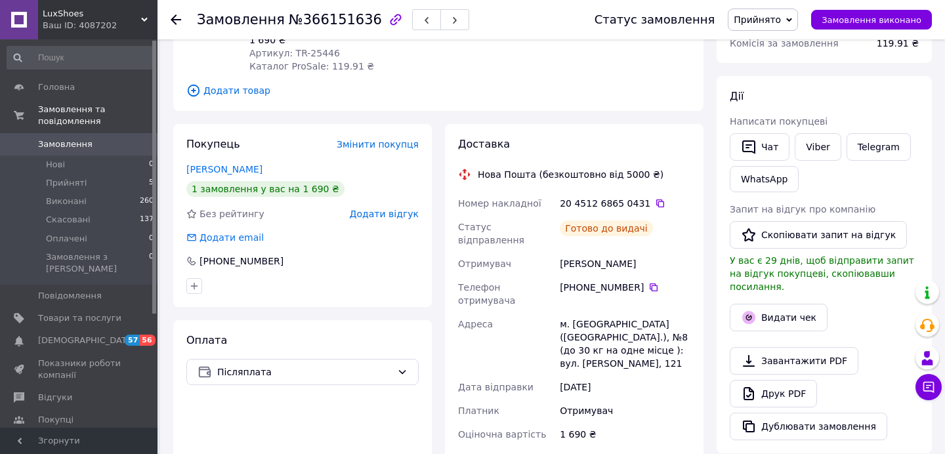
scroll to position [161, 0]
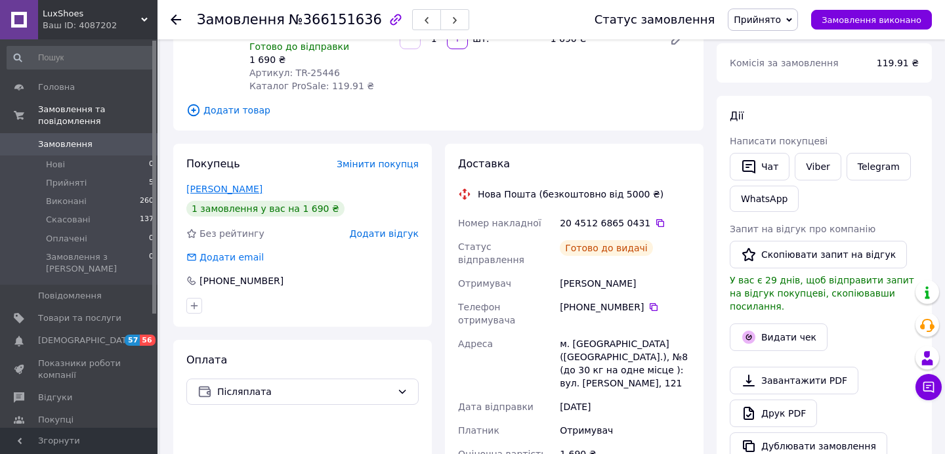
click at [216, 188] on link "Кіяткіна Анна" at bounding box center [224, 189] width 76 height 11
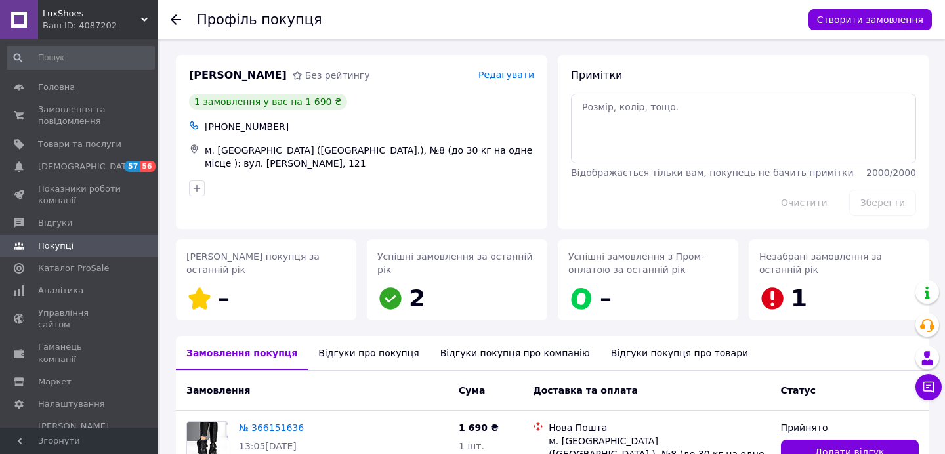
click at [180, 22] on icon at bounding box center [176, 19] width 11 height 11
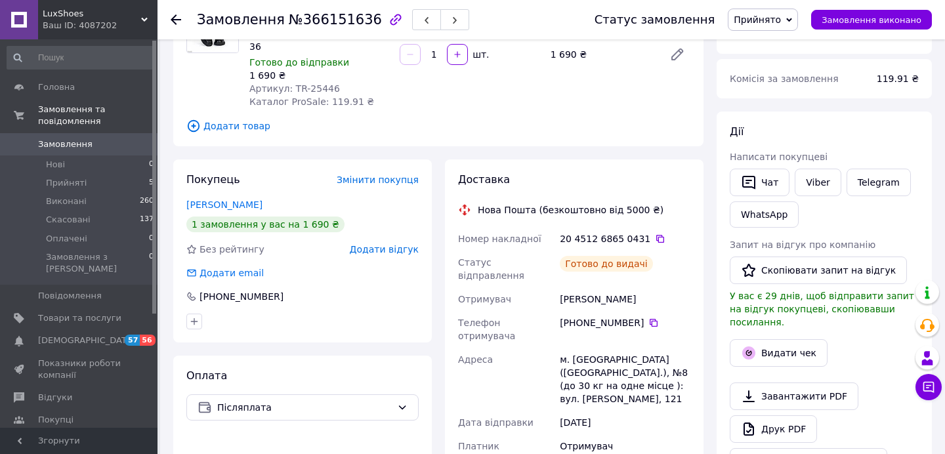
click at [175, 19] on use at bounding box center [176, 19] width 11 height 11
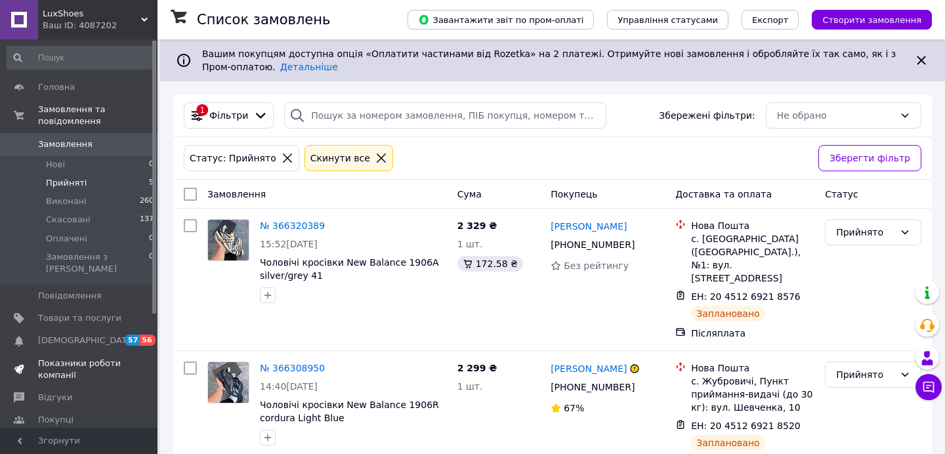
click at [80, 352] on link "Показники роботи компанії" at bounding box center [80, 369] width 161 height 34
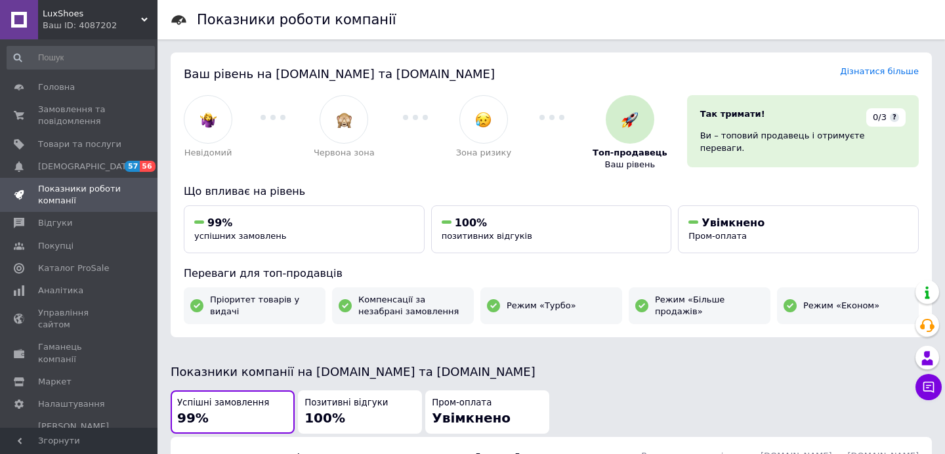
click at [100, 11] on span "LuxShoes" at bounding box center [92, 14] width 98 height 12
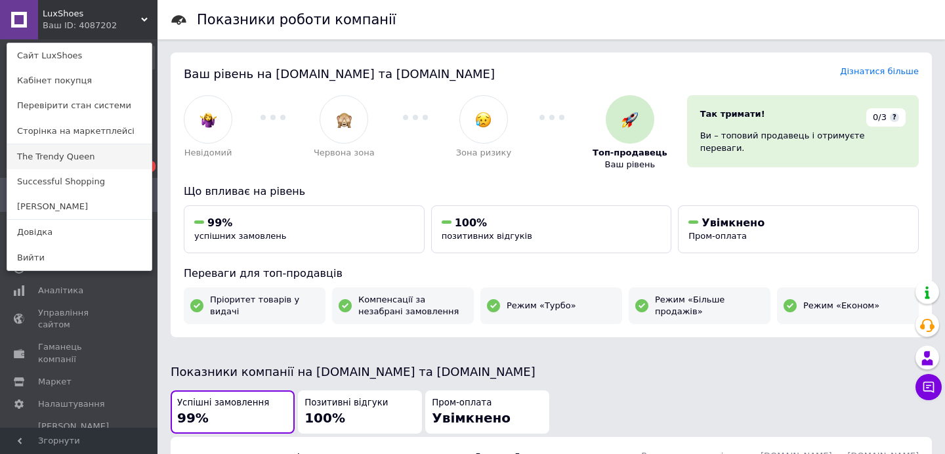
click at [65, 160] on link "The Trendy Queen" at bounding box center [79, 156] width 144 height 25
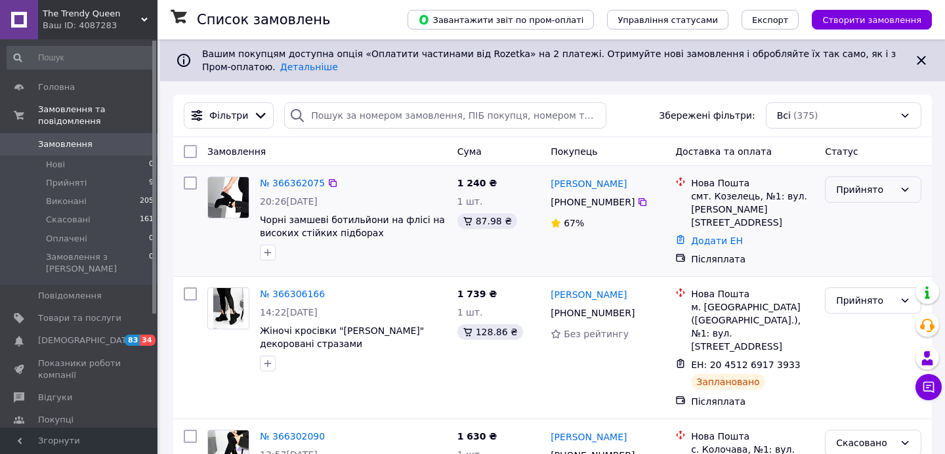
click at [885, 194] on div "Прийнято" at bounding box center [865, 189] width 58 height 14
click at [845, 243] on li "Скасовано" at bounding box center [873, 242] width 95 height 24
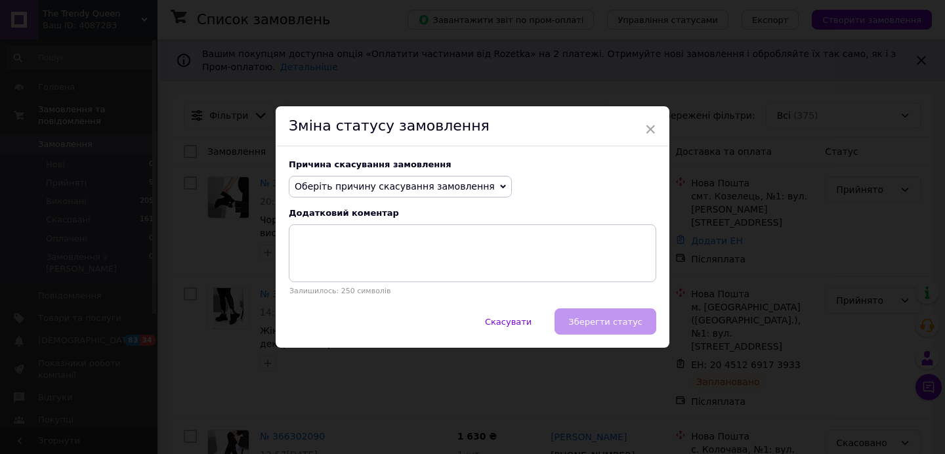
click at [471, 187] on span "Оберіть причину скасування замовлення" at bounding box center [395, 186] width 200 height 11
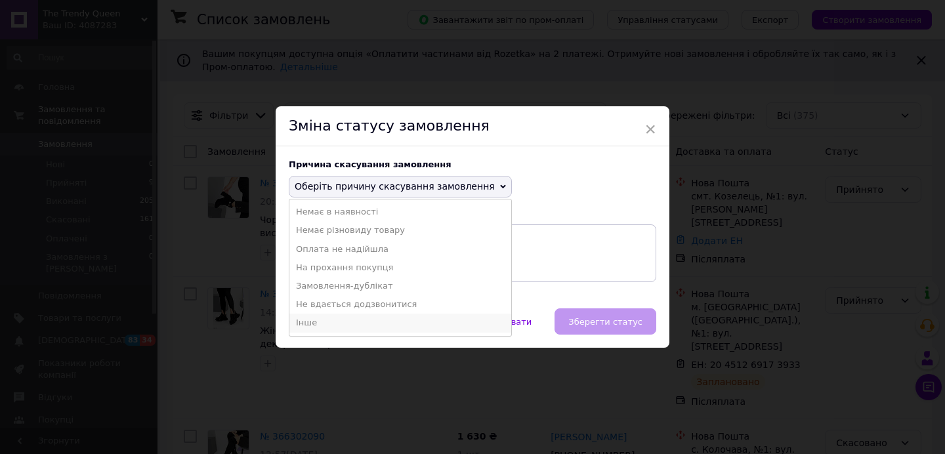
click at [312, 323] on li "Інше" at bounding box center [400, 323] width 222 height 18
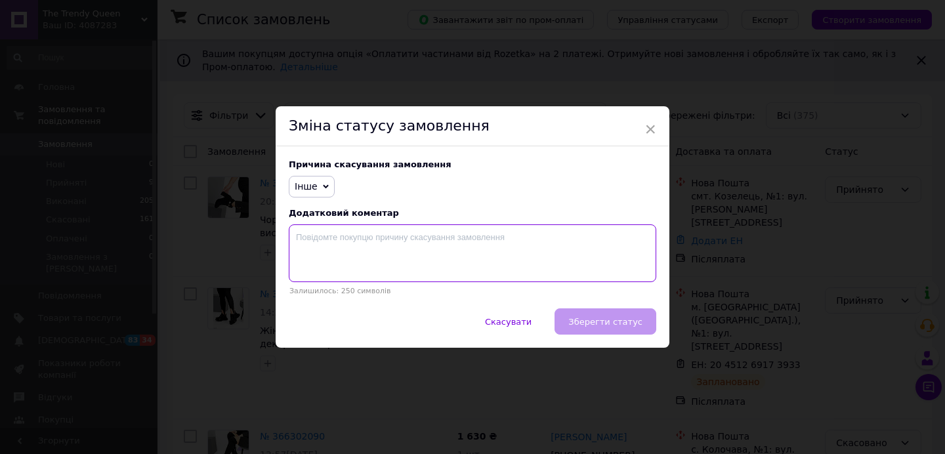
click at [355, 249] on textarea at bounding box center [473, 253] width 368 height 58
type textarea "покупець не відповів на повідомлення"
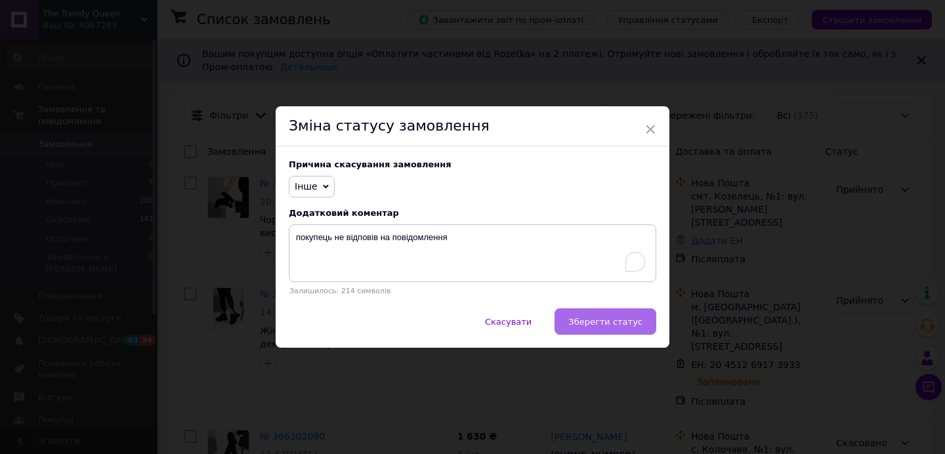
click at [583, 315] on button "Зберегти статус" at bounding box center [606, 321] width 102 height 26
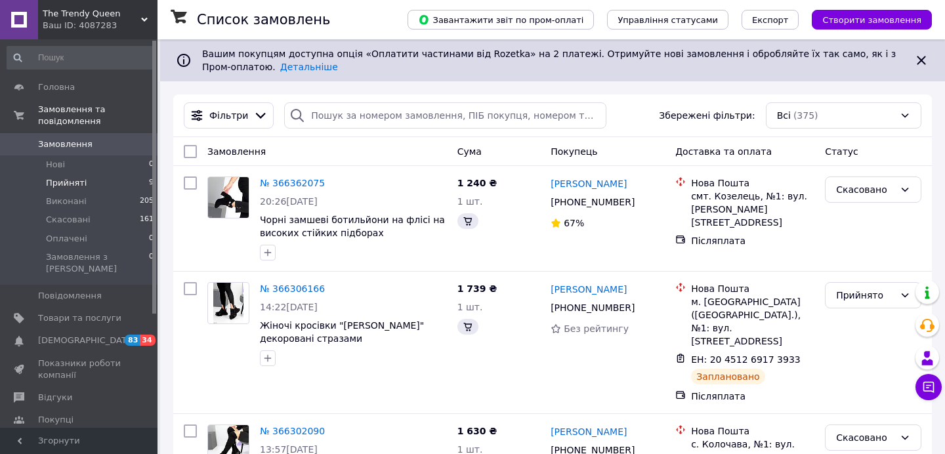
click at [65, 182] on span "Прийняті" at bounding box center [66, 183] width 41 height 12
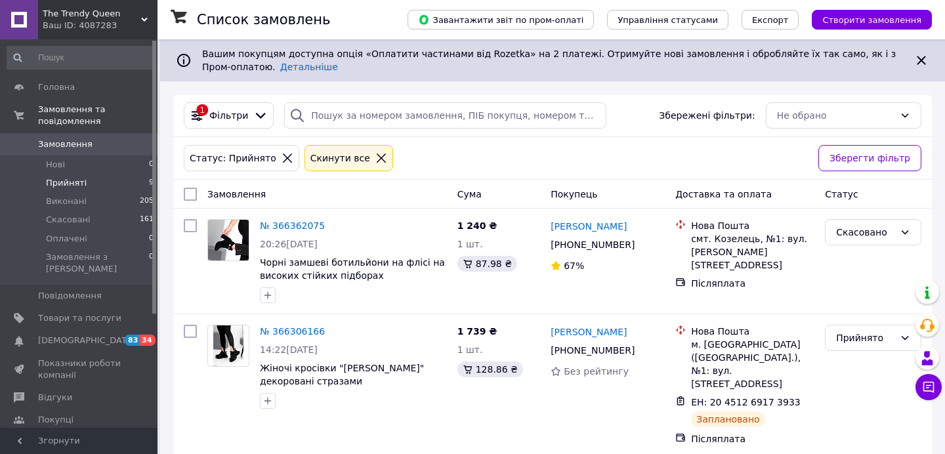
click at [94, 17] on span "The Trendy Queen" at bounding box center [92, 14] width 98 height 12
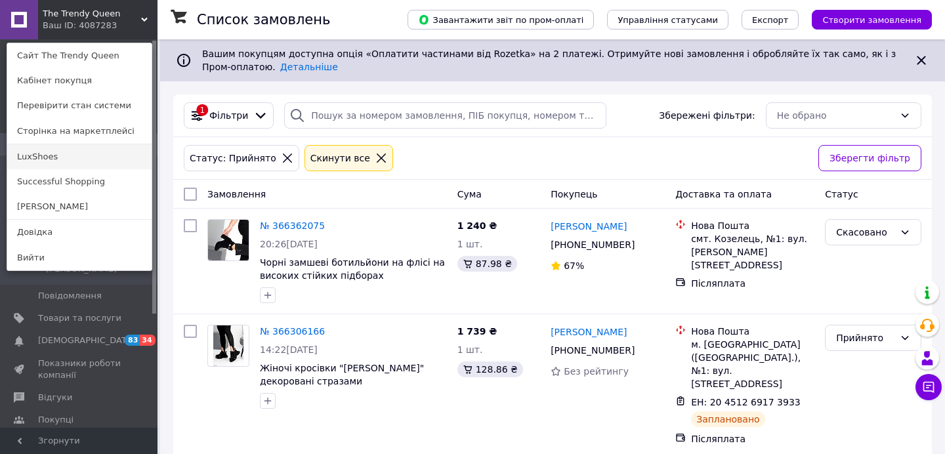
click at [45, 160] on link "LuxShoes" at bounding box center [79, 156] width 144 height 25
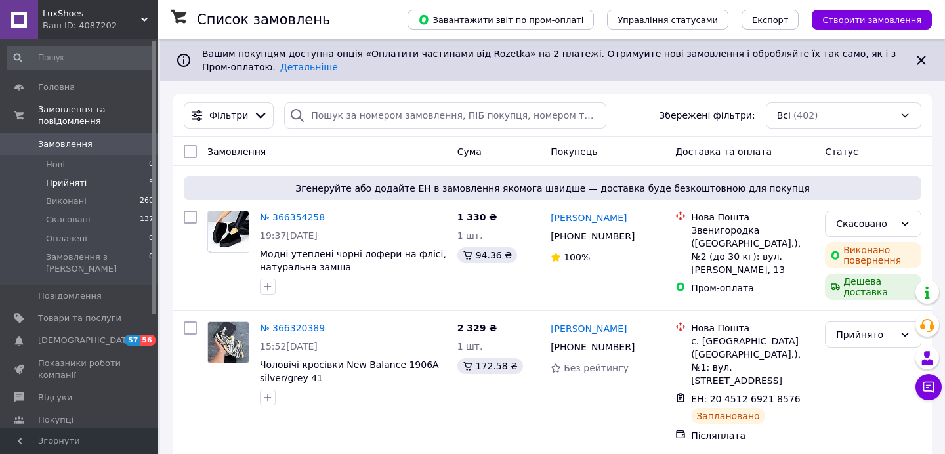
click at [78, 182] on span "Прийняті" at bounding box center [66, 183] width 41 height 12
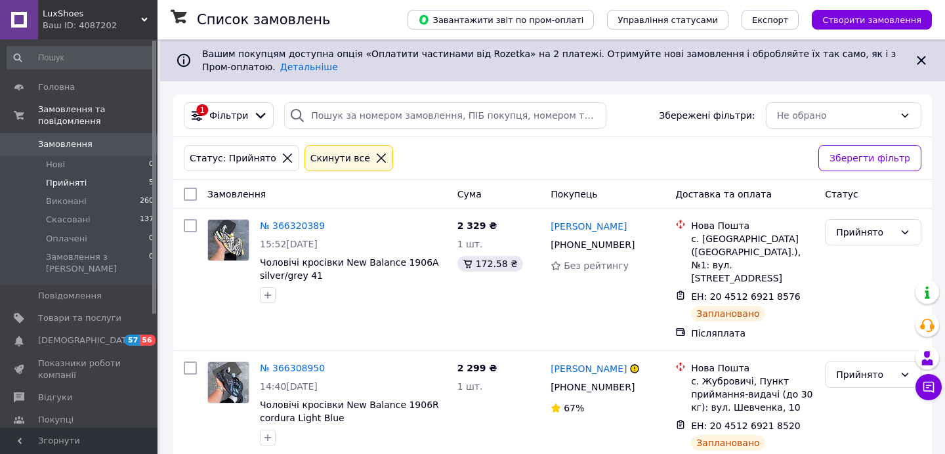
click at [117, 22] on div "Ваш ID: 4087202" at bounding box center [100, 26] width 115 height 12
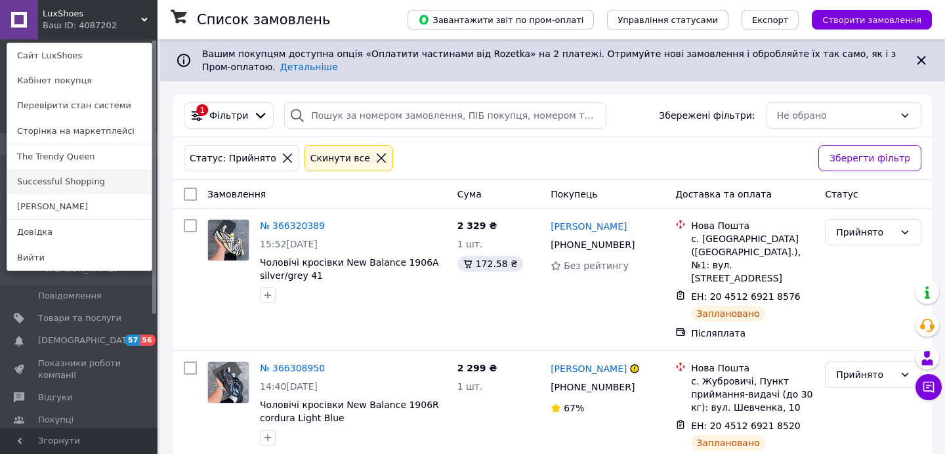
click at [65, 184] on link "Successful Shopping" at bounding box center [79, 181] width 144 height 25
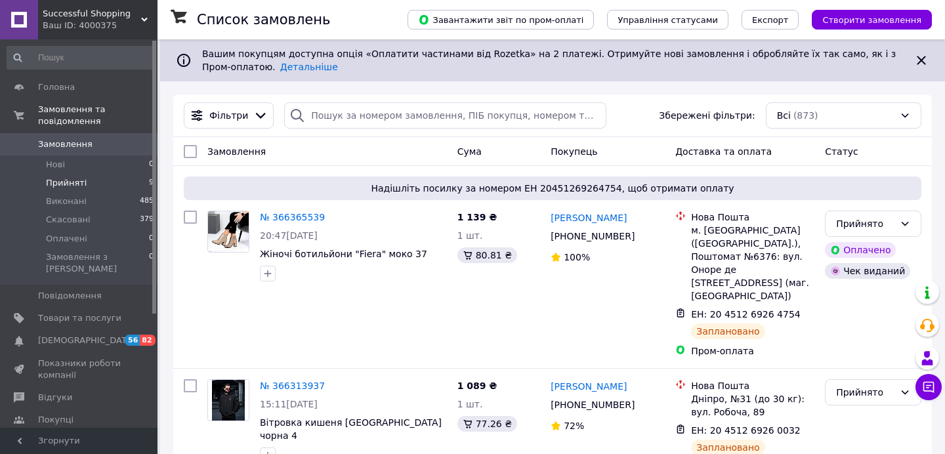
click at [55, 184] on span "Прийняті" at bounding box center [66, 183] width 41 height 12
